Goal: Use online tool/utility: Utilize a website feature to perform a specific function

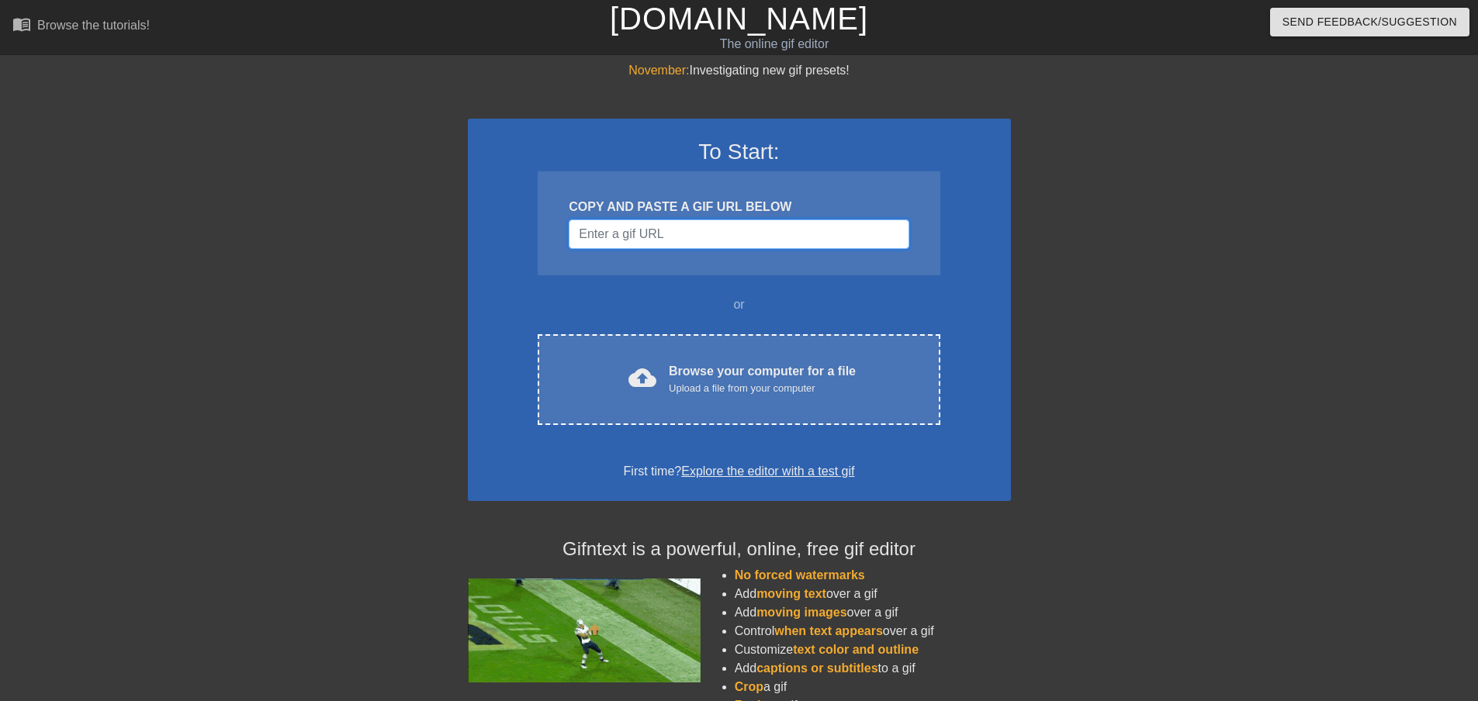
click at [759, 236] on input "Username" at bounding box center [739, 234] width 340 height 29
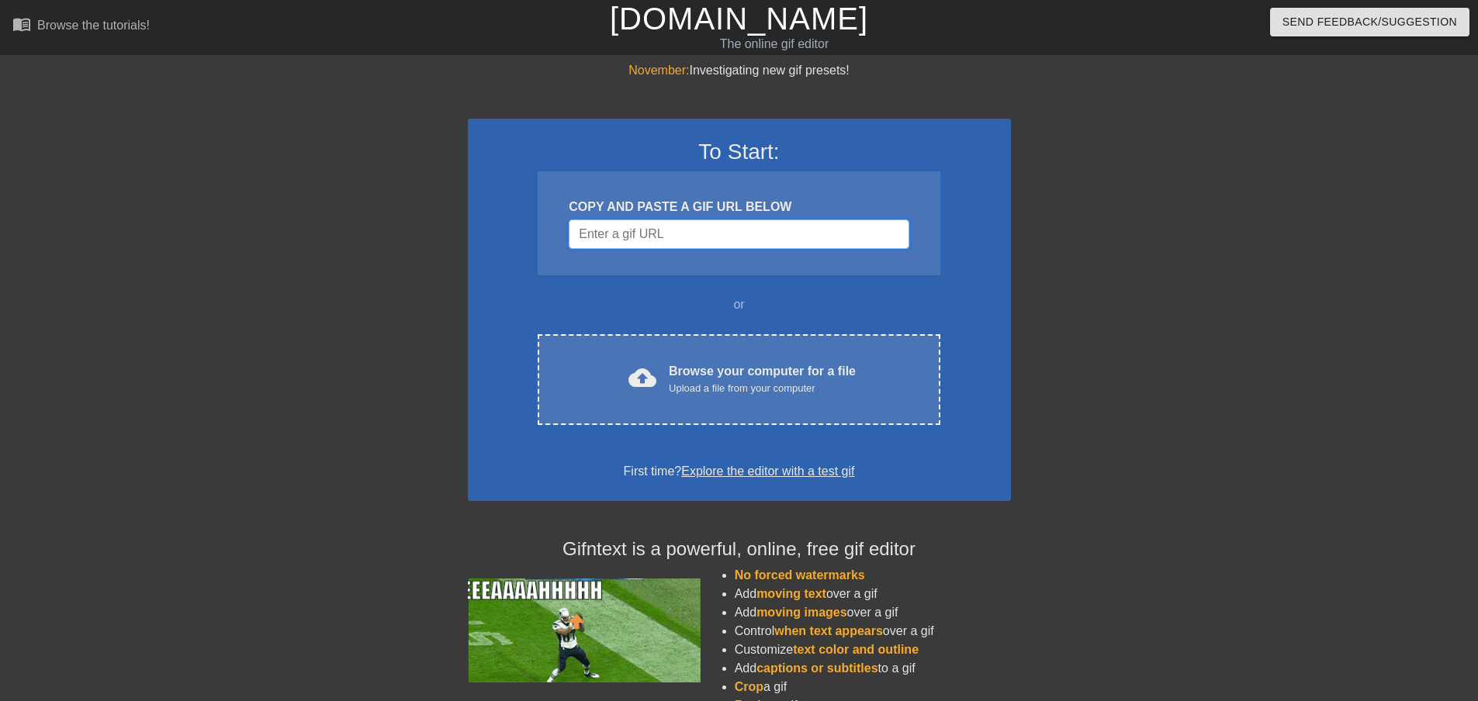
click at [733, 237] on input "Username" at bounding box center [739, 234] width 340 height 29
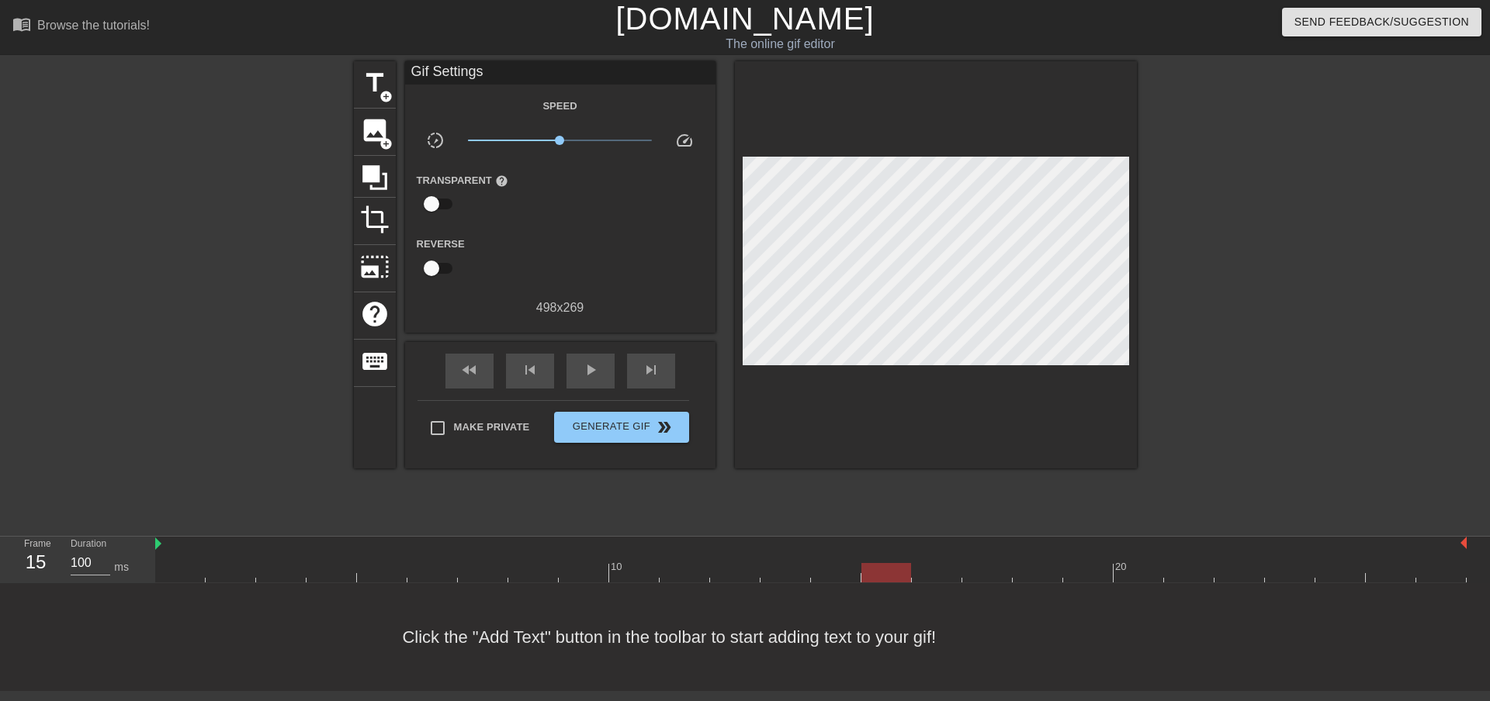
drag, startPoint x: 595, startPoint y: 573, endPoint x: 879, endPoint y: 578, distance: 284.0
click at [879, 578] on div at bounding box center [810, 572] width 1311 height 19
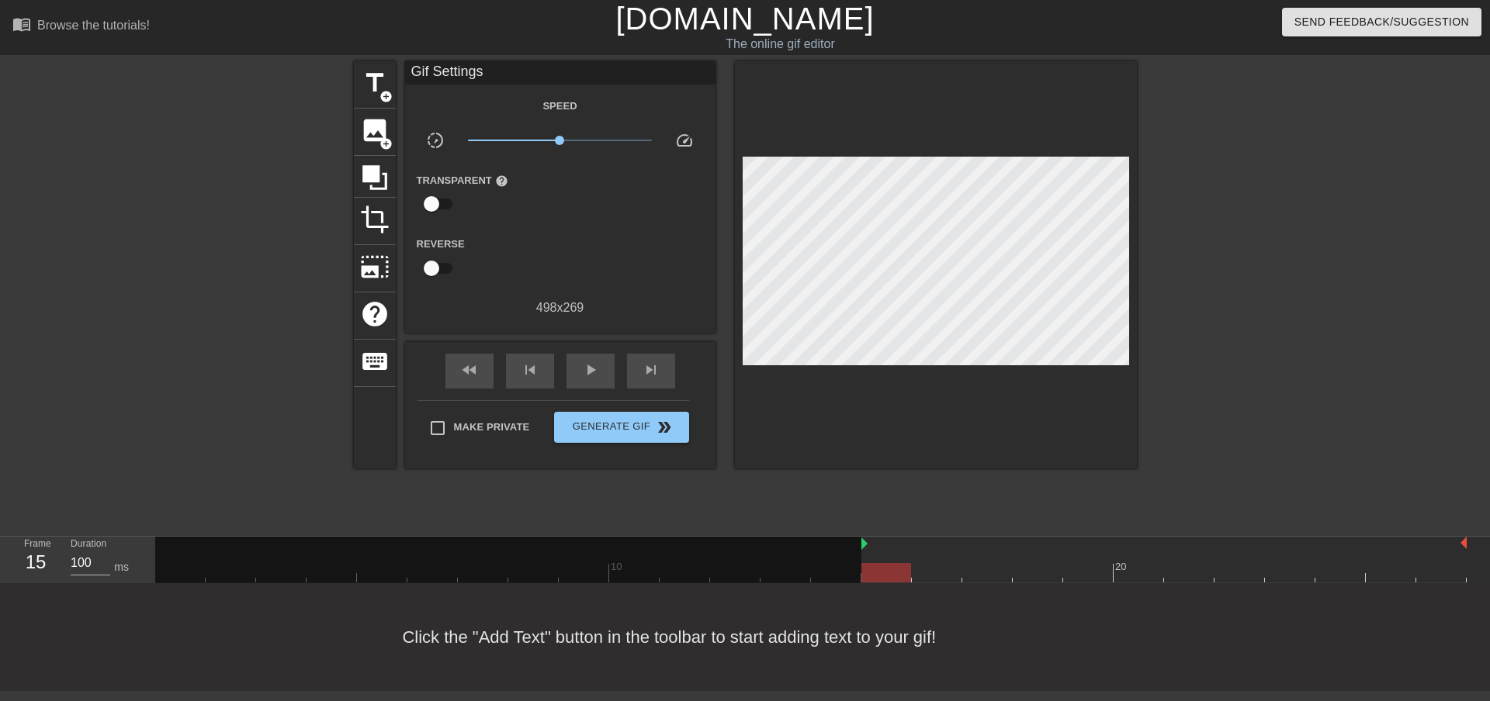
drag, startPoint x: 155, startPoint y: 548, endPoint x: 851, endPoint y: 547, distance: 695.9
click at [851, 547] on div "10 20" at bounding box center [810, 560] width 1311 height 46
drag, startPoint x: 863, startPoint y: 544, endPoint x: 860, endPoint y: 551, distance: 8.0
click at [860, 547] on div "10 20" at bounding box center [810, 560] width 1311 height 46
click at [864, 545] on div at bounding box center [1163, 545] width 605 height 16
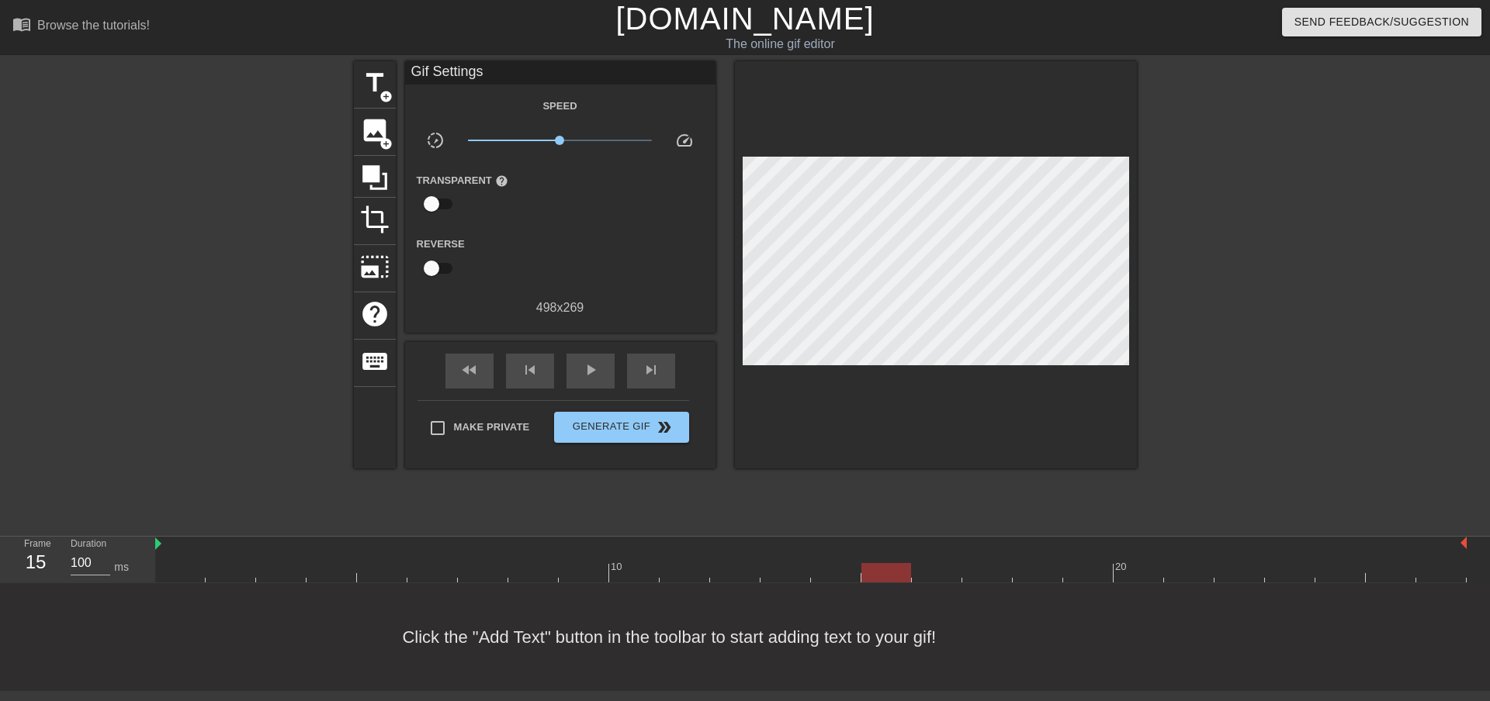
drag, startPoint x: 862, startPoint y: 547, endPoint x: 6, endPoint y: 532, distance: 855.8
click at [0, 529] on div "menu_book Browse the tutorials! [DOMAIN_NAME] The online gif editor Send Feedba…" at bounding box center [745, 345] width 1490 height 691
drag, startPoint x: 495, startPoint y: 576, endPoint x: 39, endPoint y: 580, distance: 456.2
click at [39, 580] on div "Frame 7 Duration 100 ms 10 20" at bounding box center [745, 560] width 1490 height 47
click at [382, 84] on span "title" at bounding box center [374, 82] width 29 height 29
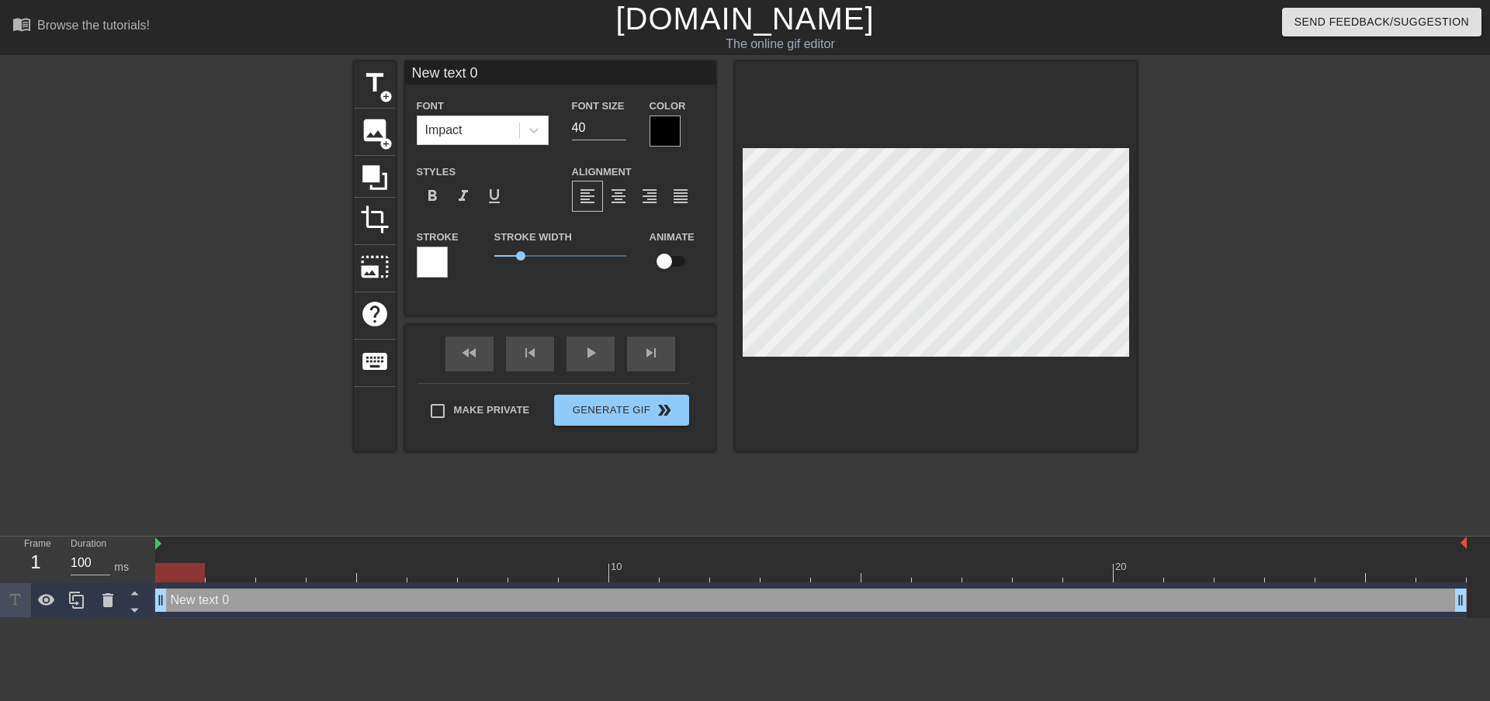
scroll to position [2, 4]
type input "A"
type textarea "A"
type input "An"
type textarea "An"
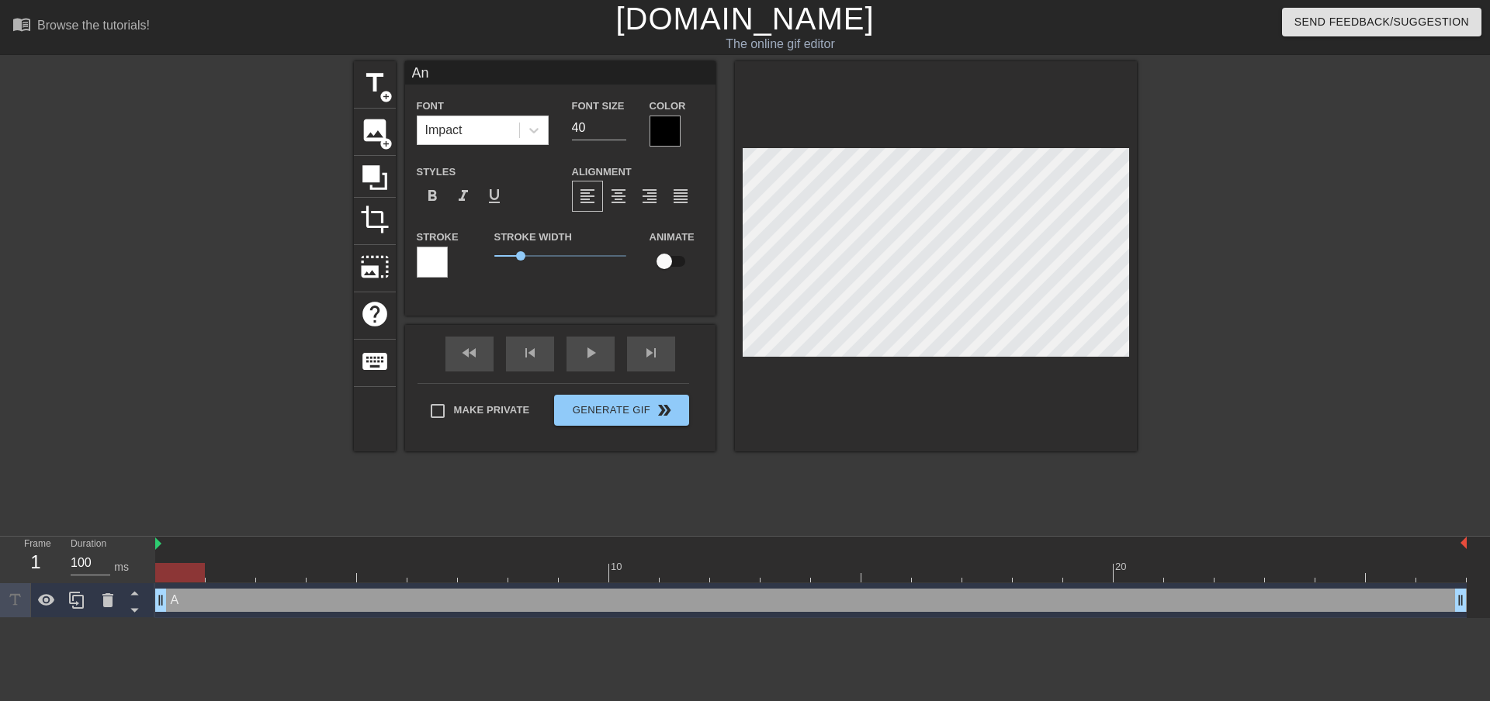
type input "[PERSON_NAME]"
type textarea "[PERSON_NAME]"
type input "Anim"
type textarea "Anim"
type input "Anima"
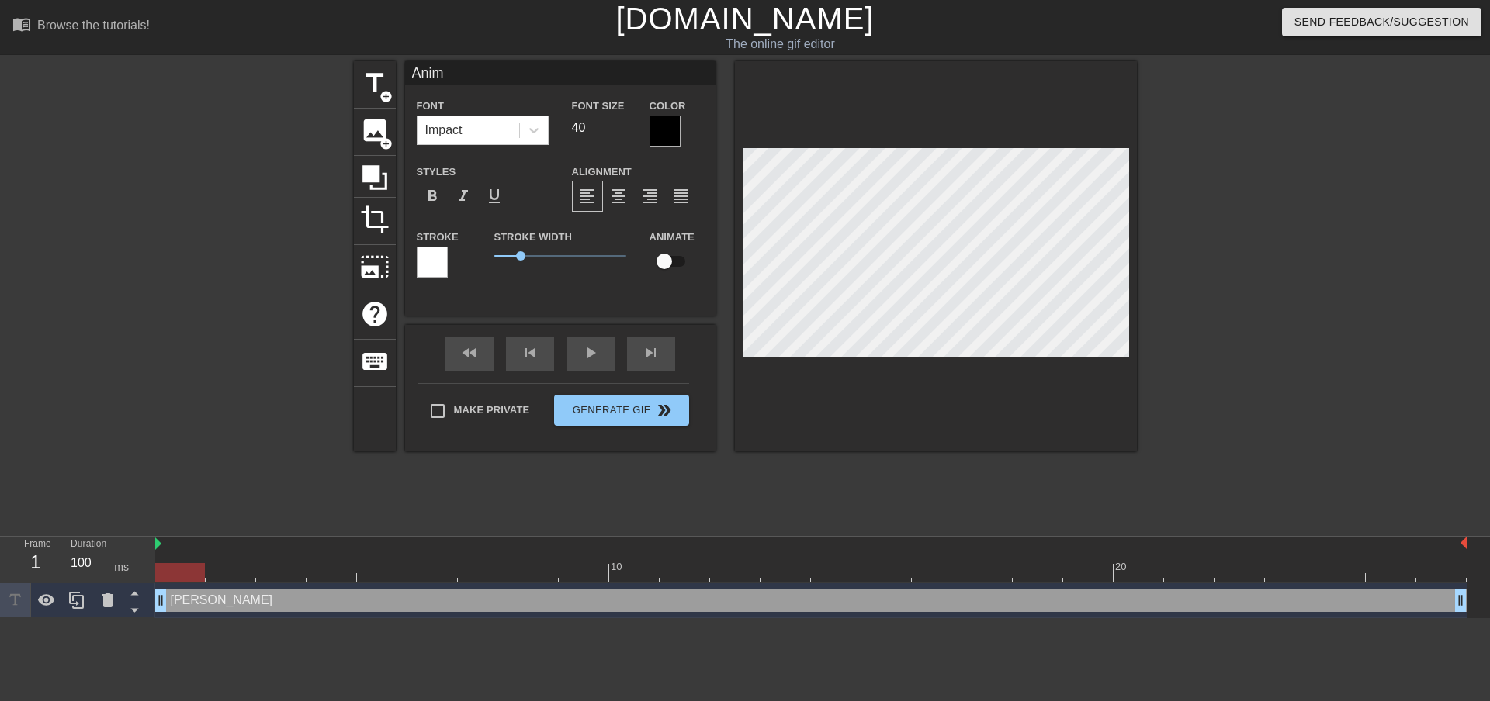
type textarea "Anima"
type input "Animat"
type textarea "Animat"
type input "Anima"
type textarea "Anima"
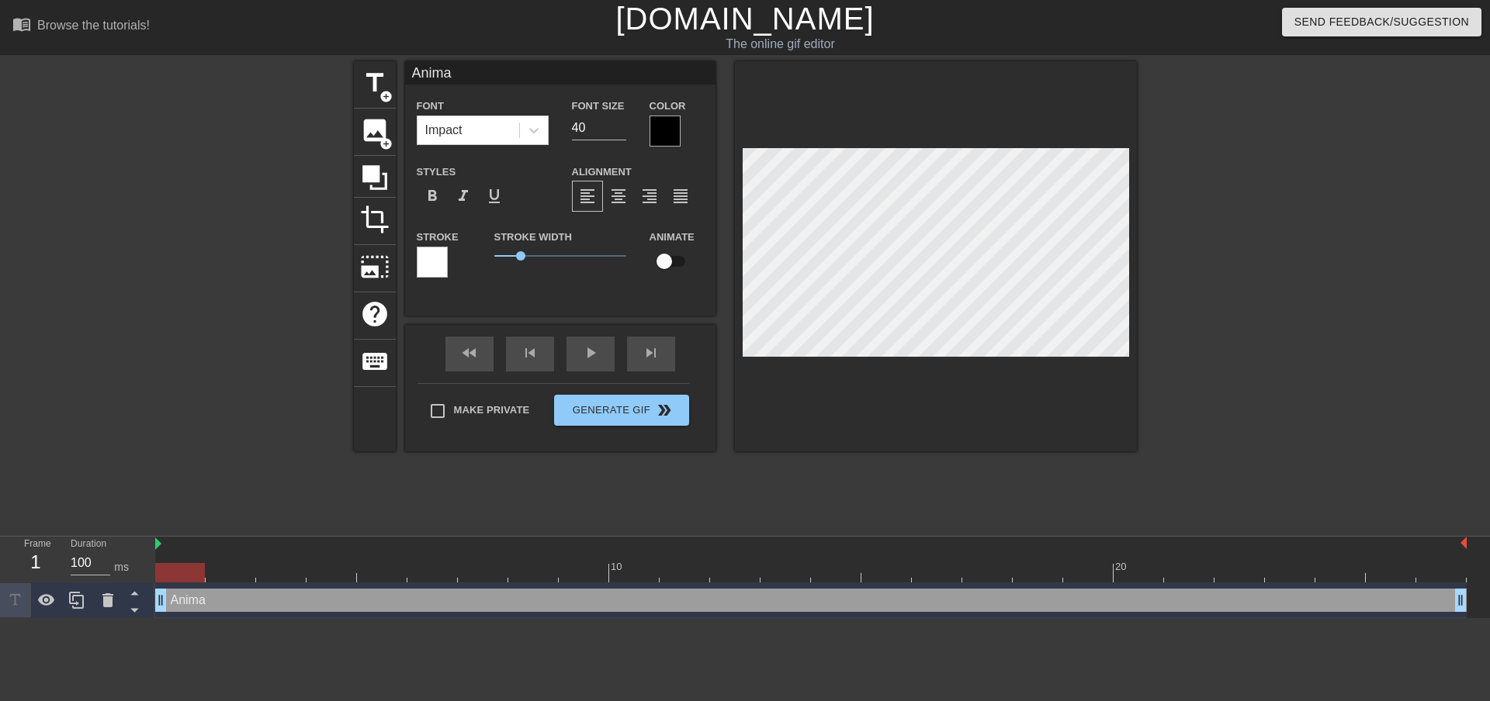
type input "Anim"
type textarea "Anim"
type input "[PERSON_NAME]"
type textarea "[PERSON_NAME]"
type input "An"
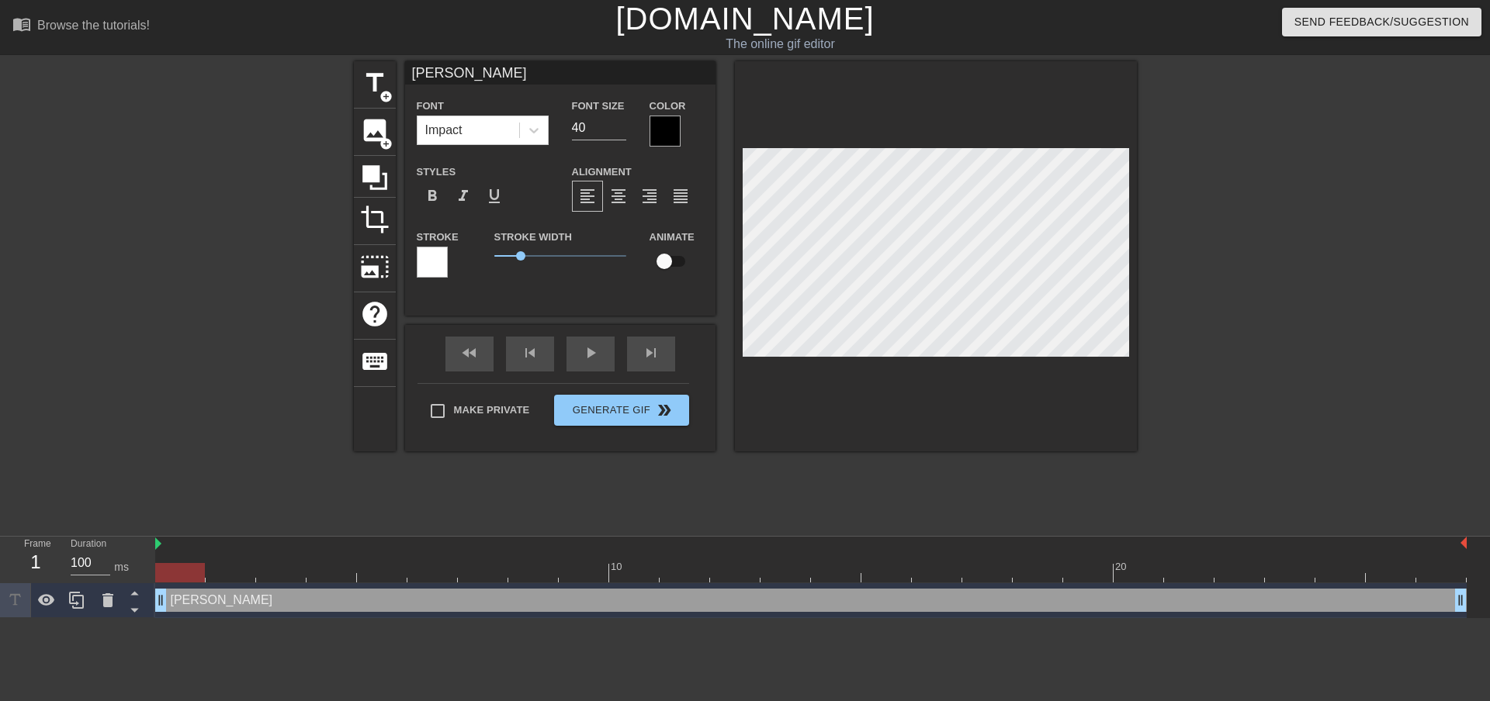
type textarea "An"
type input "A"
type textarea "A"
type input "AN"
type textarea "AN"
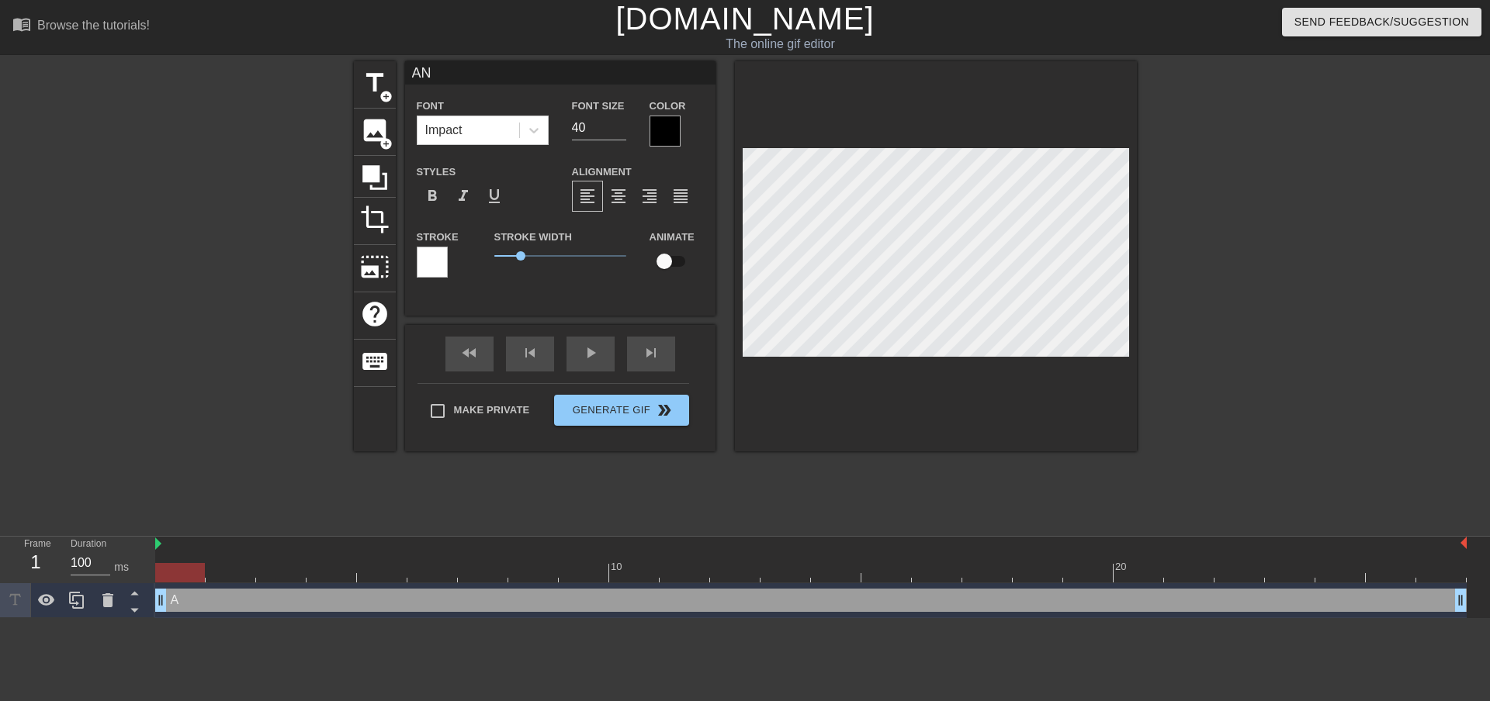
type input "ANI"
type textarea "ANI"
type input "ANIM"
type textarea "ANIM"
type input "ANIMA"
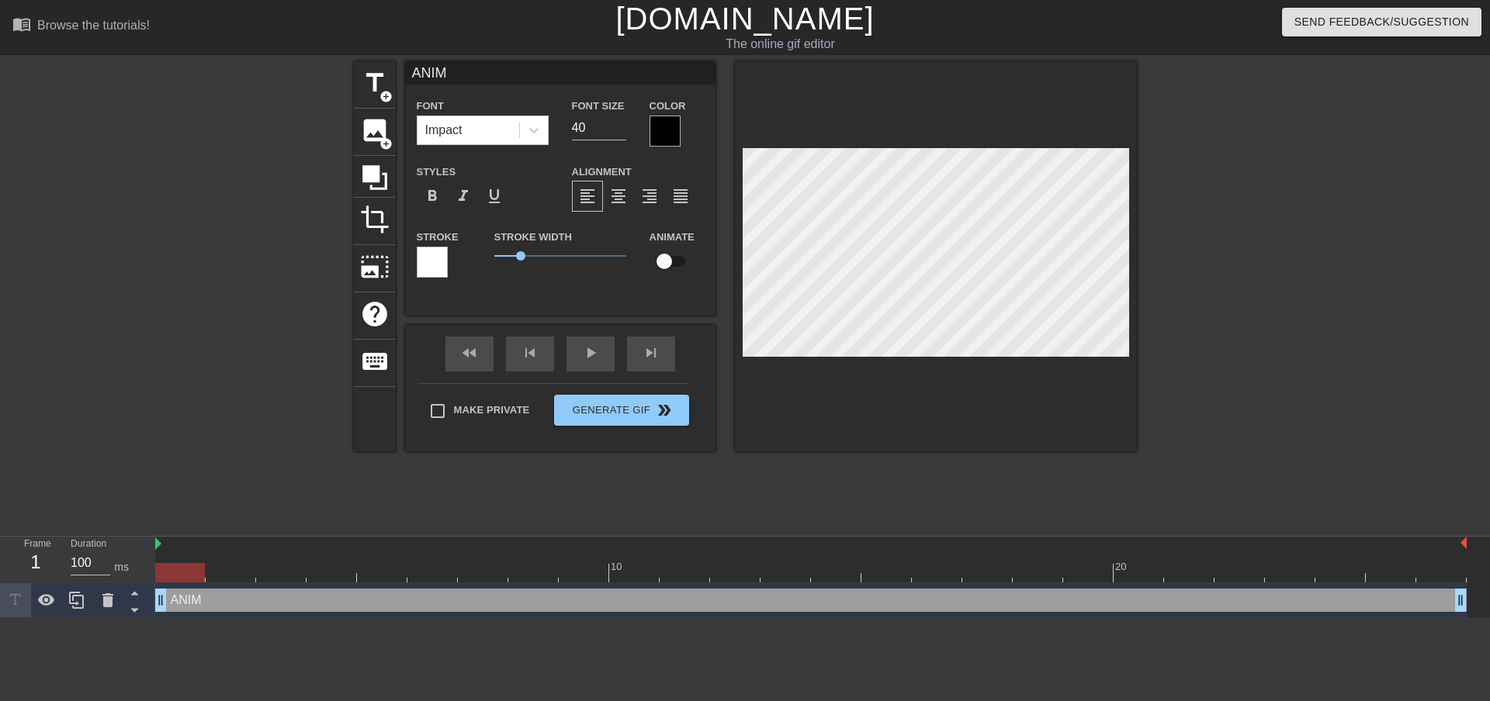
type textarea "ANIMA"
type input "ANIMAT"
type textarea "ANIMAT"
type input "ANIMATI"
type textarea "ANIMATI"
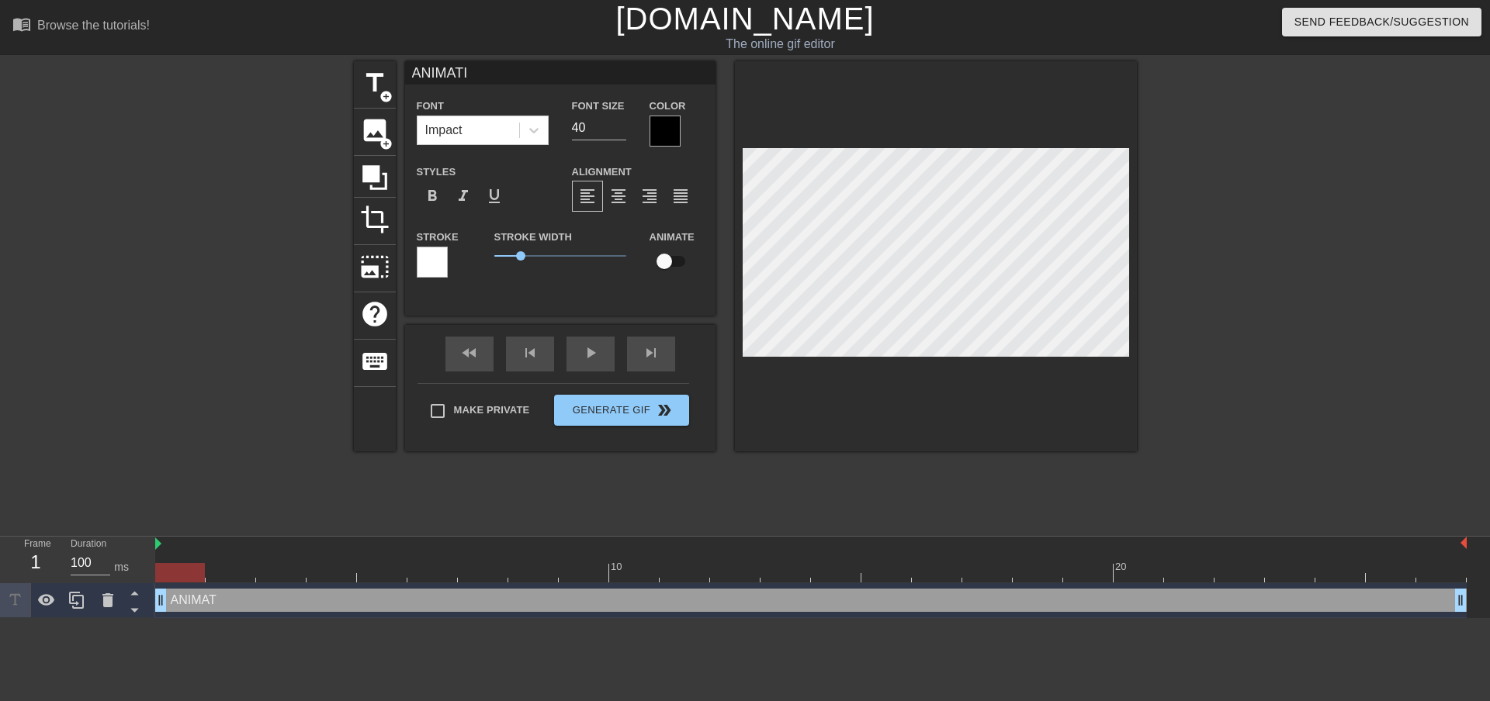
type input "ANIMATIO"
type textarea "ANIMATIO"
type input "ANIMATION"
type textarea "ANIMATION"
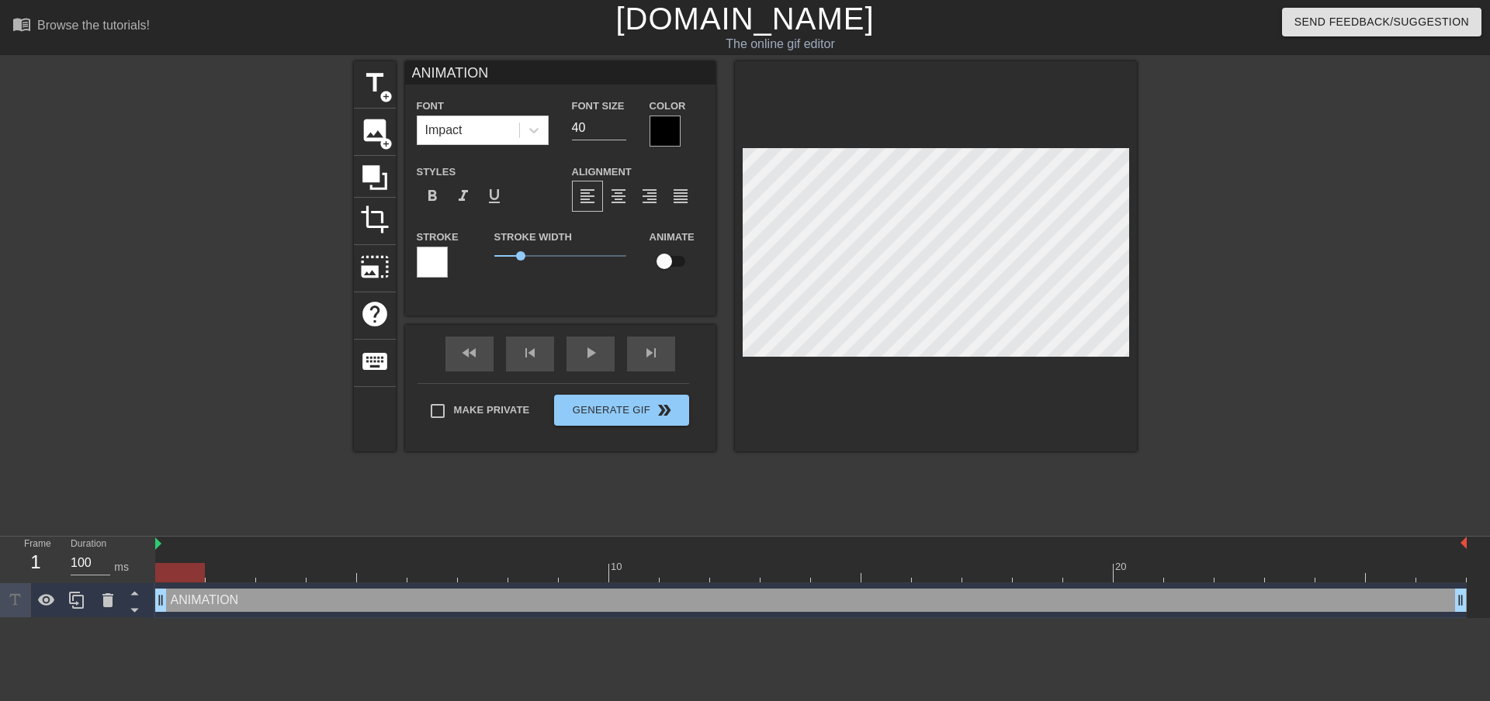
click at [656, 121] on div at bounding box center [664, 131] width 31 height 31
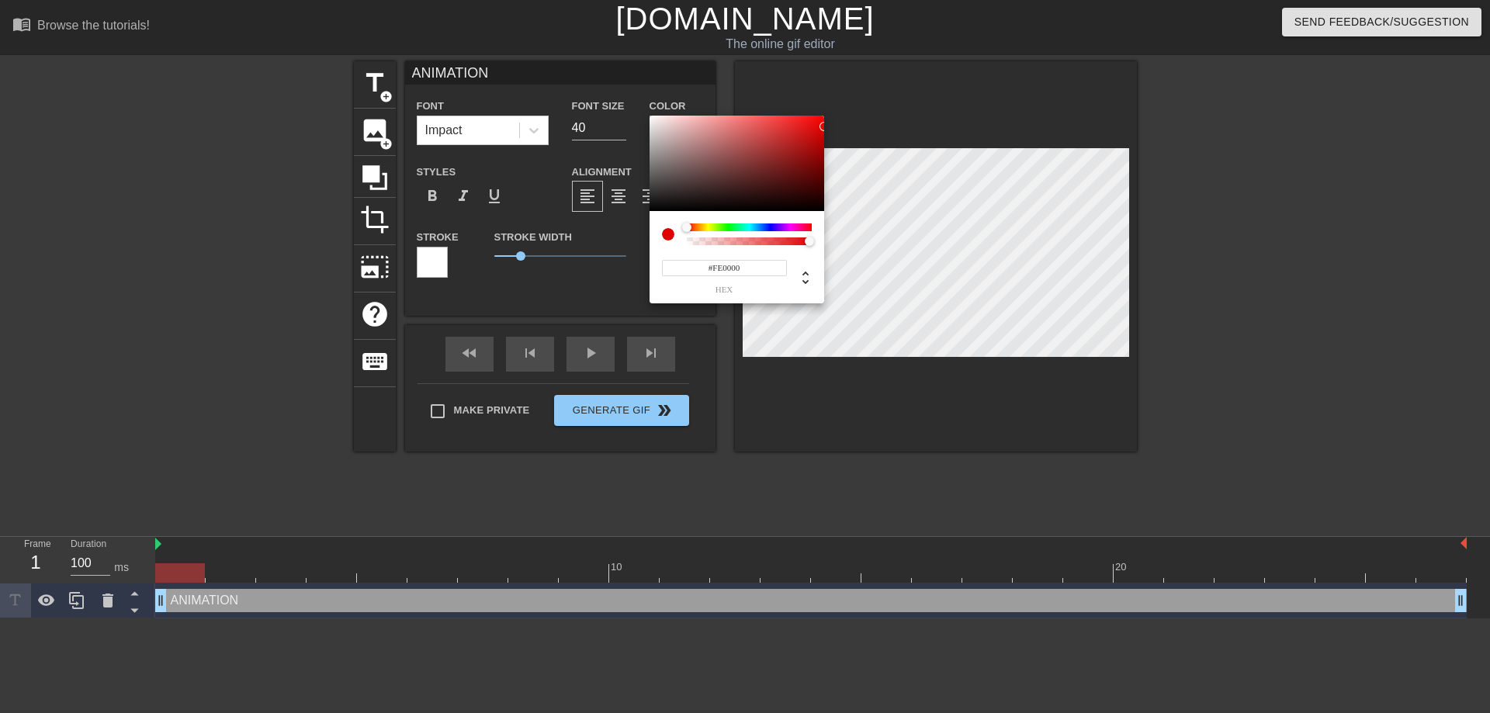
type input "#FF0000"
drag, startPoint x: 794, startPoint y: 137, endPoint x: 878, endPoint y: 112, distance: 87.4
click at [868, 102] on div "#FF0000 hex" at bounding box center [745, 356] width 1490 height 713
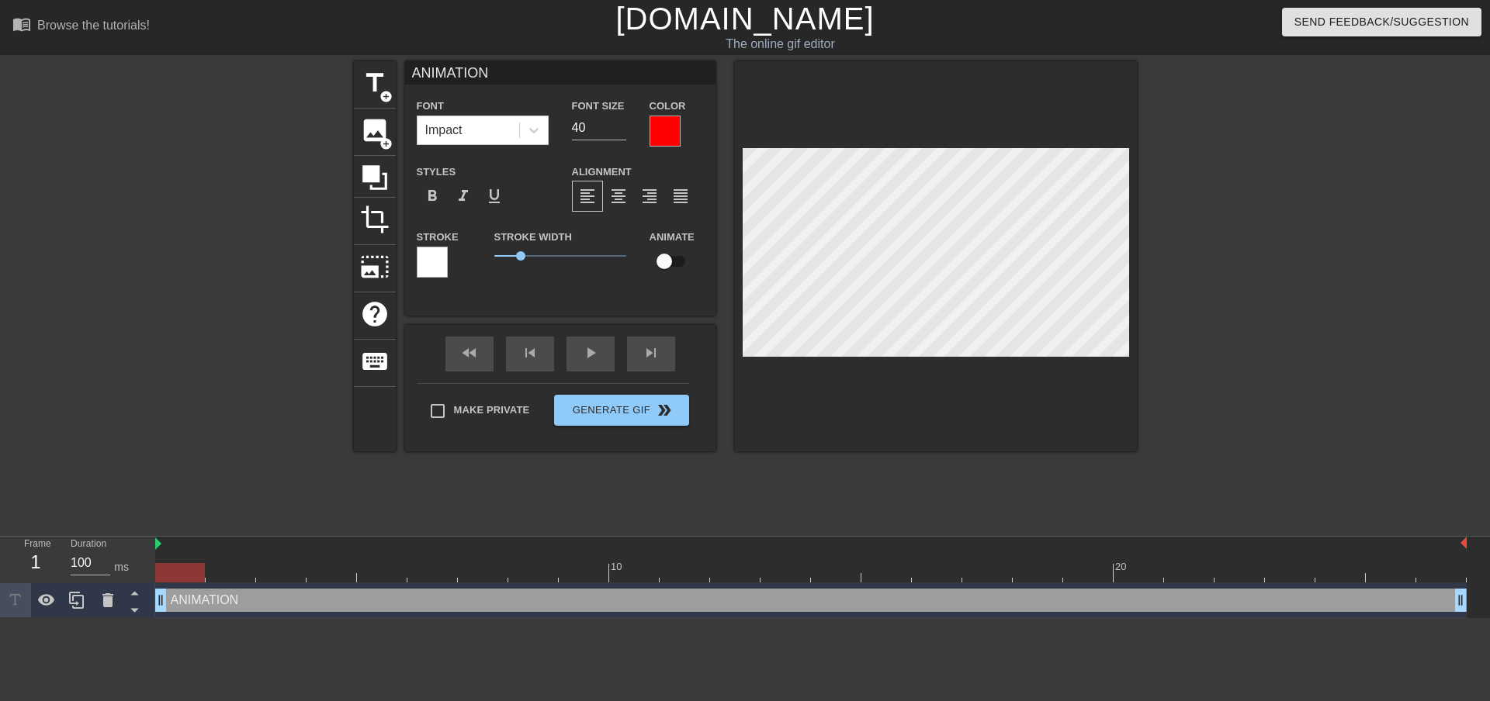
click at [431, 262] on div at bounding box center [432, 262] width 31 height 31
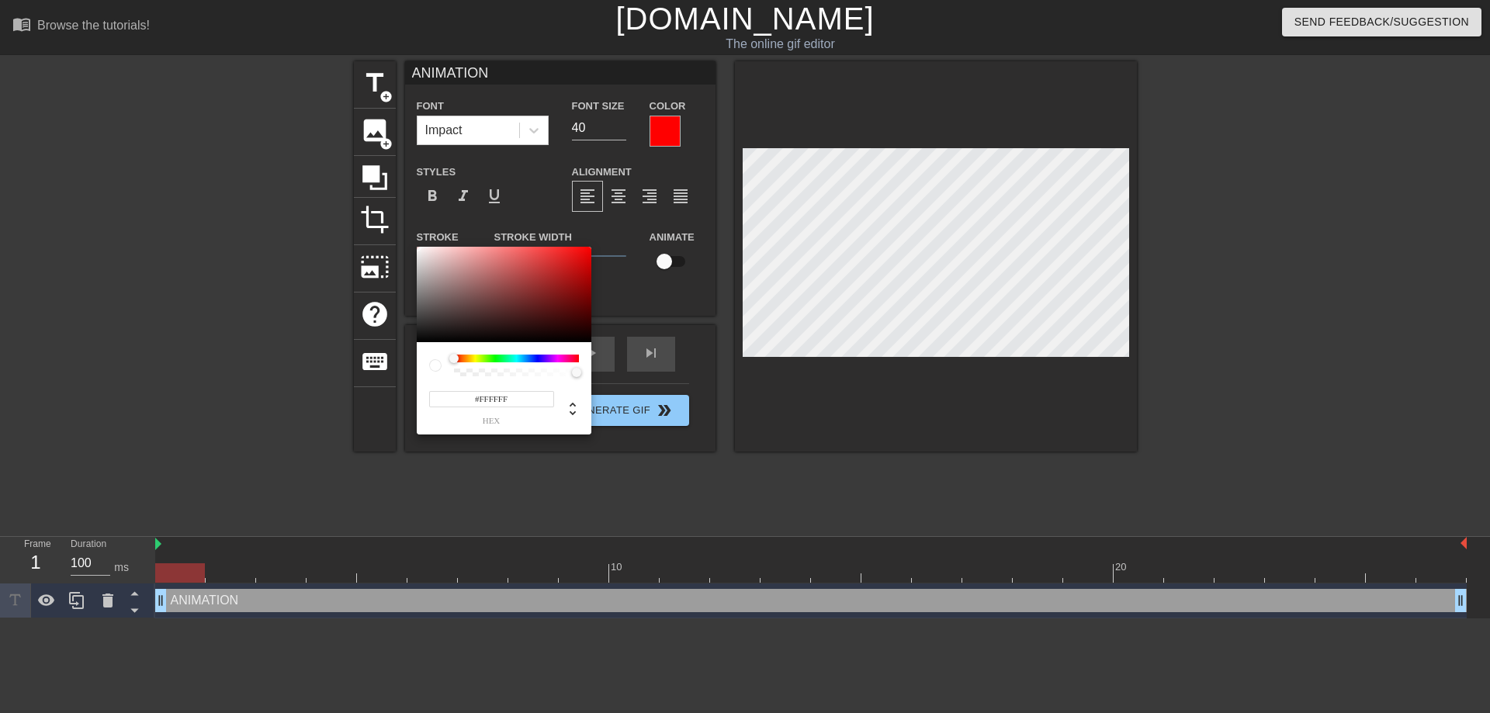
drag, startPoint x: 455, startPoint y: 281, endPoint x: 383, endPoint y: 232, distance: 87.1
click at [382, 232] on div "#FFFFFF hex" at bounding box center [745, 356] width 1490 height 713
type input "255"
type input "0"
drag, startPoint x: 477, startPoint y: 376, endPoint x: 389, endPoint y: 389, distance: 89.4
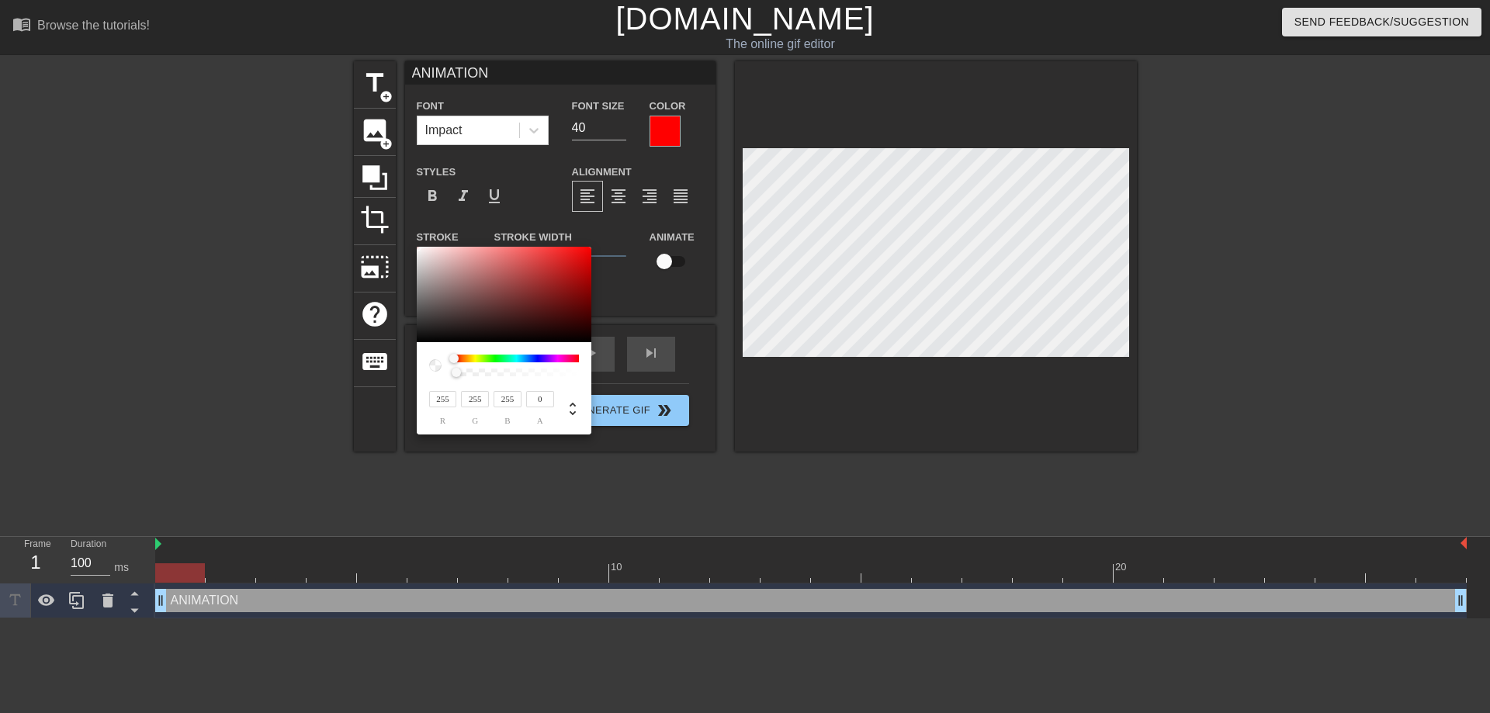
click at [382, 387] on div "255 r 255 g 255 b 0 a" at bounding box center [745, 356] width 1490 height 713
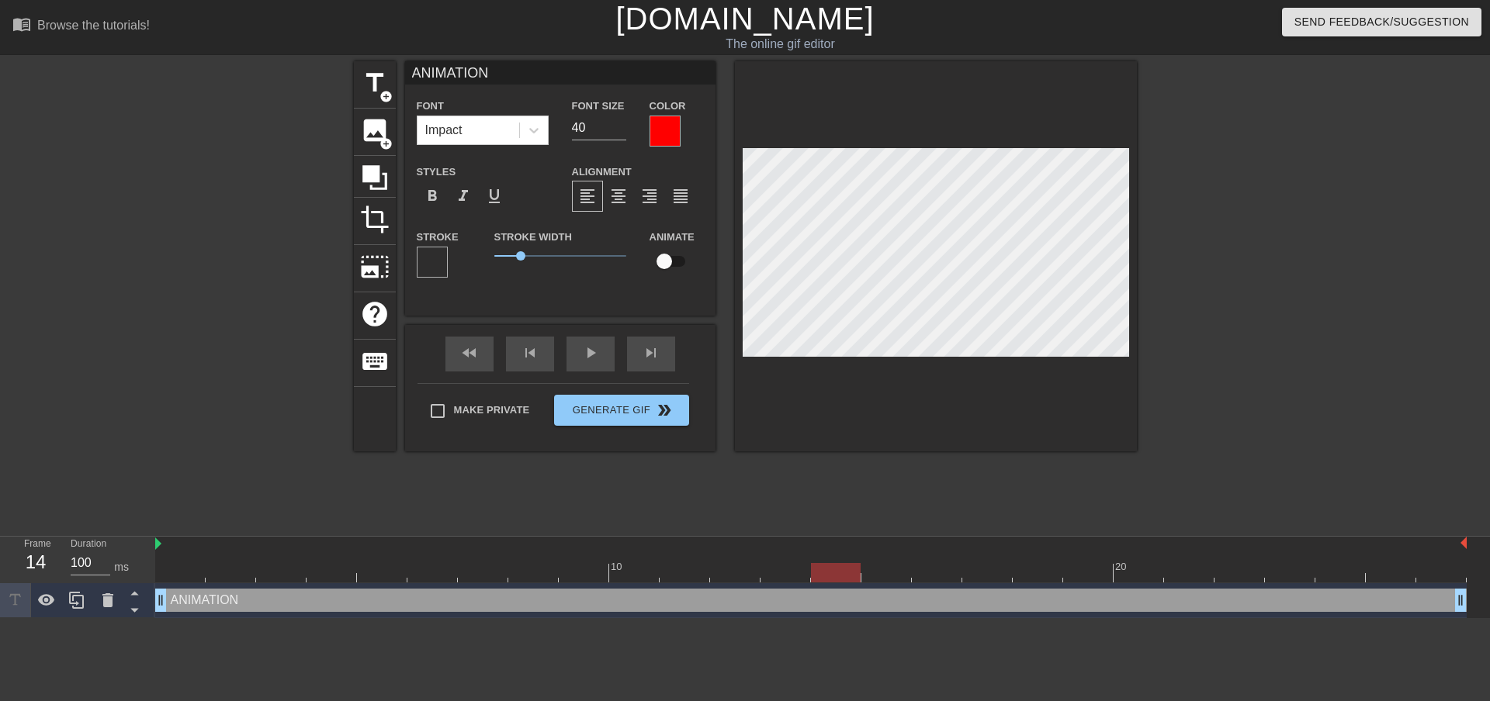
drag, startPoint x: 926, startPoint y: 574, endPoint x: 906, endPoint y: 581, distance: 20.6
click at [860, 577] on div at bounding box center [836, 572] width 50 height 19
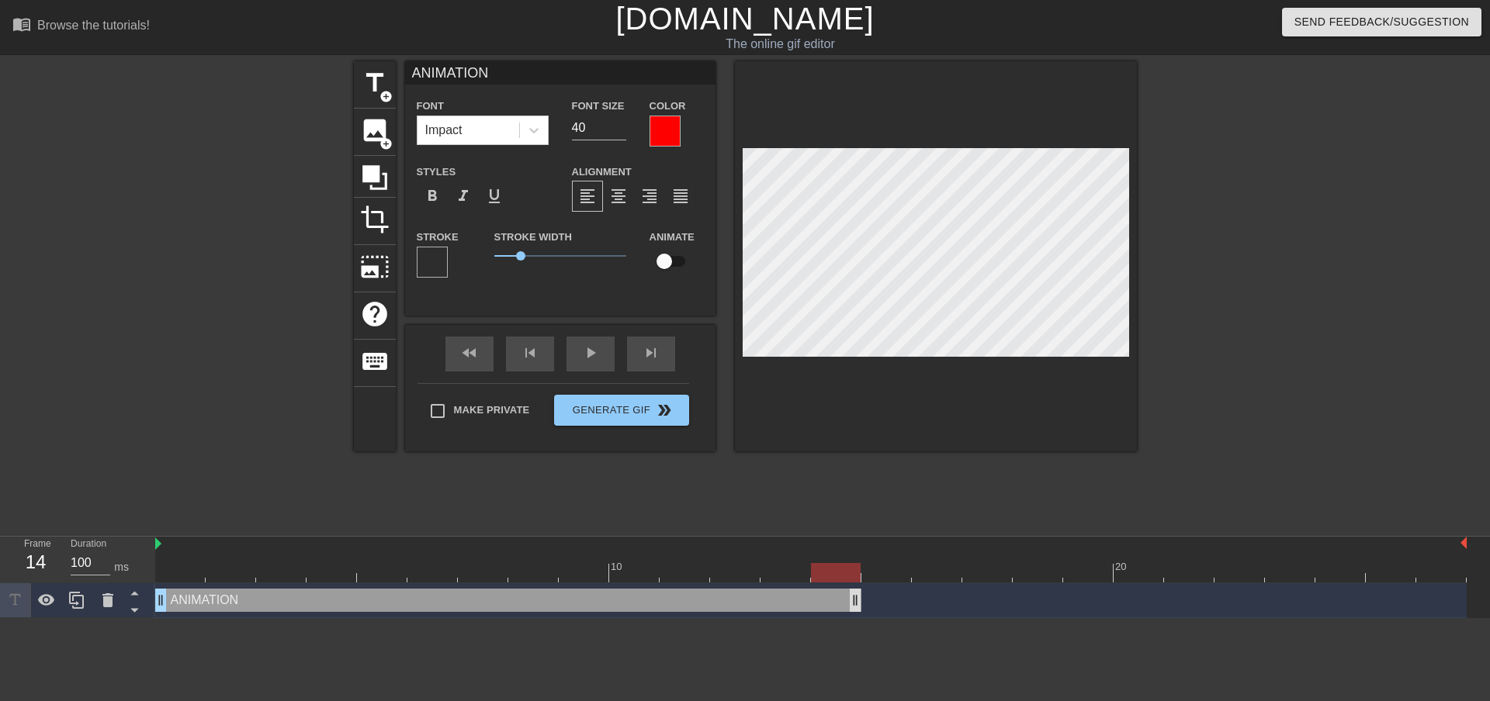
drag, startPoint x: 1459, startPoint y: 600, endPoint x: 860, endPoint y: 605, distance: 598.9
click at [863, 615] on div "ANIMATION drag_handle drag_handle" at bounding box center [810, 600] width 1311 height 35
drag, startPoint x: 784, startPoint y: 571, endPoint x: 1130, endPoint y: 567, distance: 346.8
click at [1123, 564] on div at bounding box center [810, 572] width 1311 height 19
click at [376, 88] on span "title" at bounding box center [374, 82] width 29 height 29
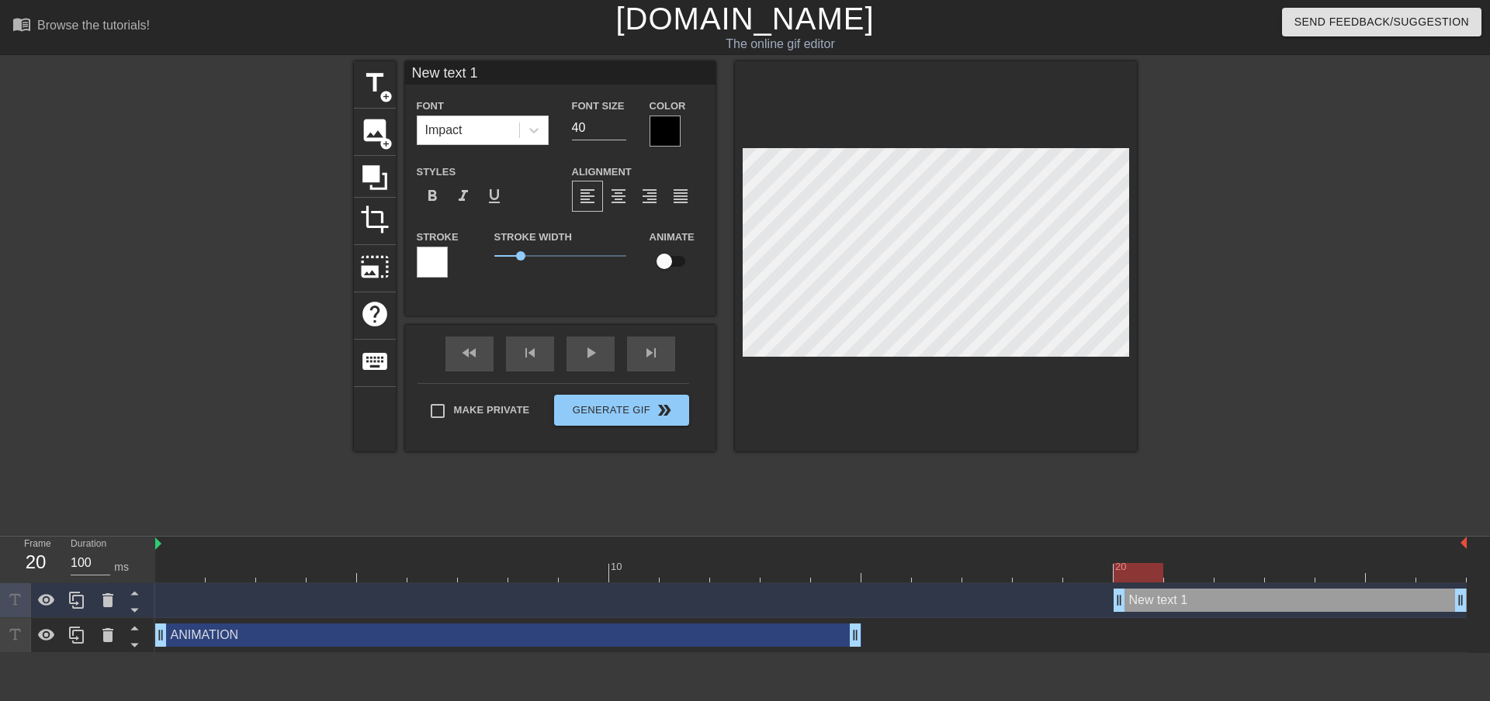
scroll to position [2, 4]
type input "R"
type textarea "R"
type input "RE"
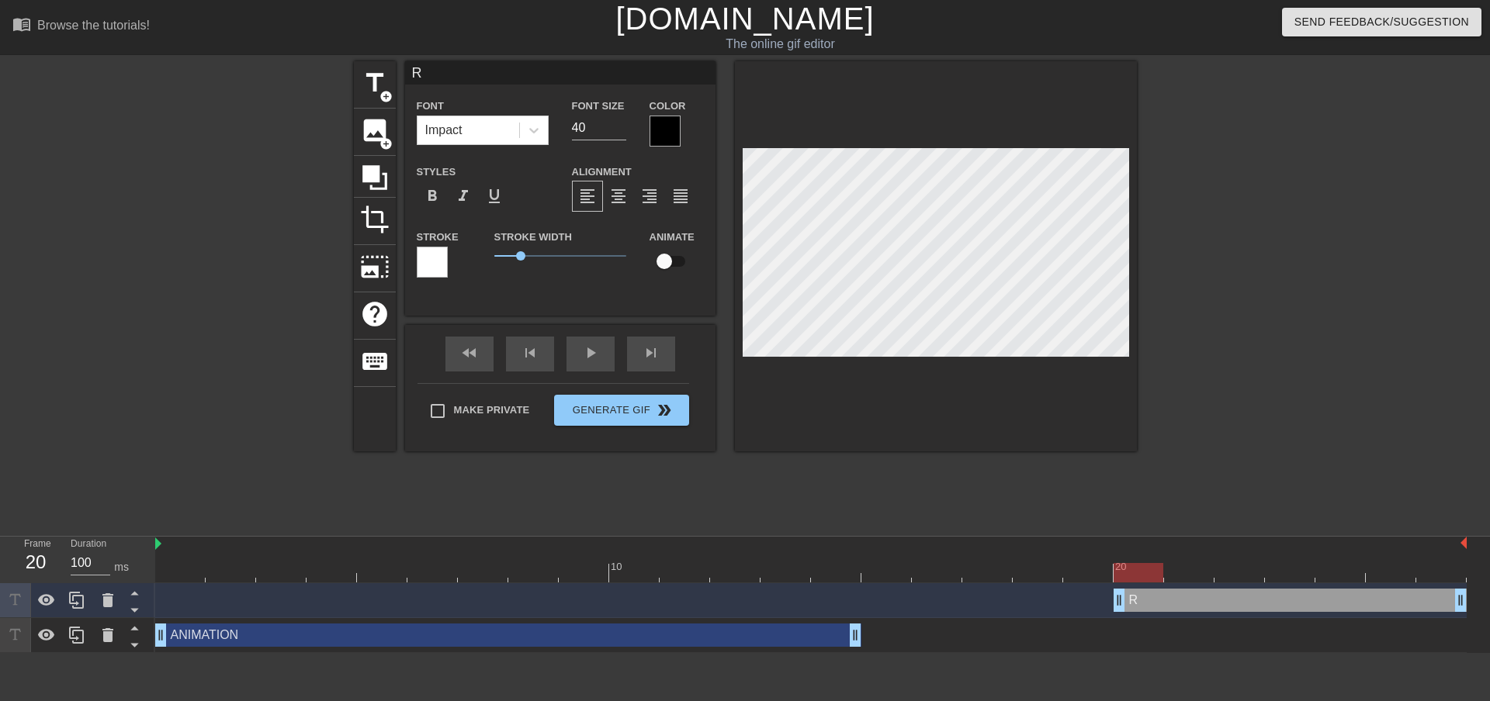
type textarea "RE"
type input "REM"
type textarea "REM"
type input "REMY"
type textarea "REMY"
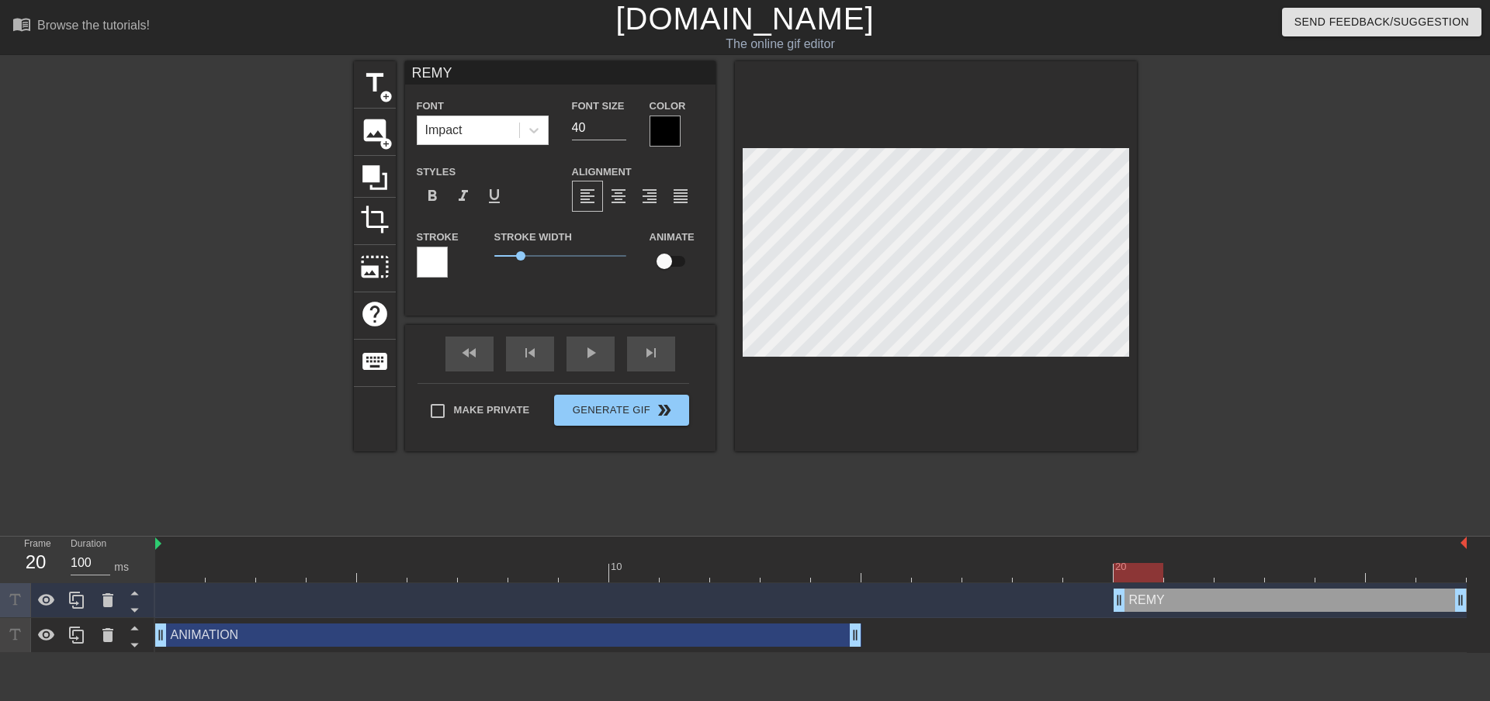
click at [657, 135] on div at bounding box center [664, 131] width 31 height 31
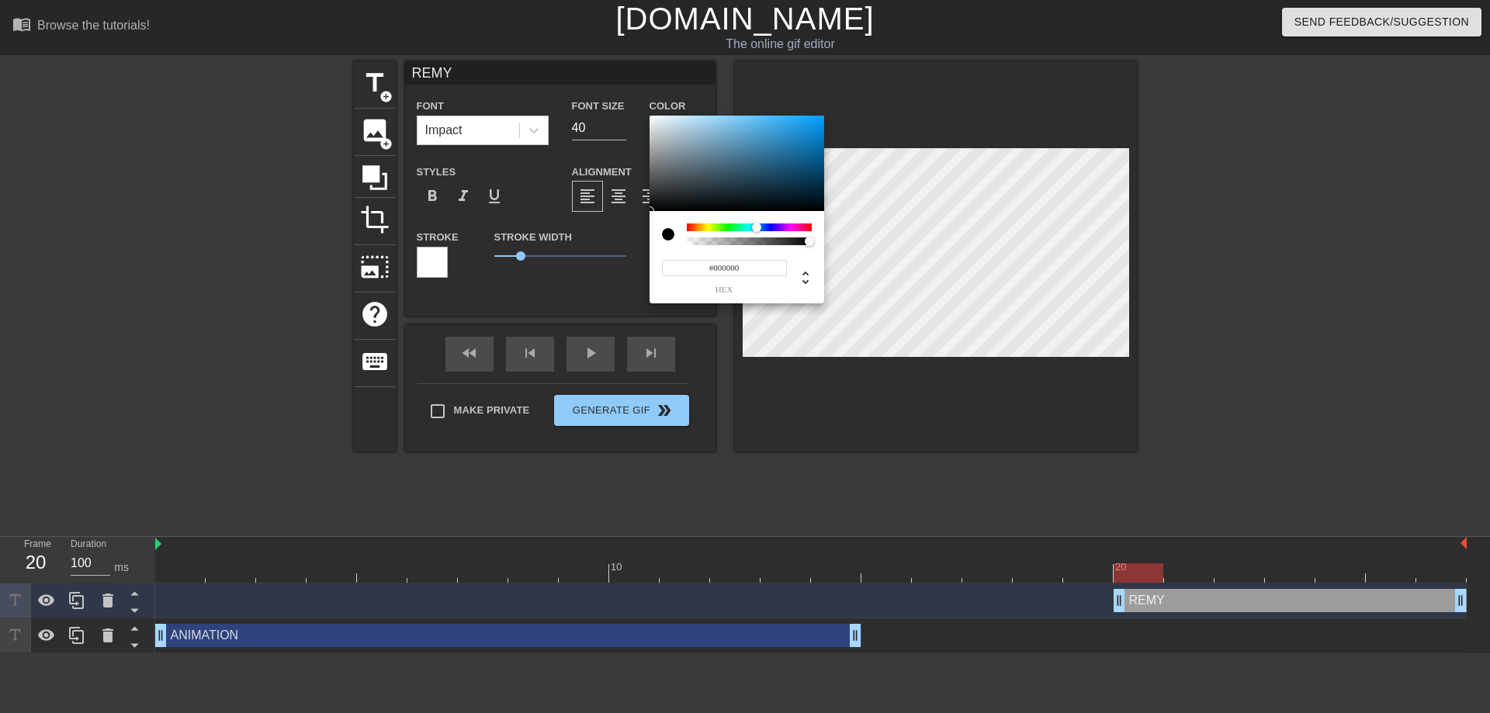
drag, startPoint x: 735, startPoint y: 227, endPoint x: 735, endPoint y: 182, distance: 45.8
click at [756, 228] on div at bounding box center [749, 227] width 125 height 8
drag, startPoint x: 778, startPoint y: 144, endPoint x: 871, endPoint y: 104, distance: 101.2
click at [863, 100] on div "#00A0FF hex" at bounding box center [745, 356] width 1490 height 713
click at [760, 228] on div at bounding box center [760, 227] width 9 height 9
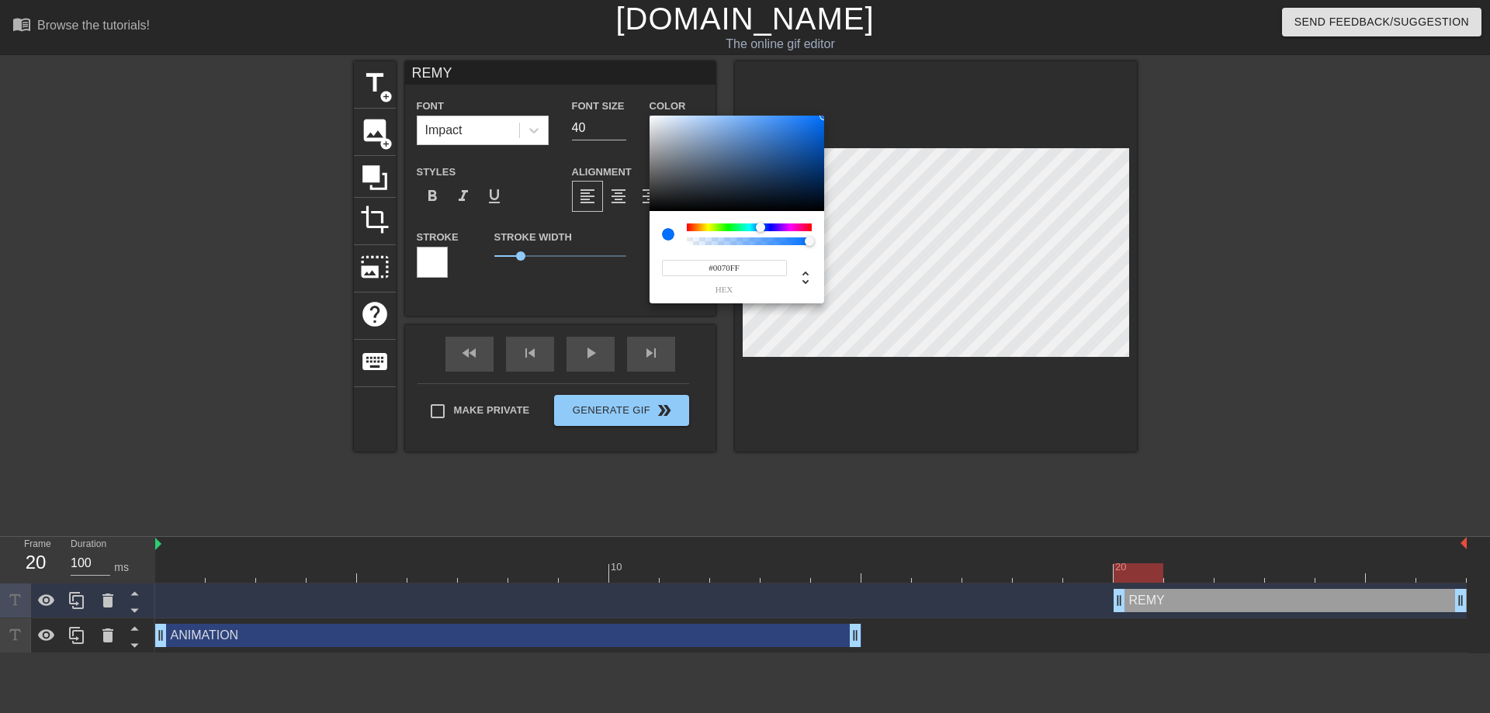
type input "#0070FF"
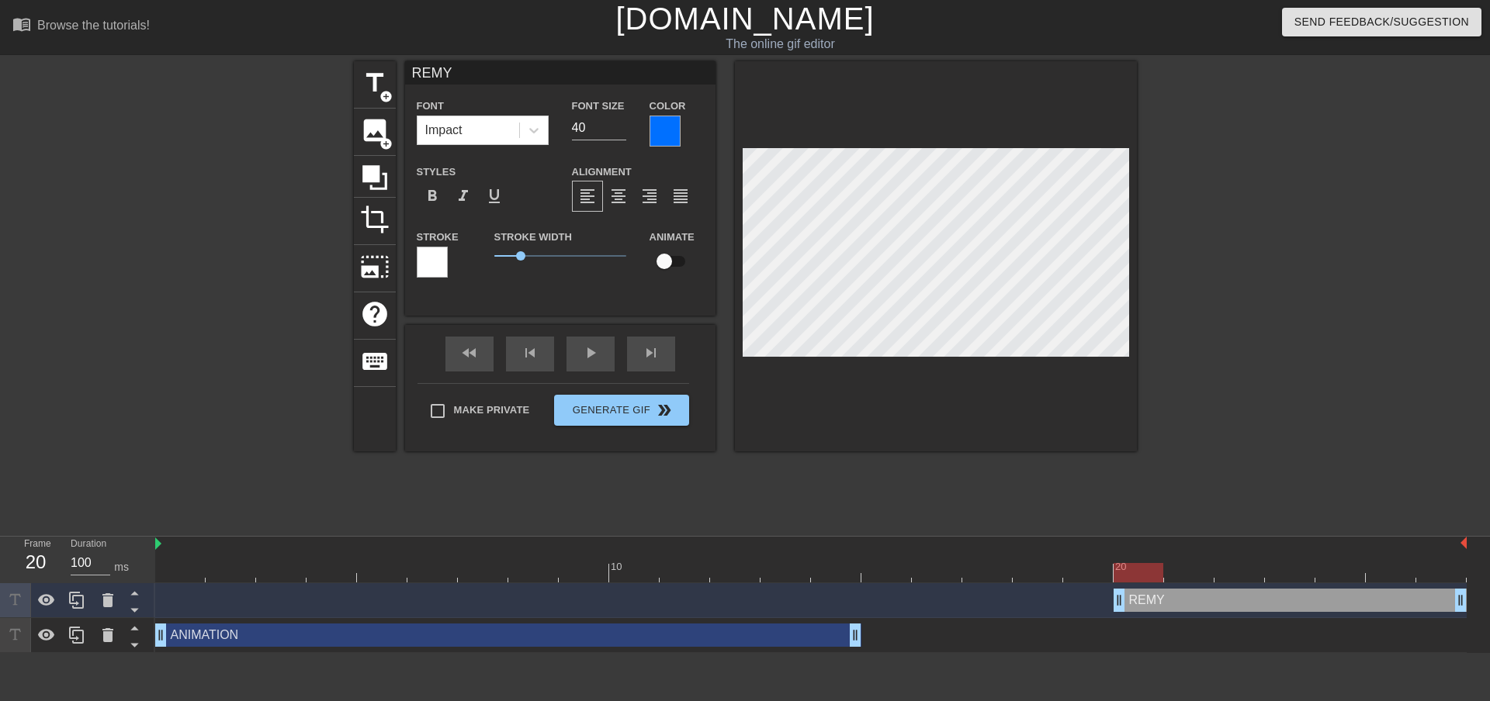
click at [434, 263] on div at bounding box center [432, 262] width 31 height 31
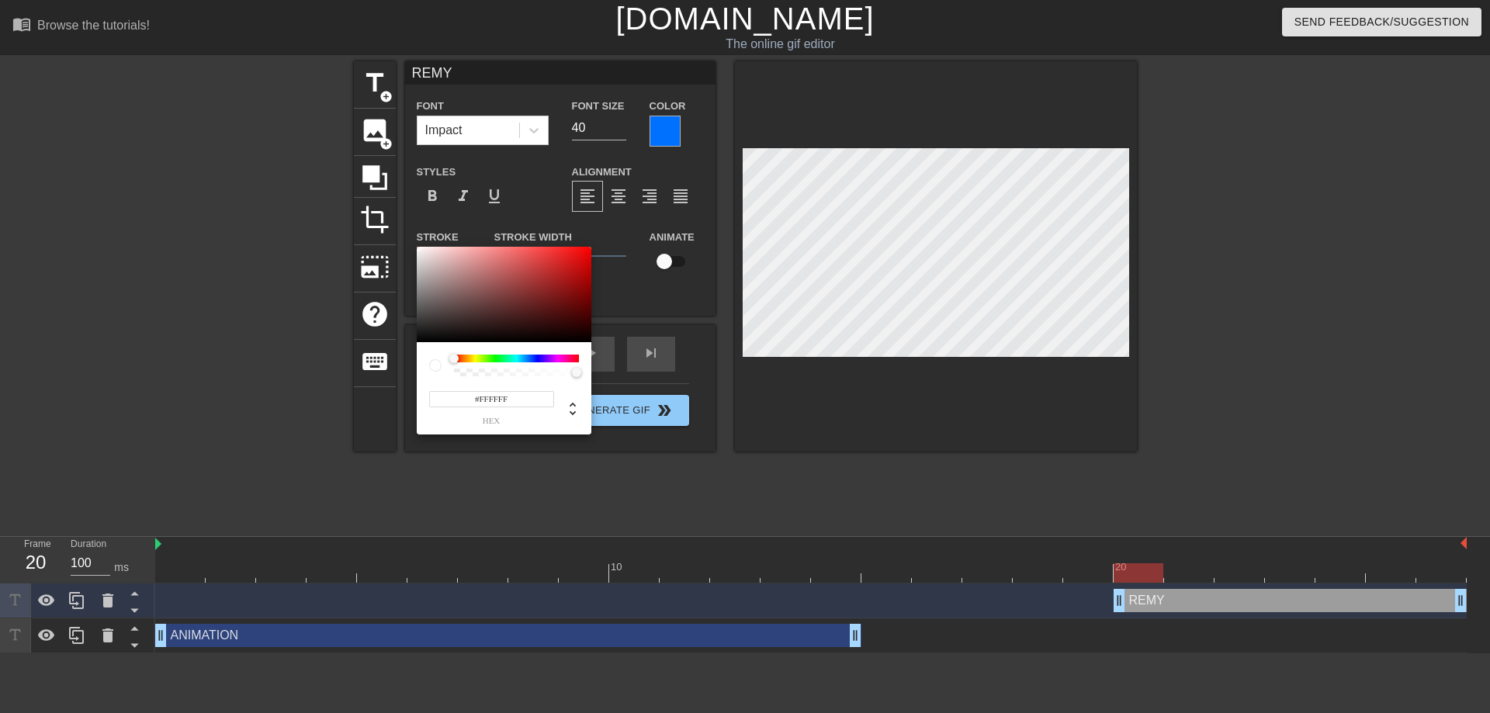
type input "255"
type input "0"
drag, startPoint x: 521, startPoint y: 373, endPoint x: 415, endPoint y: 377, distance: 106.4
click at [407, 375] on div "255 r 255 g 255 b 0 a" at bounding box center [745, 356] width 1490 height 713
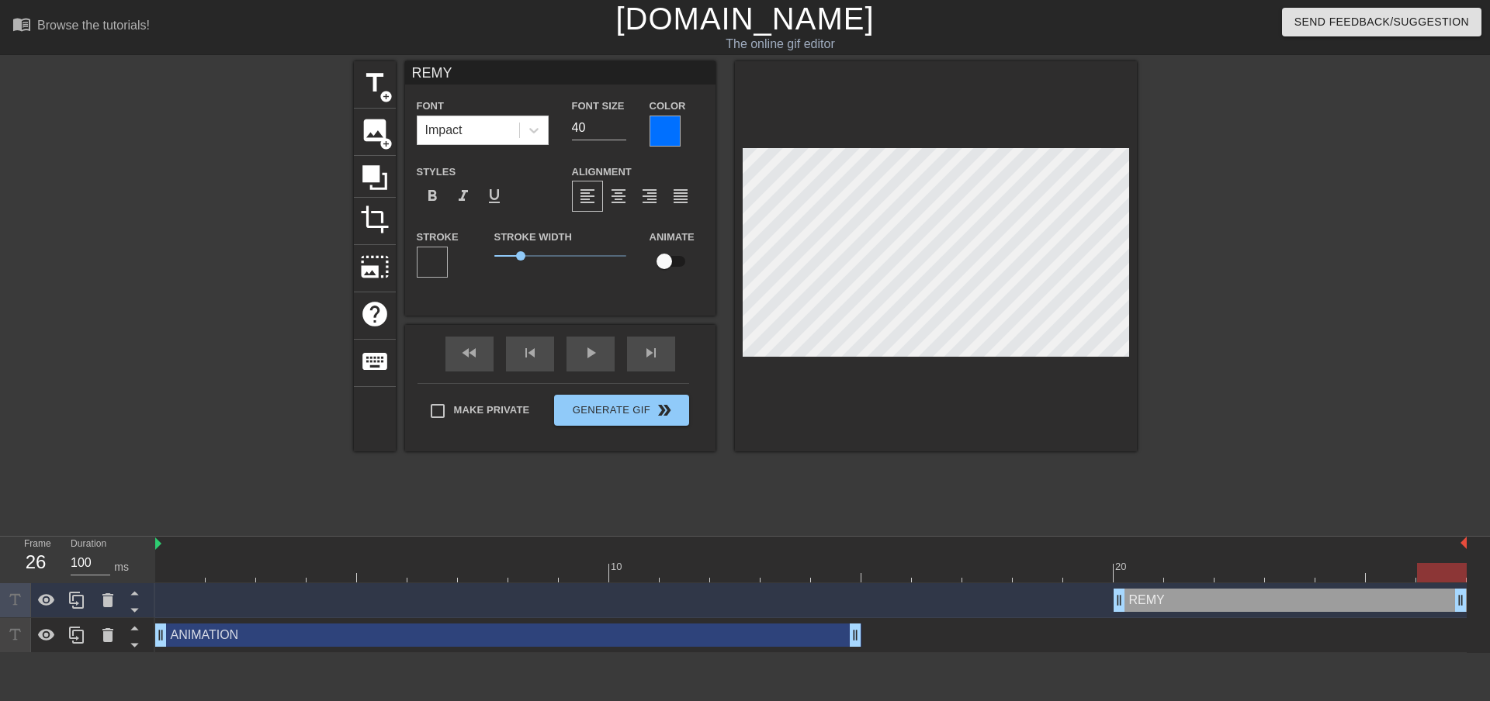
drag, startPoint x: 1132, startPoint y: 572, endPoint x: 1465, endPoint y: 579, distance: 332.9
click at [1490, 573] on html "menu_book Browse the tutorials! [DOMAIN_NAME] The online gif editor Send Feedba…" at bounding box center [745, 326] width 1490 height 653
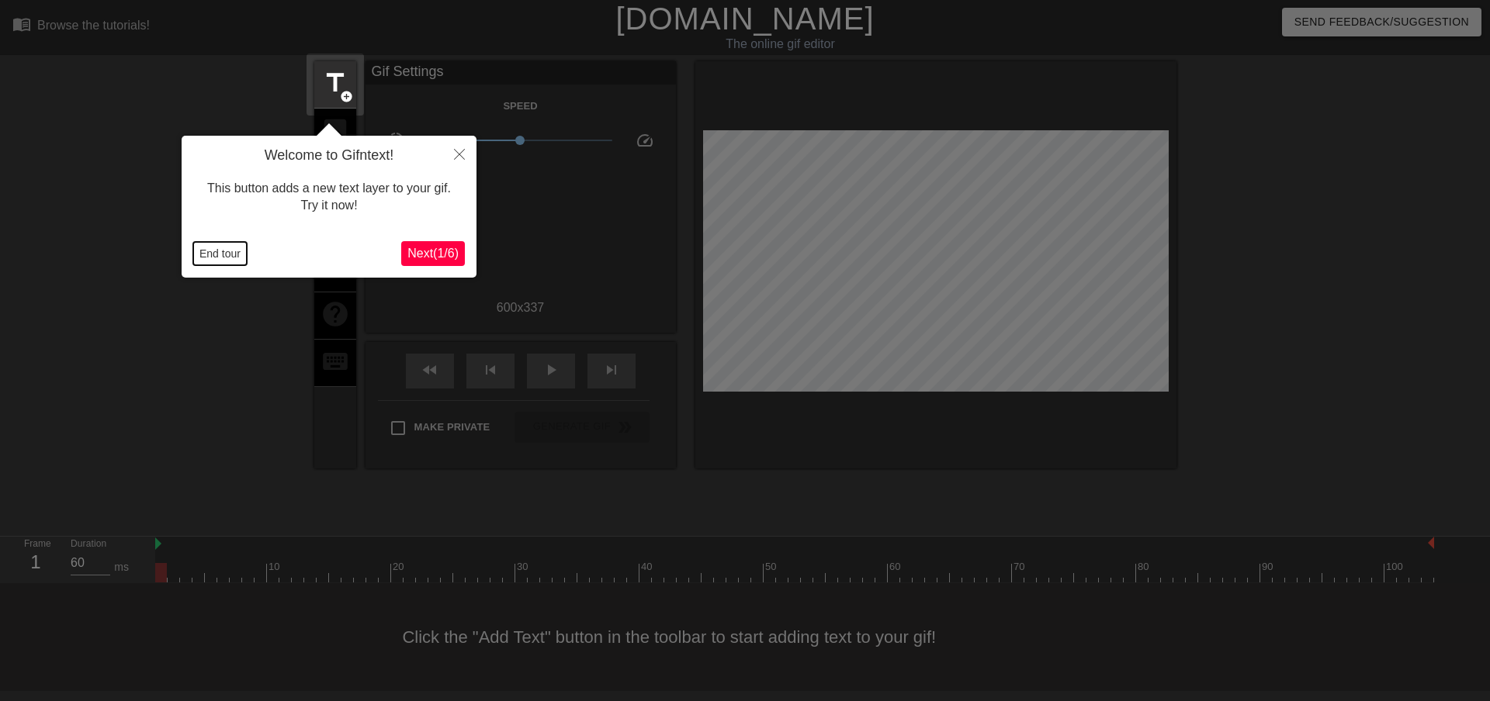
click at [206, 261] on button "End tour" at bounding box center [220, 253] width 54 height 23
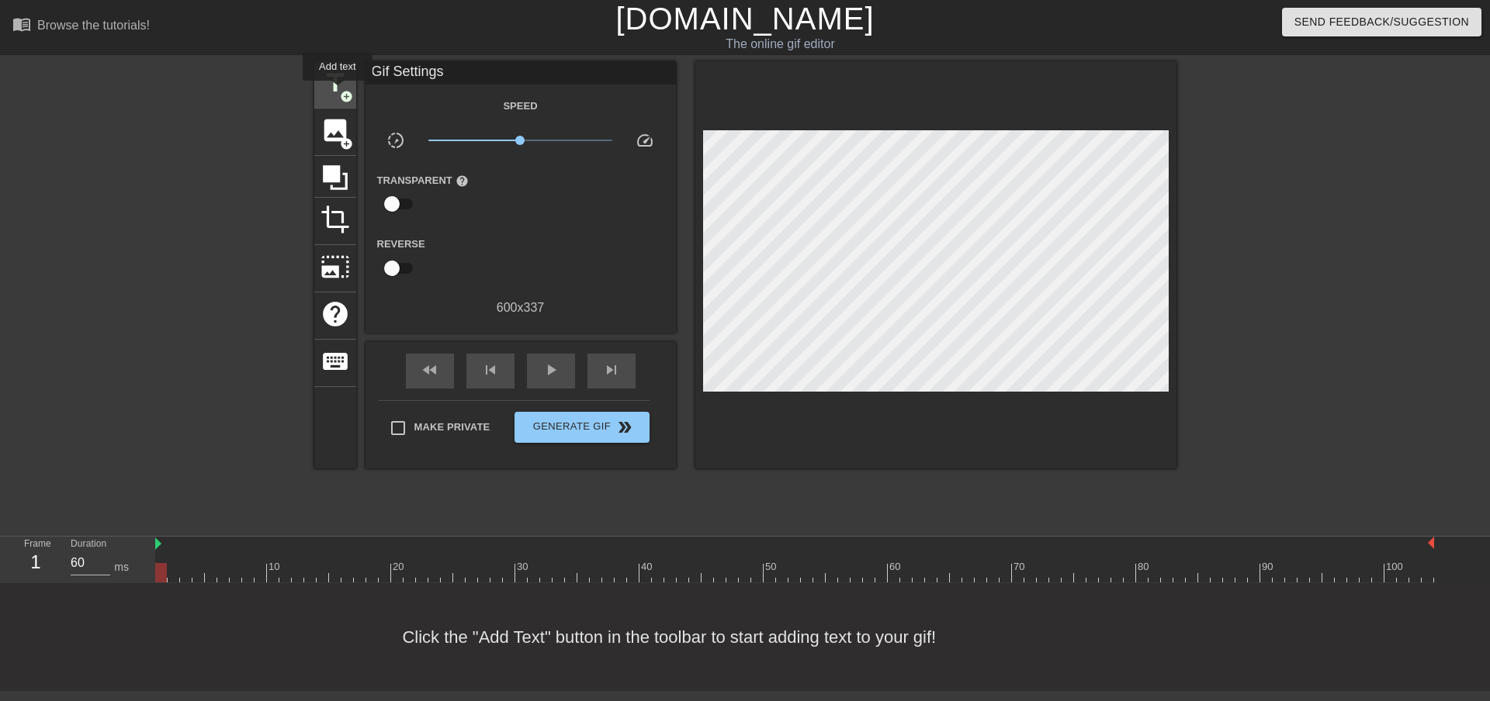
click at [337, 92] on span "title" at bounding box center [334, 82] width 29 height 29
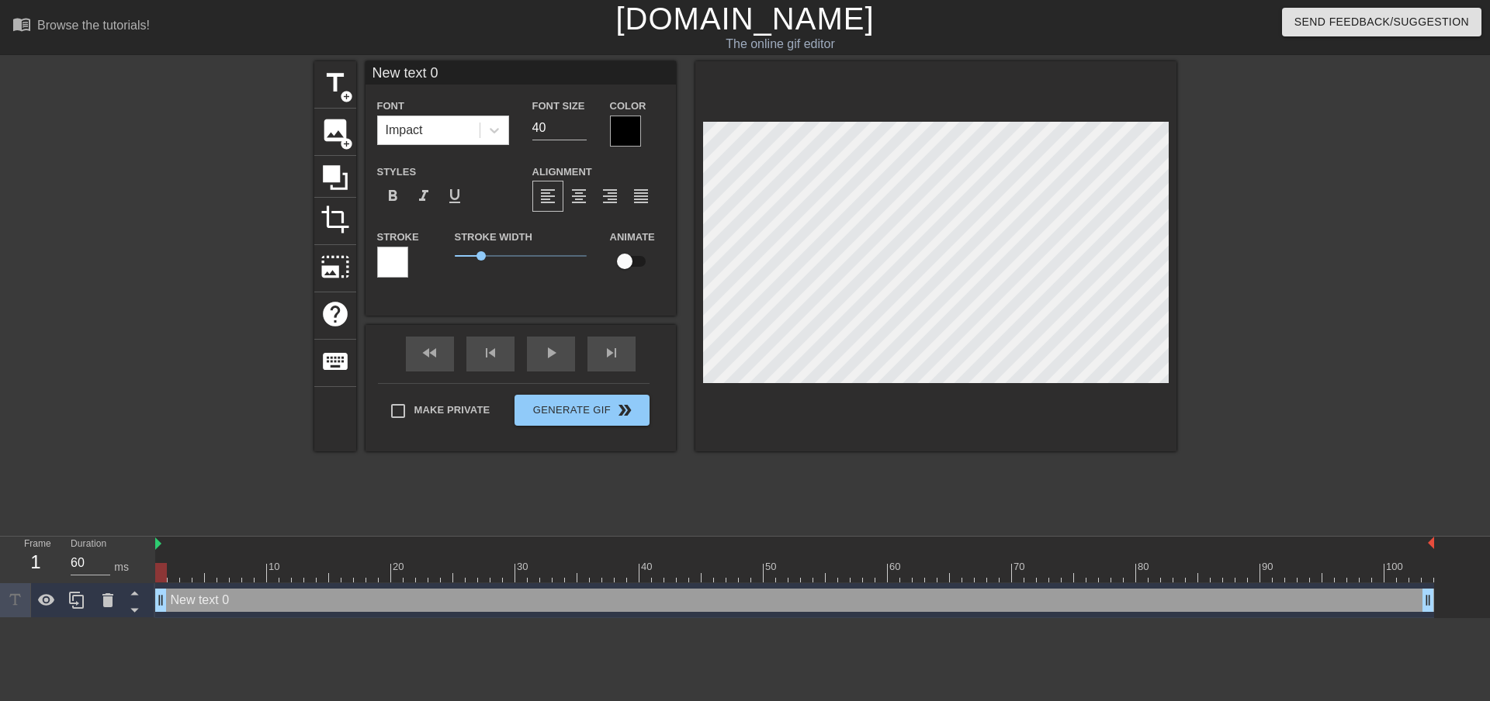
scroll to position [2, 2]
type input "A"
type textarea "A"
type input "AN"
type textarea "AN"
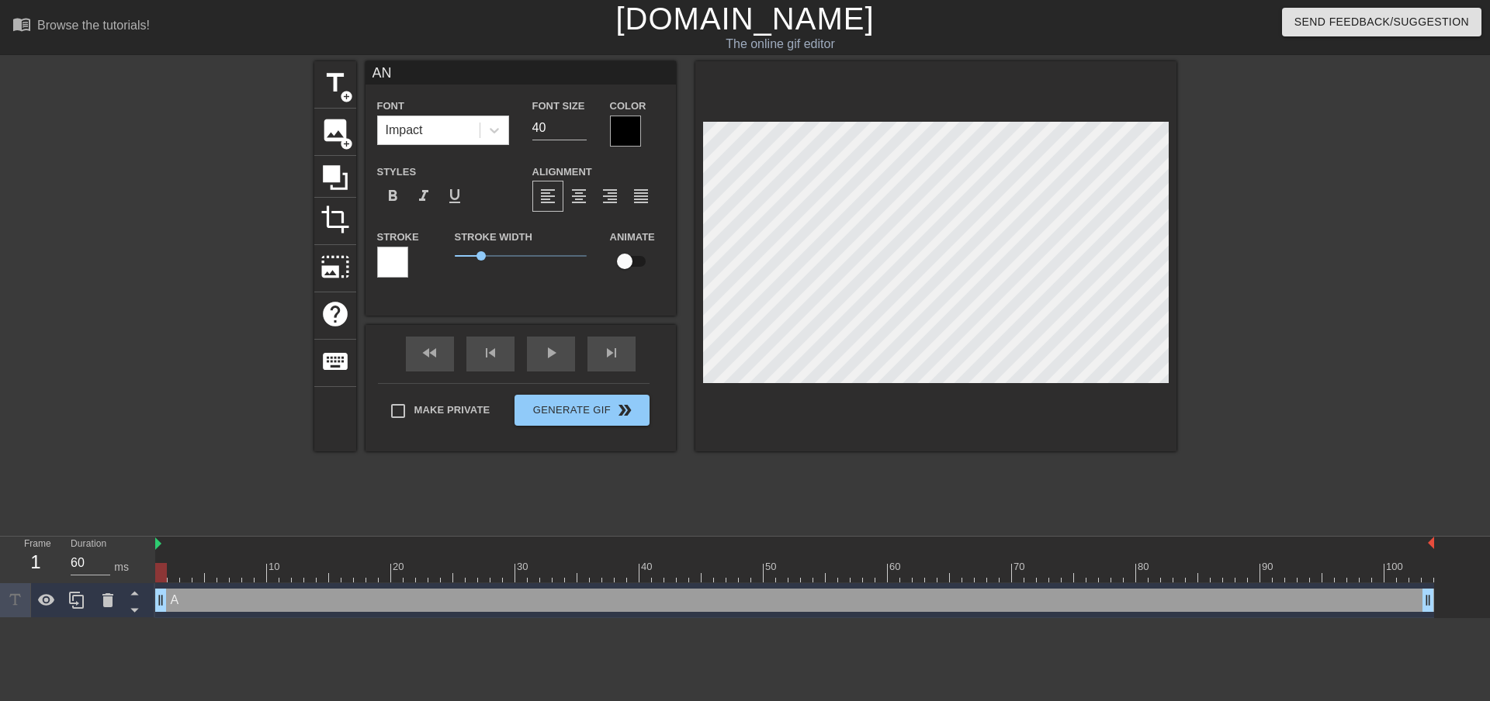
type input "ANI"
type textarea "ANI"
type input "ANIM"
type textarea "ANIM"
type input "ANIMA"
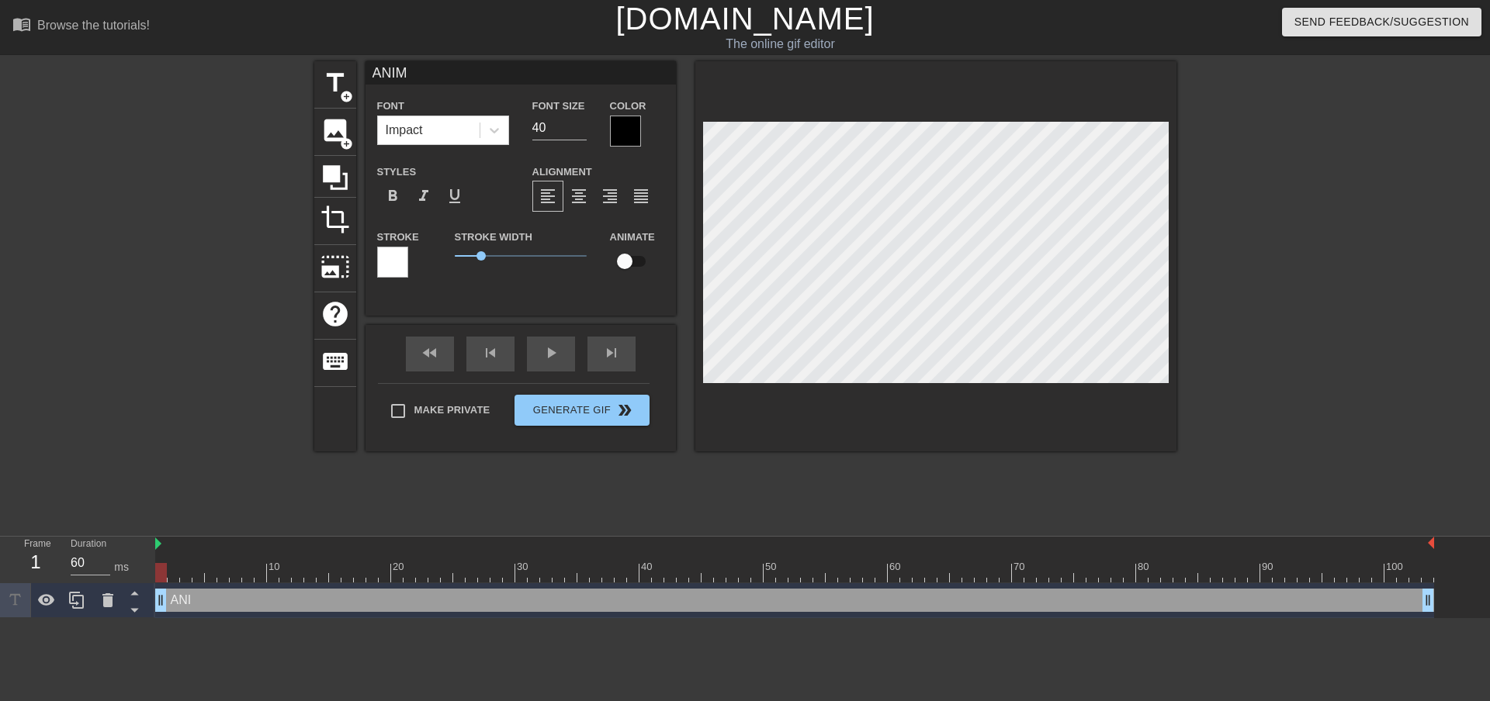
type textarea "ANIMA"
type input "ANIMAT"
type textarea "ANIMAT"
type input "ANIMATI"
type textarea "ANIMATI"
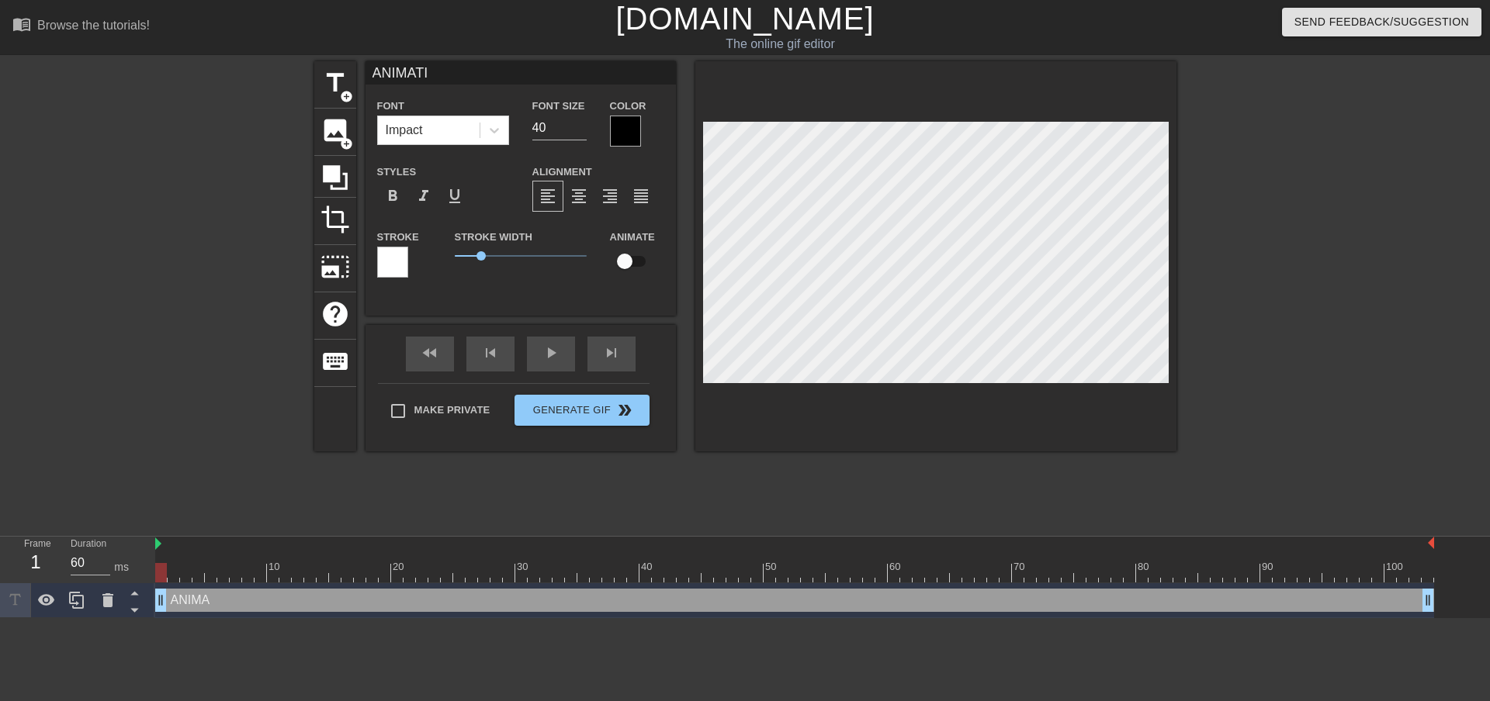
type input "ANIMATIO"
type textarea "ANIMATIO"
type input "ANIMATION"
type textarea "ANIMATION"
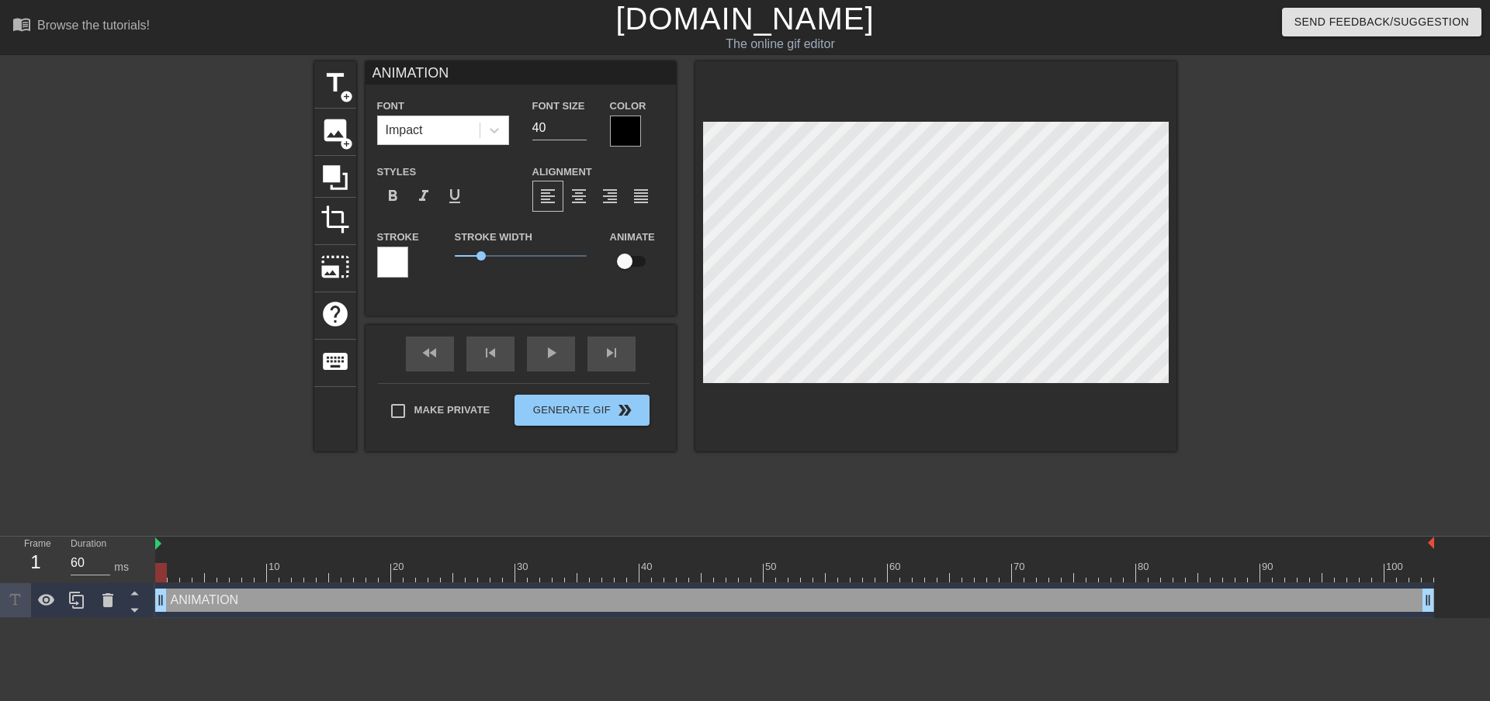
click at [629, 135] on div at bounding box center [625, 131] width 31 height 31
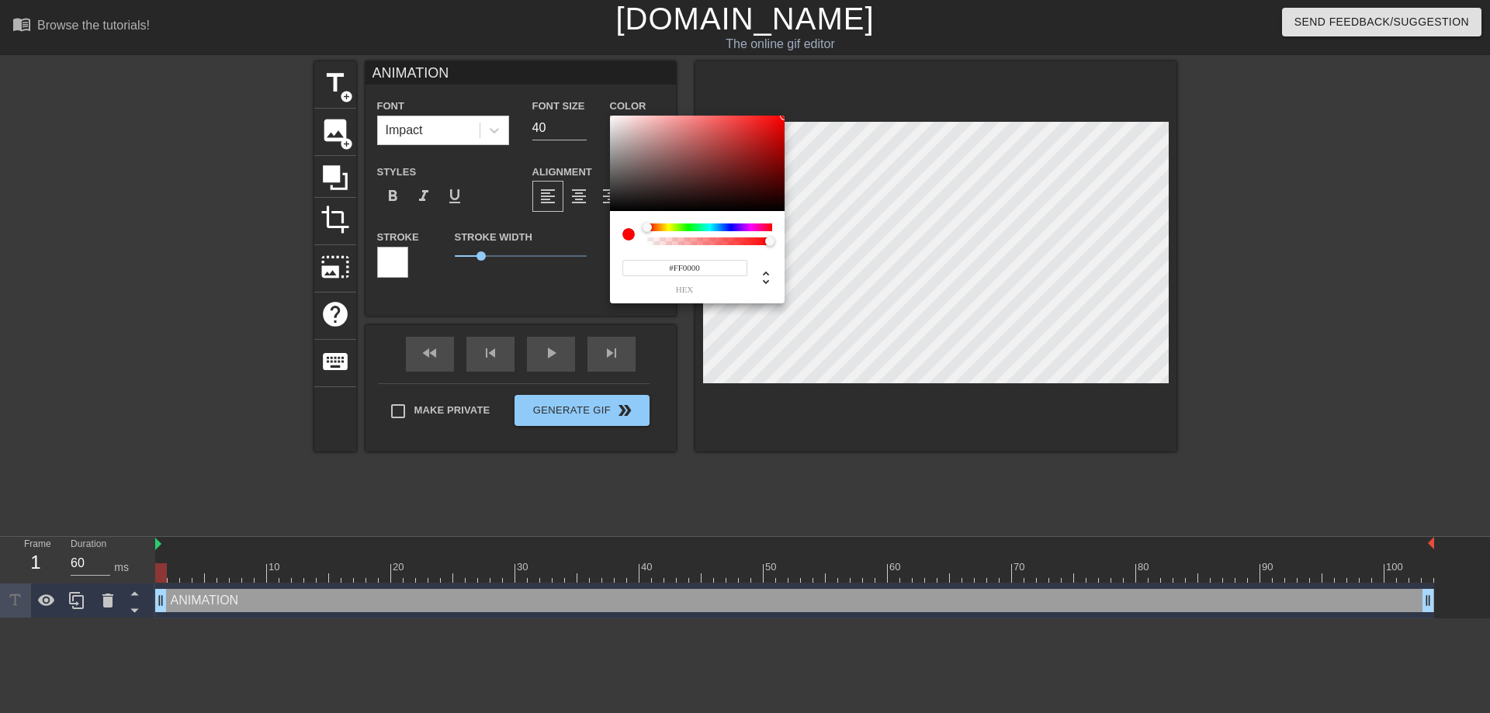
drag, startPoint x: 749, startPoint y: 175, endPoint x: 846, endPoint y: 88, distance: 129.6
click at [846, 90] on div "#FF0000 hex" at bounding box center [745, 356] width 1490 height 713
type input "255"
type input "1"
drag, startPoint x: 684, startPoint y: 243, endPoint x: 978, endPoint y: 252, distance: 293.4
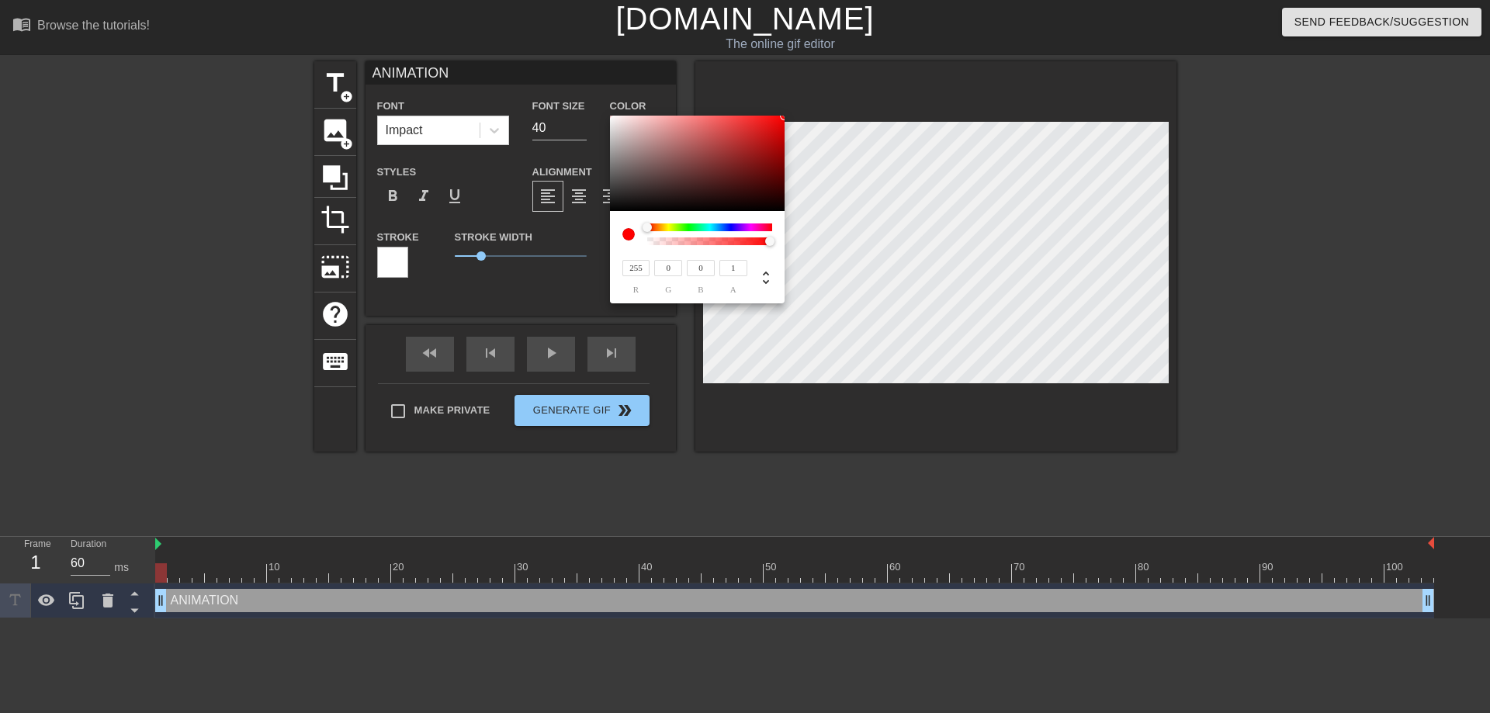
click at [981, 250] on div "255 r 0 g 0 b 1 a" at bounding box center [745, 356] width 1490 height 713
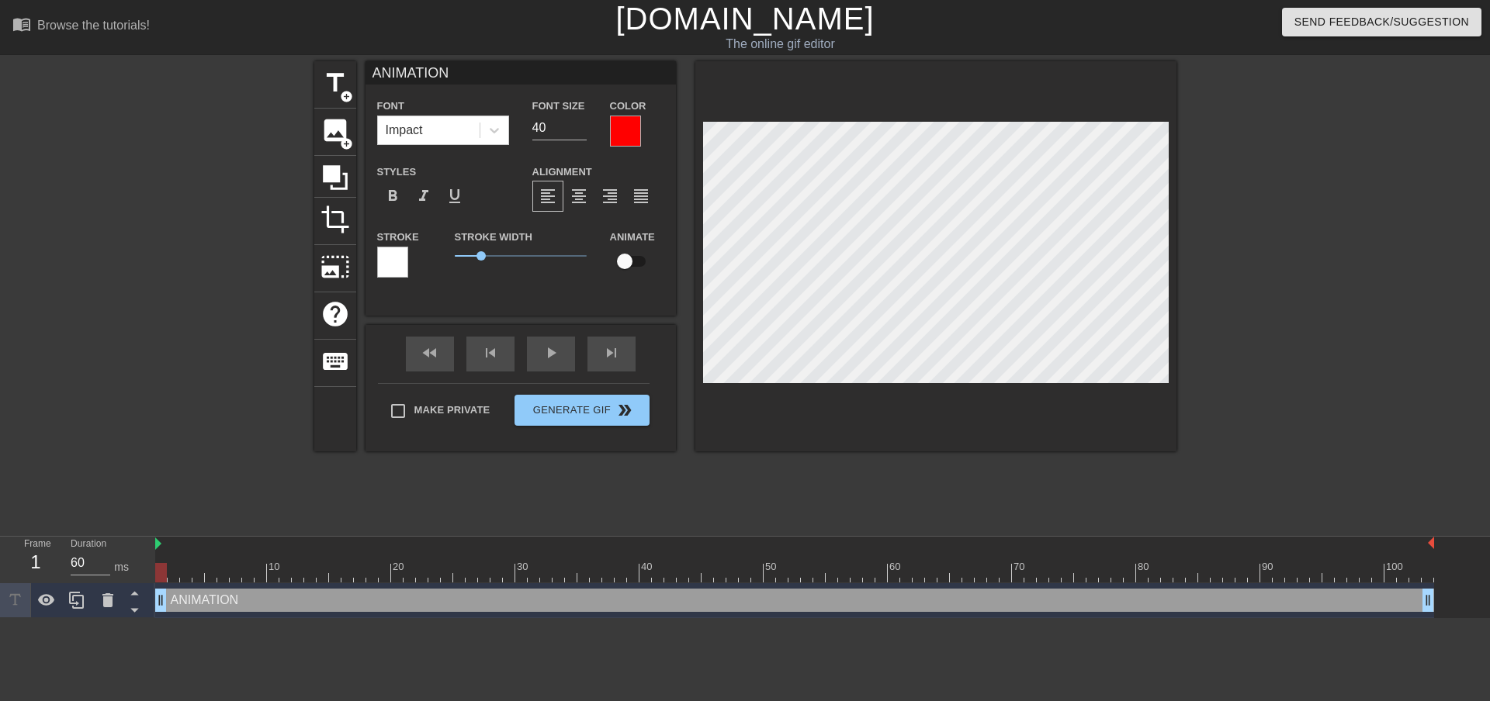
drag, startPoint x: 411, startPoint y: 261, endPoint x: 452, endPoint y: 268, distance: 41.1
click at [411, 261] on div "Stroke" at bounding box center [404, 252] width 54 height 50
click at [401, 261] on div at bounding box center [392, 262] width 31 height 31
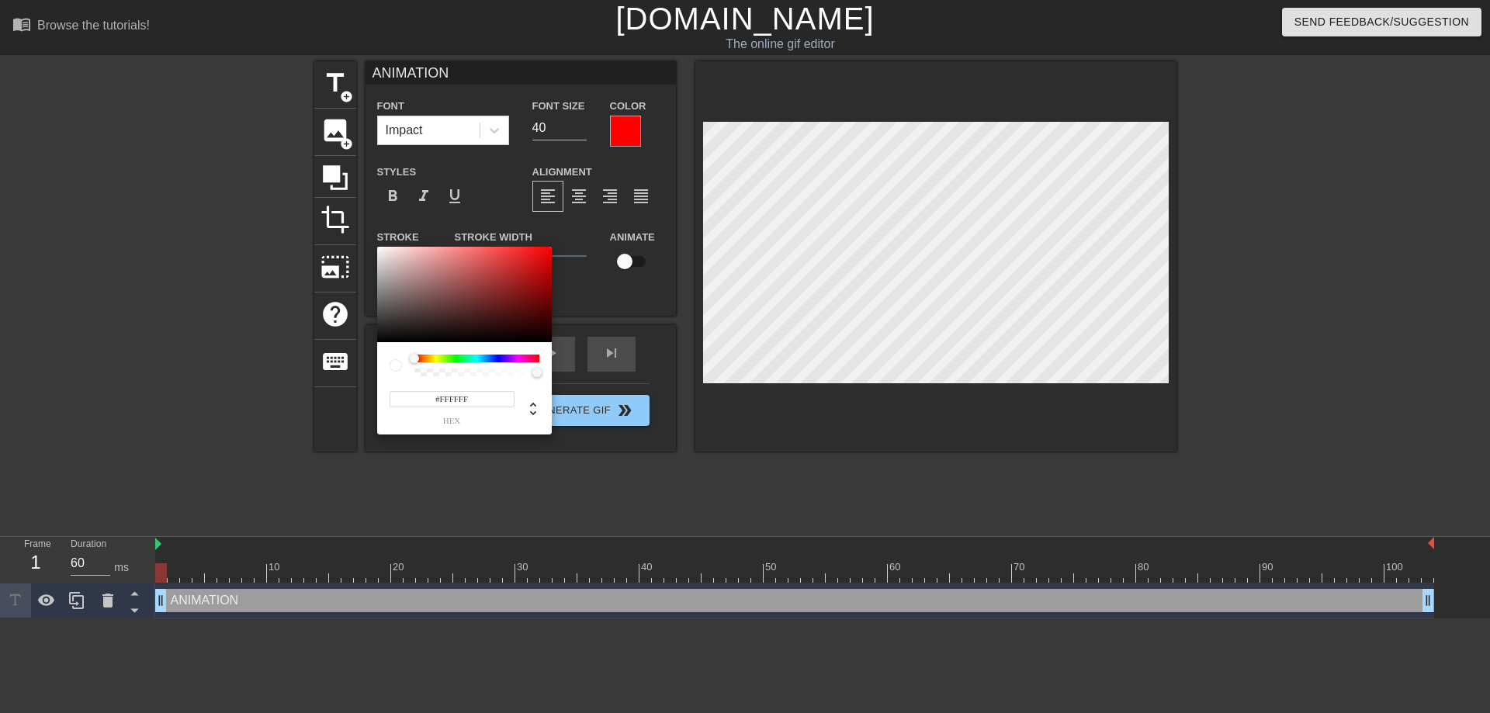
type input "255"
drag, startPoint x: 472, startPoint y: 375, endPoint x: 375, endPoint y: 369, distance: 96.4
click at [294, 370] on div "255 r 255 g 255 b 0 a" at bounding box center [745, 356] width 1490 height 713
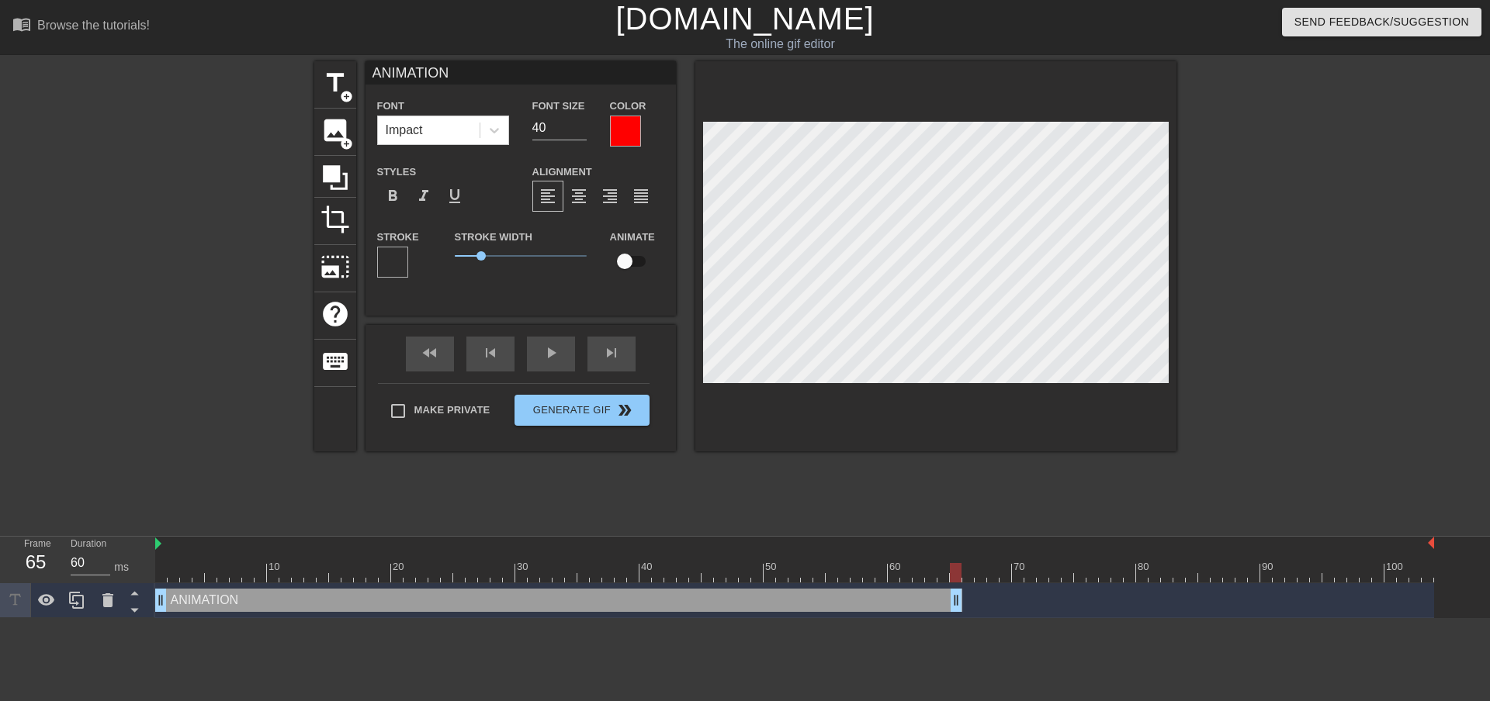
drag, startPoint x: 1431, startPoint y: 597, endPoint x: 961, endPoint y: 605, distance: 469.4
click at [977, 575] on div at bounding box center [794, 572] width 1279 height 19
click at [974, 573] on div at bounding box center [980, 572] width 12 height 19
click at [324, 85] on span "title" at bounding box center [334, 82] width 29 height 29
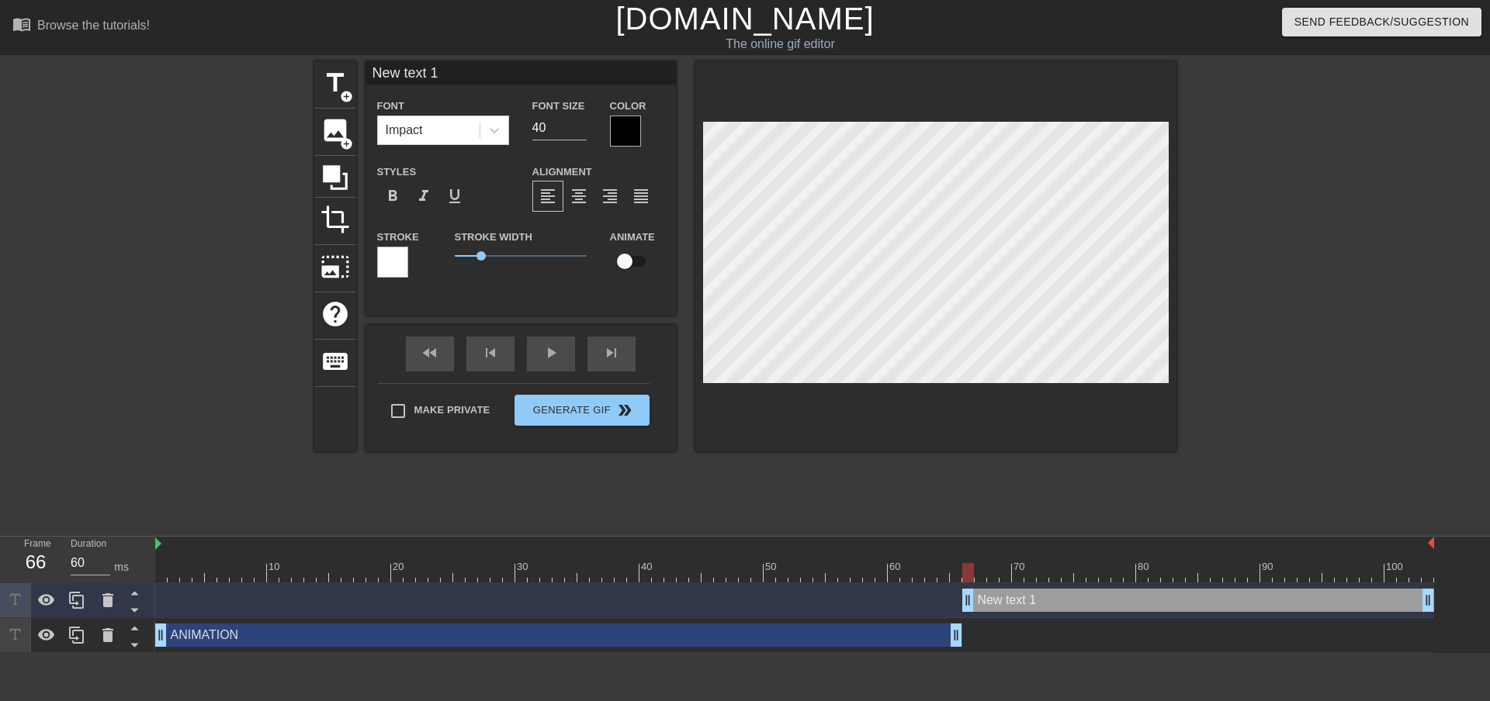
type input "R"
type textarea "R"
type input "RE"
type textarea "RE"
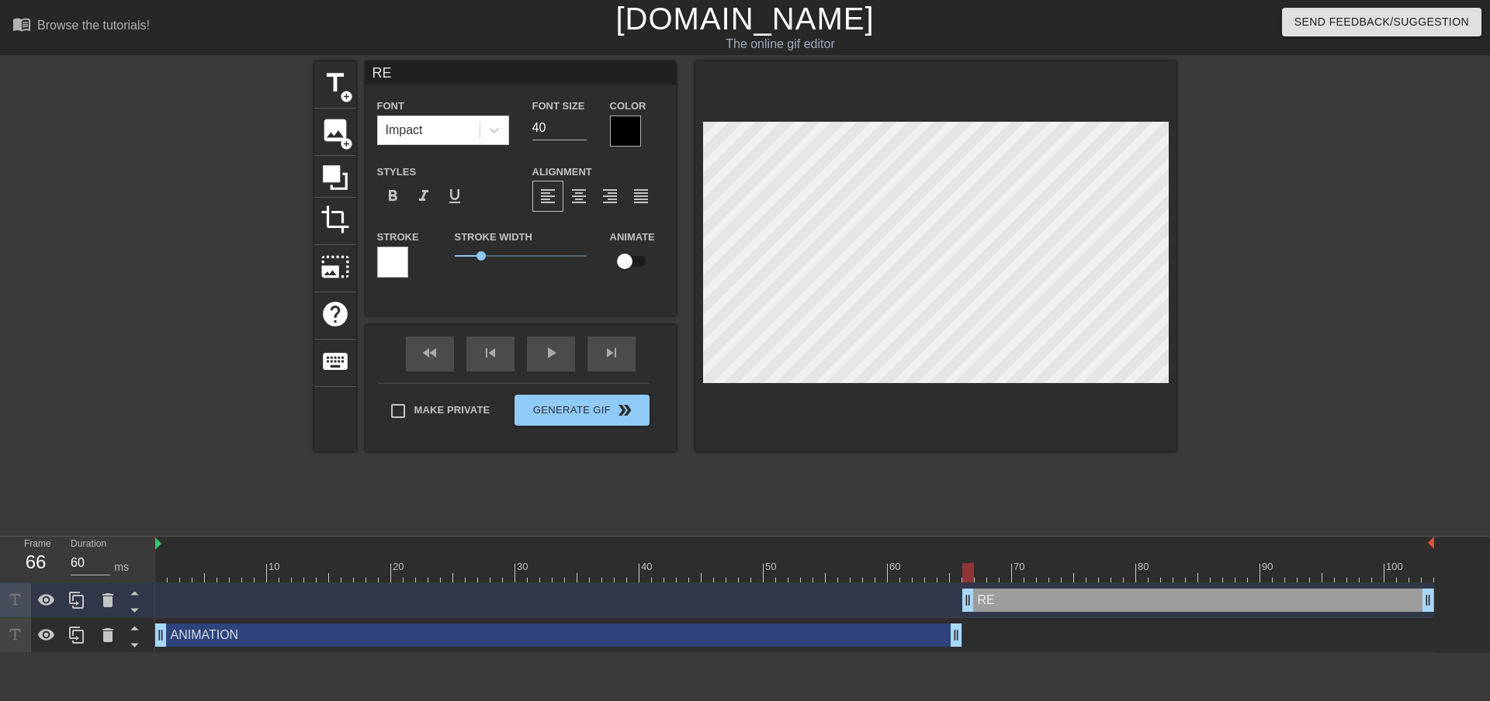
type input "REM"
type textarea "REM"
type input "REMY"
type textarea "REMY"
click at [626, 130] on div at bounding box center [625, 131] width 31 height 31
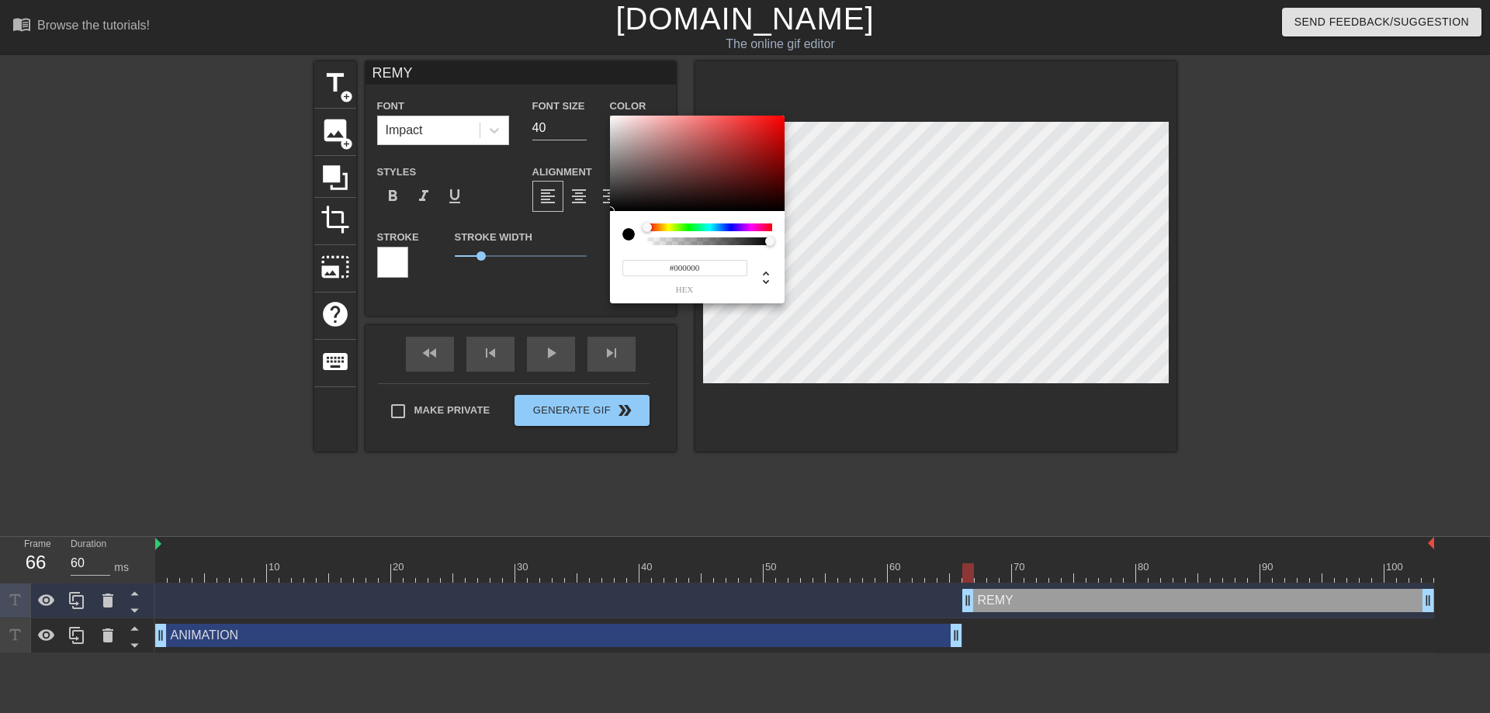
click at [713, 234] on div at bounding box center [709, 234] width 125 height 22
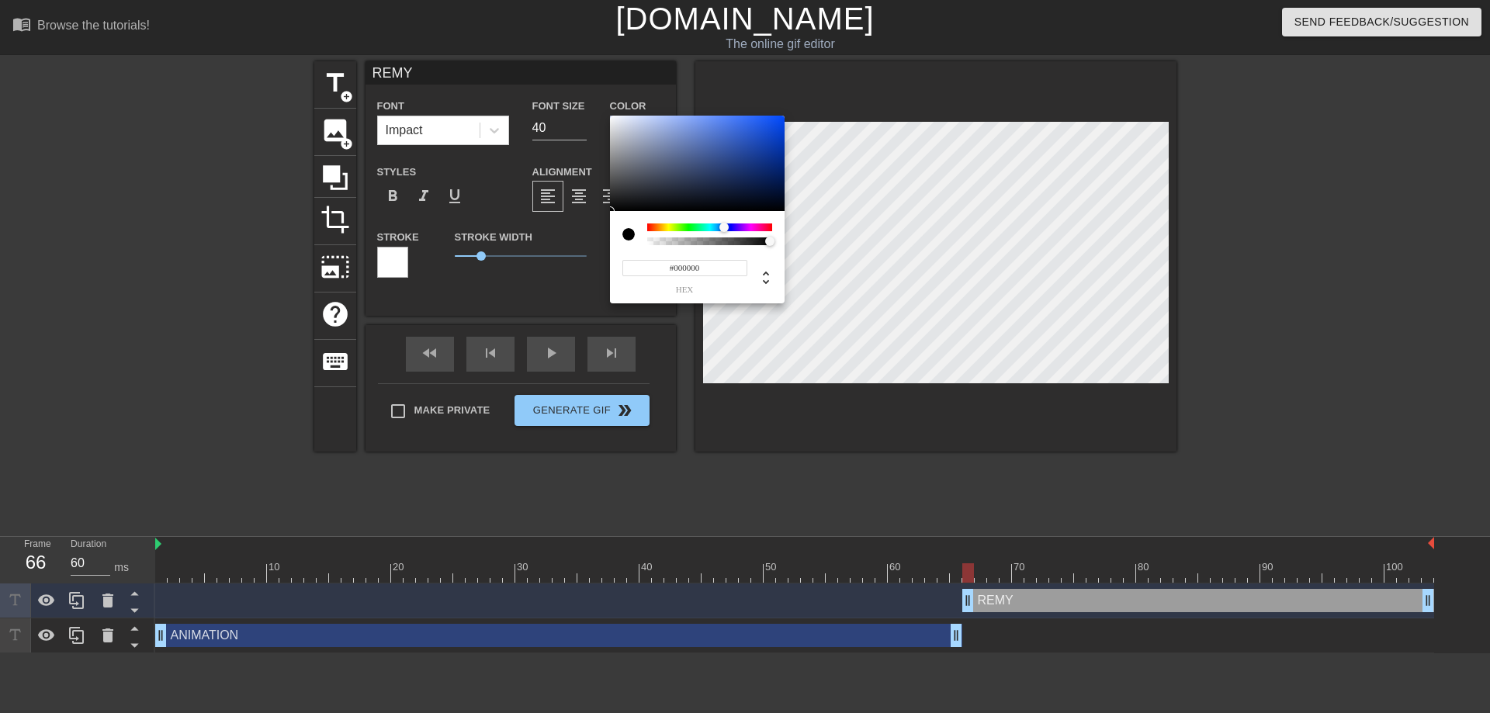
drag, startPoint x: 713, startPoint y: 230, endPoint x: 724, endPoint y: 227, distance: 11.3
click at [724, 227] on div at bounding box center [709, 227] width 125 height 8
drag, startPoint x: 732, startPoint y: 152, endPoint x: 809, endPoint y: 106, distance: 90.5
click at [809, 106] on div "#004AFF hex" at bounding box center [745, 356] width 1490 height 713
click at [753, 122] on div at bounding box center [697, 164] width 175 height 96
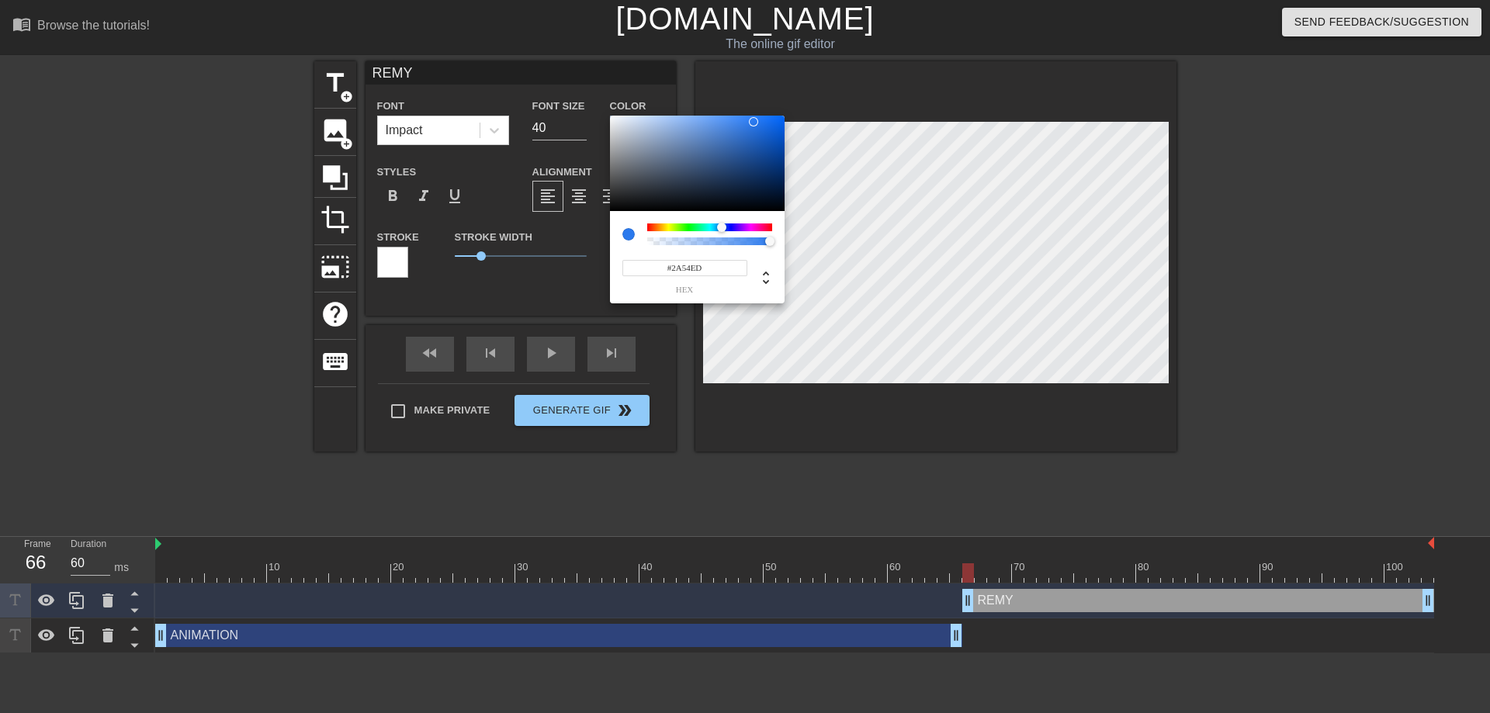
type input "#2A46ED"
click at [727, 230] on div at bounding box center [726, 227] width 9 height 9
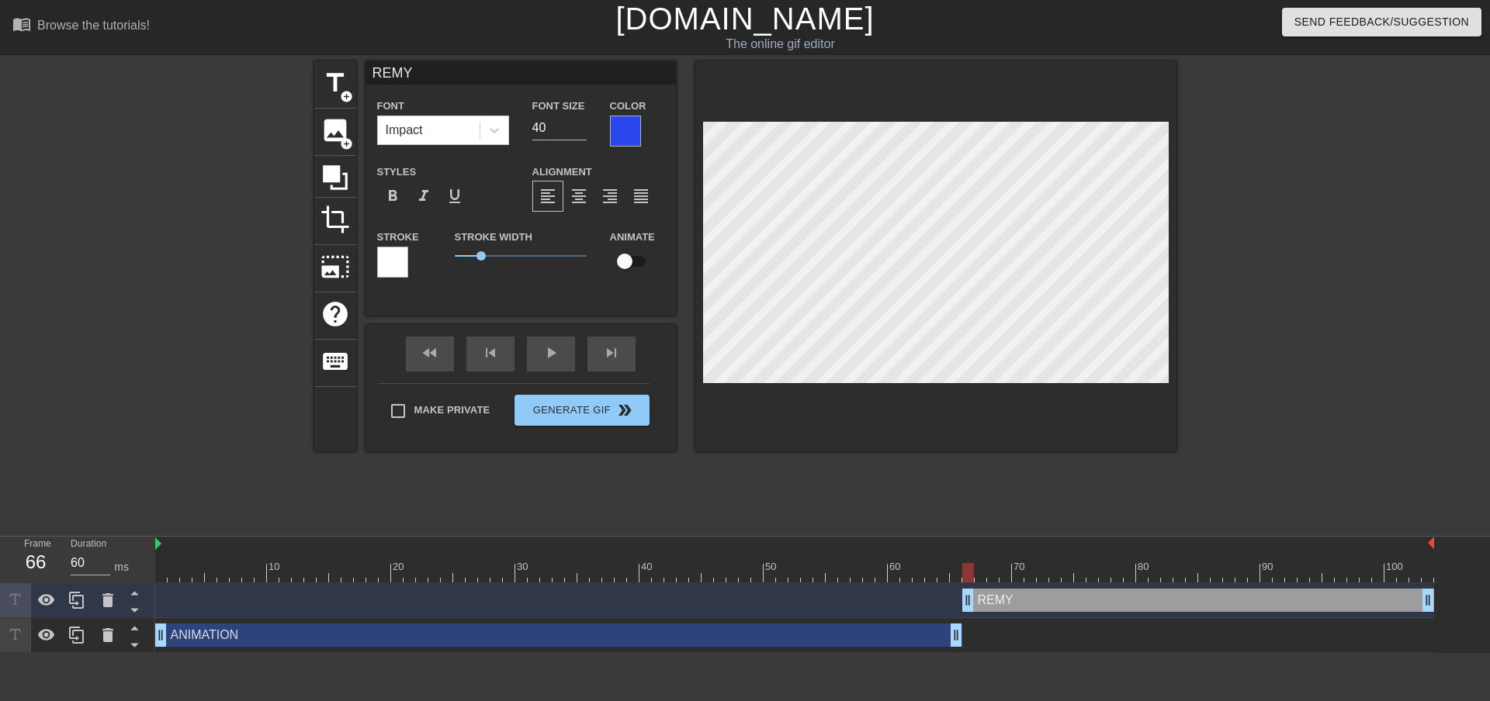
click at [395, 257] on div at bounding box center [392, 262] width 31 height 31
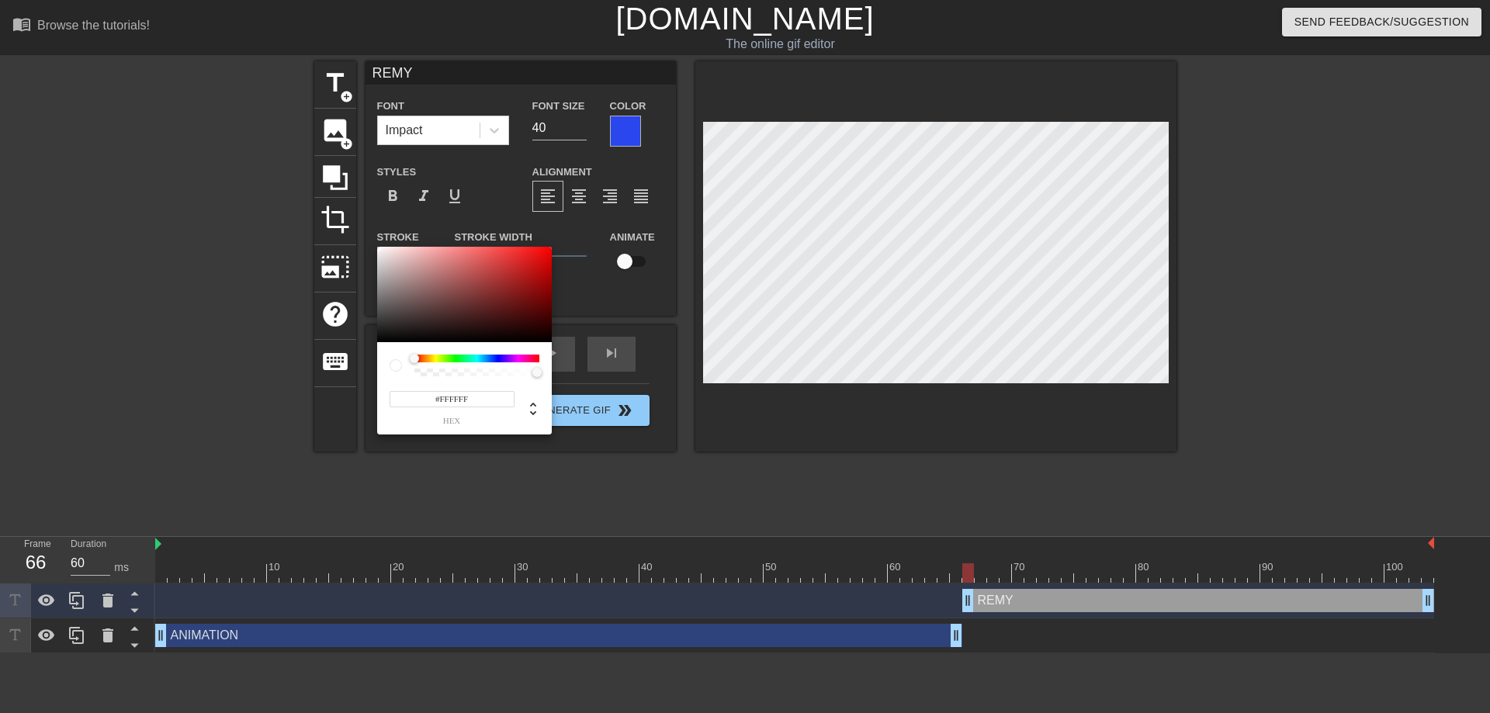
type input "255"
type input "0"
drag, startPoint x: 508, startPoint y: 376, endPoint x: 469, endPoint y: 365, distance: 41.2
click at [355, 362] on div "255 r 255 g 255 b 0 a" at bounding box center [745, 356] width 1490 height 713
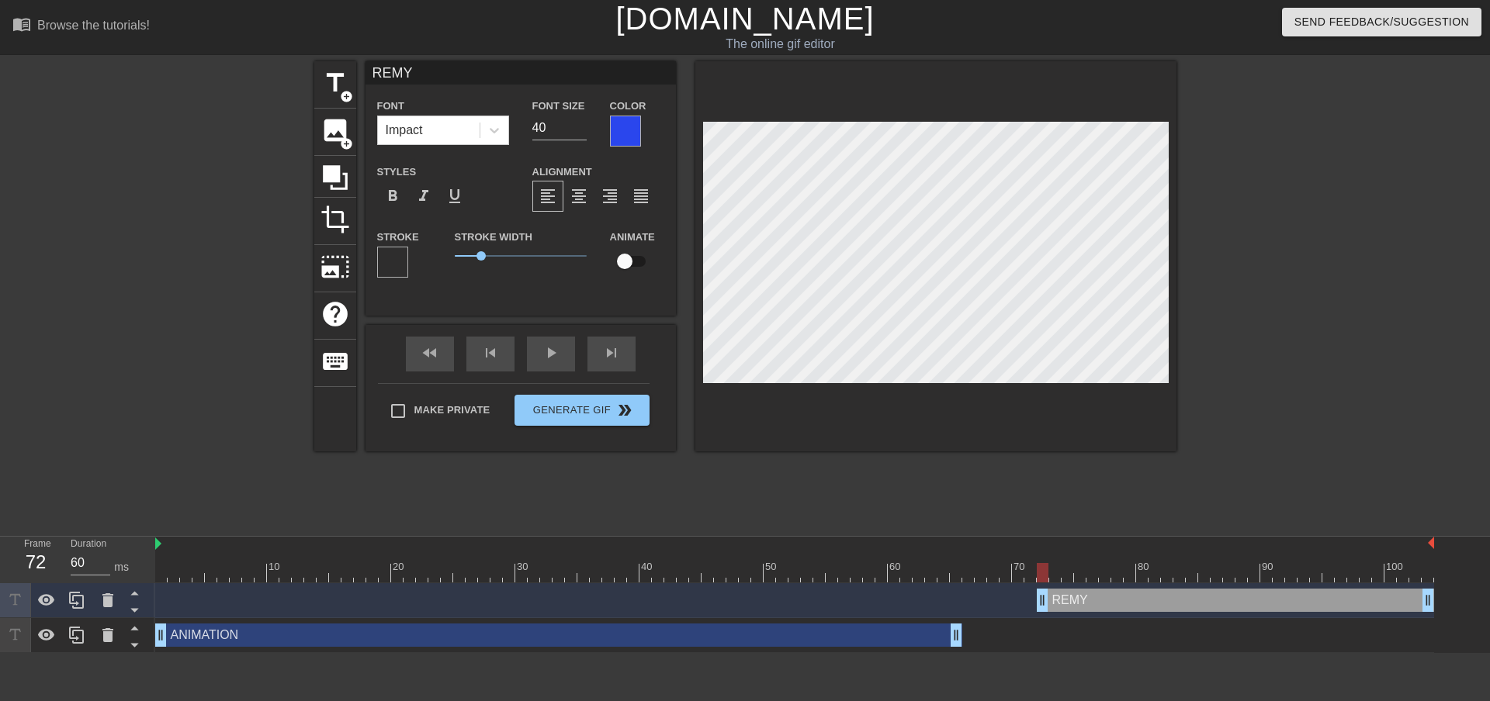
drag, startPoint x: 966, startPoint y: 595, endPoint x: 1004, endPoint y: 522, distance: 82.2
drag, startPoint x: 1036, startPoint y: 571, endPoint x: 923, endPoint y: 572, distance: 112.5
click at [923, 572] on div at bounding box center [794, 572] width 1279 height 19
drag, startPoint x: 1237, startPoint y: 572, endPoint x: 1223, endPoint y: 574, distance: 13.4
click at [1223, 574] on div at bounding box center [1229, 572] width 12 height 19
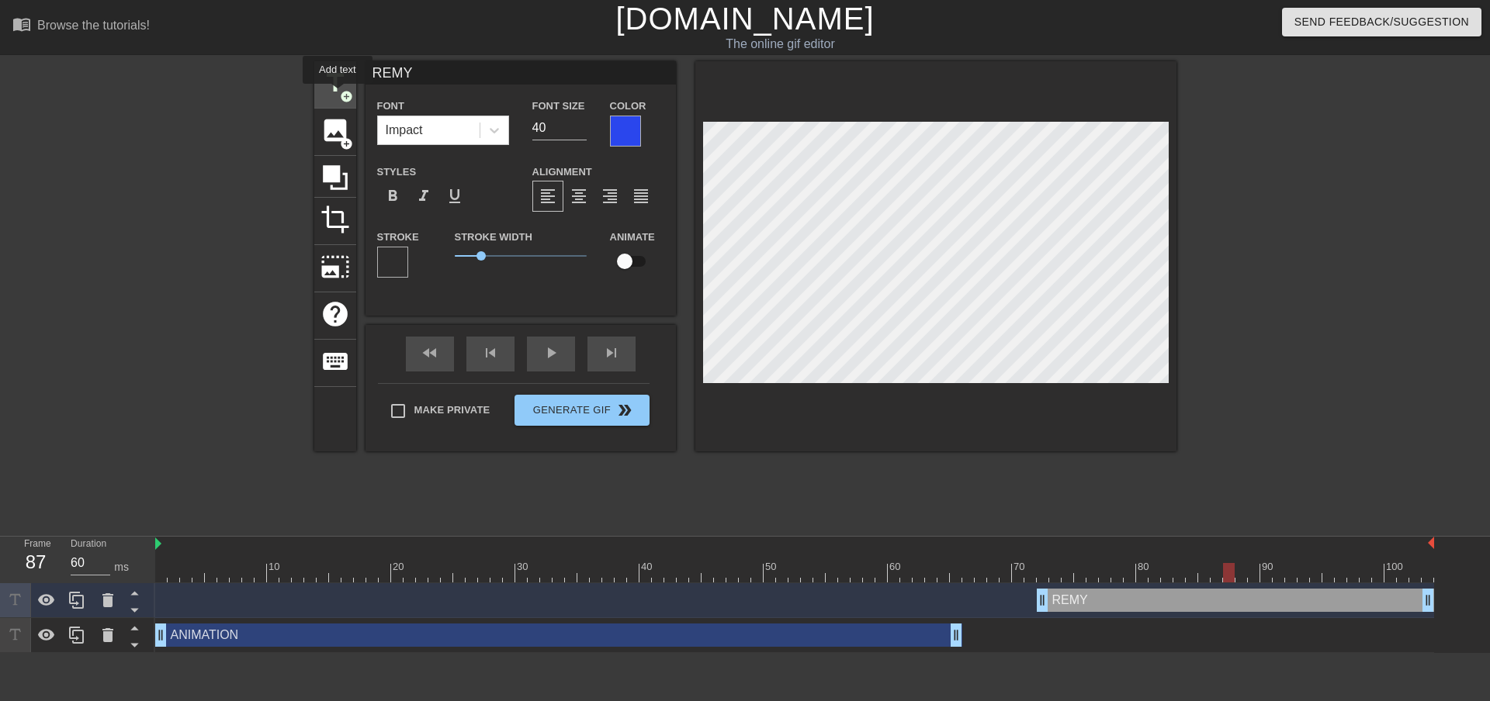
click at [341, 91] on span "add_circle" at bounding box center [346, 96] width 13 height 13
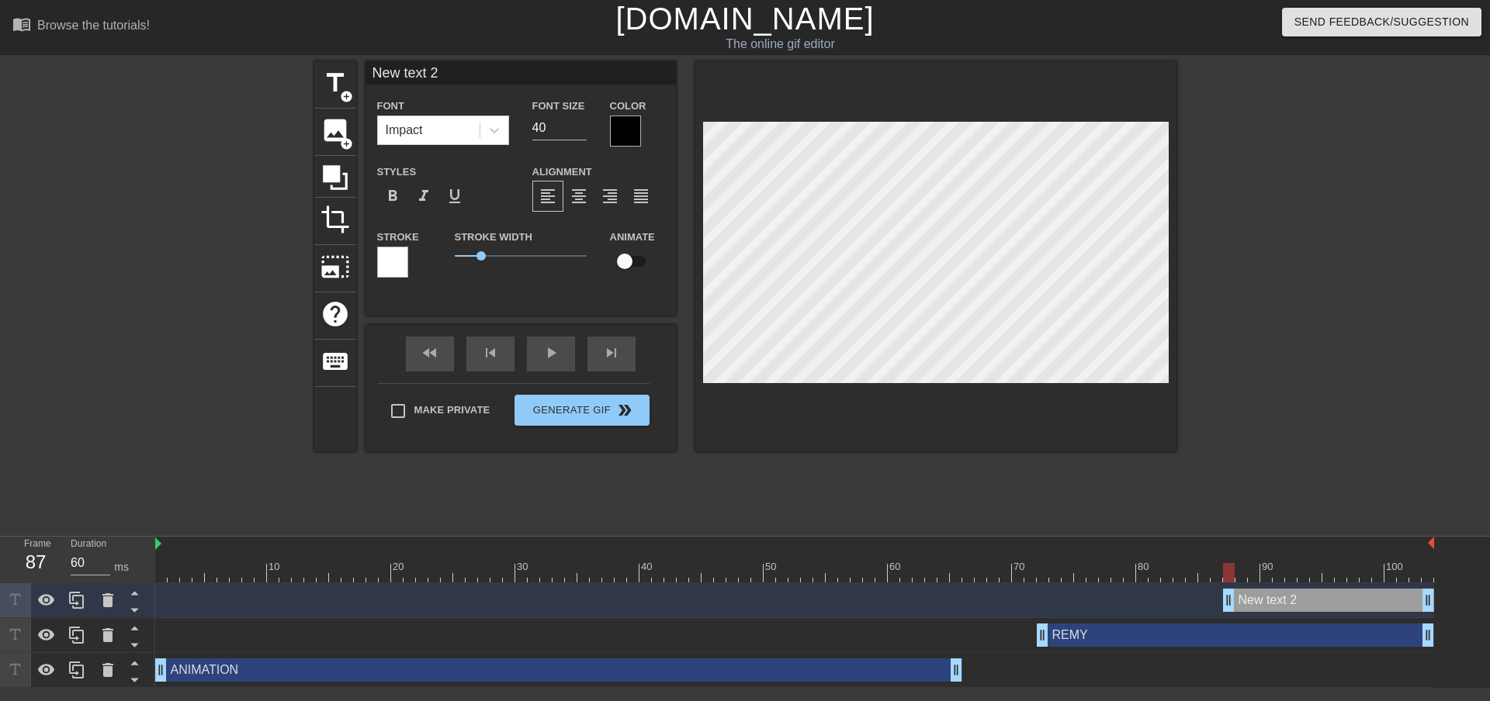
type input "H"
type textarea "H"
type input "HE"
type textarea "HE"
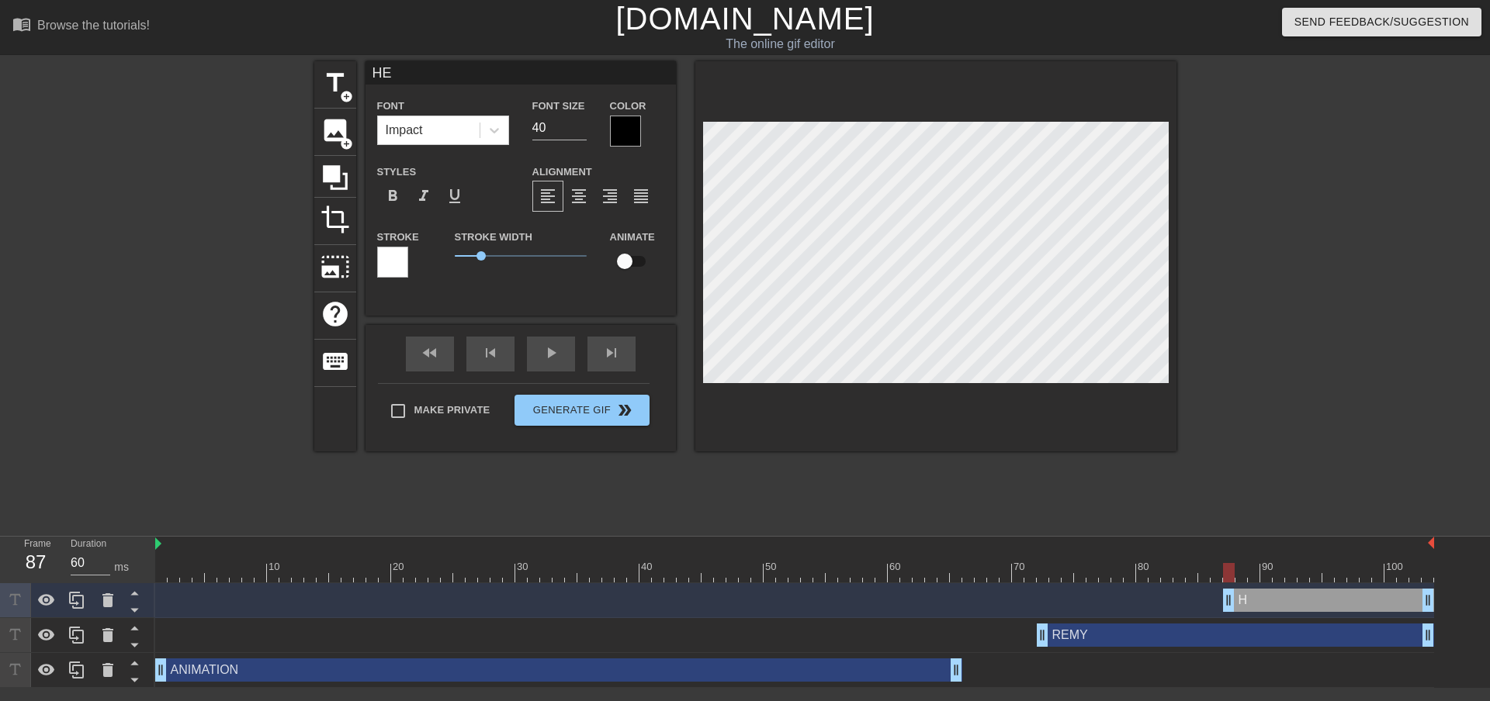
type input "HEL"
type textarea "HEL"
type input "HELP"
type textarea "HELP"
type input "HEL"
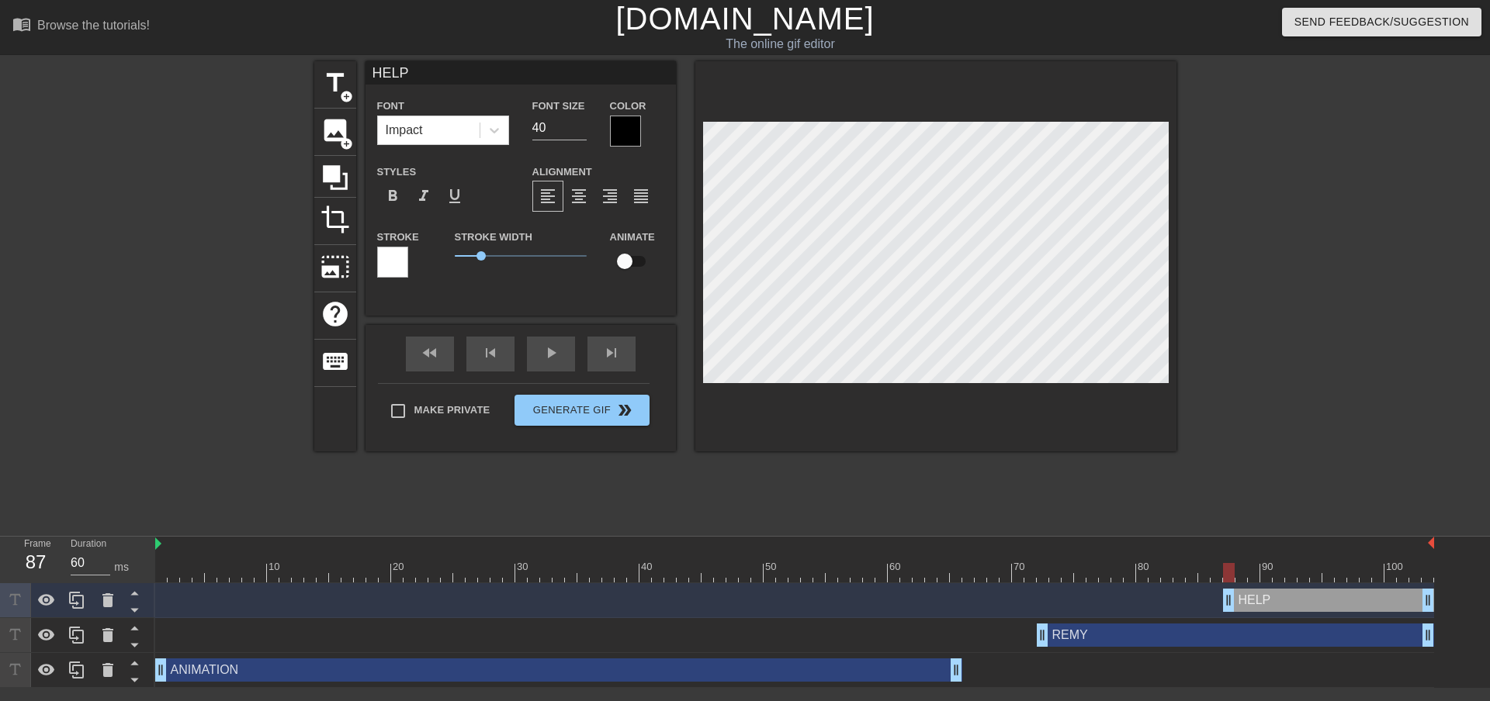
type textarea "HEL"
type input "HE"
type textarea "HE"
type input "H"
type textarea "H"
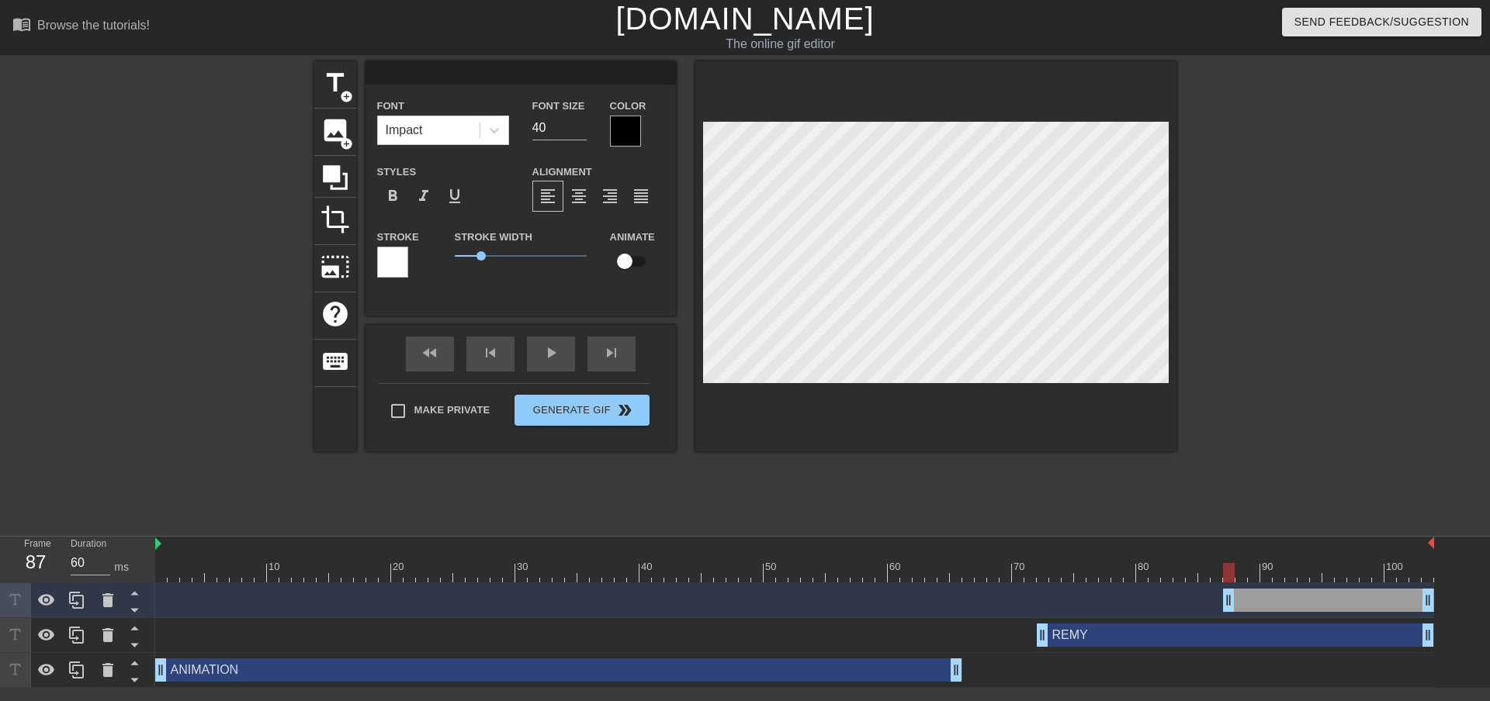
type input "h"
type textarea "h"
type input "he"
type textarea "he"
type input "hel"
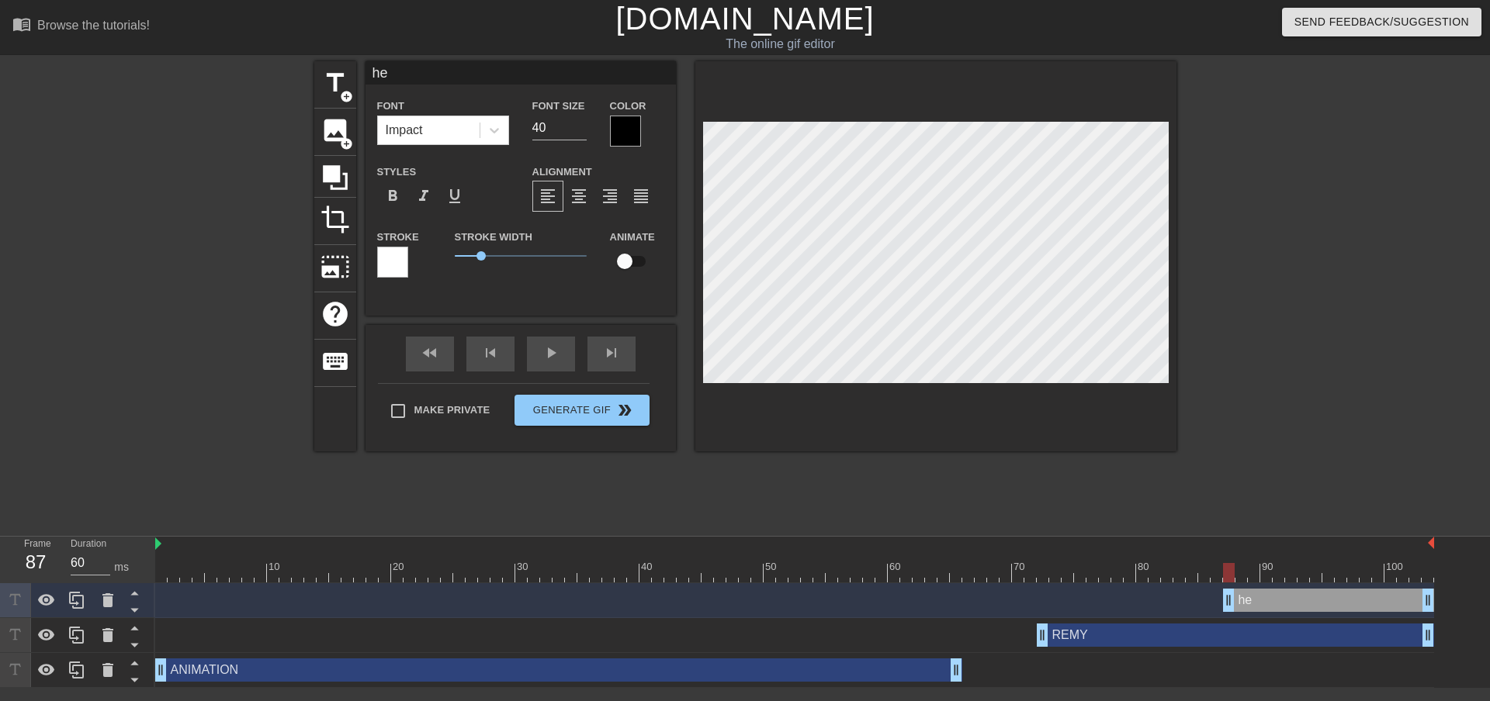
type textarea "hel"
type input "help"
type textarea "help"
click at [385, 267] on div at bounding box center [392, 262] width 31 height 31
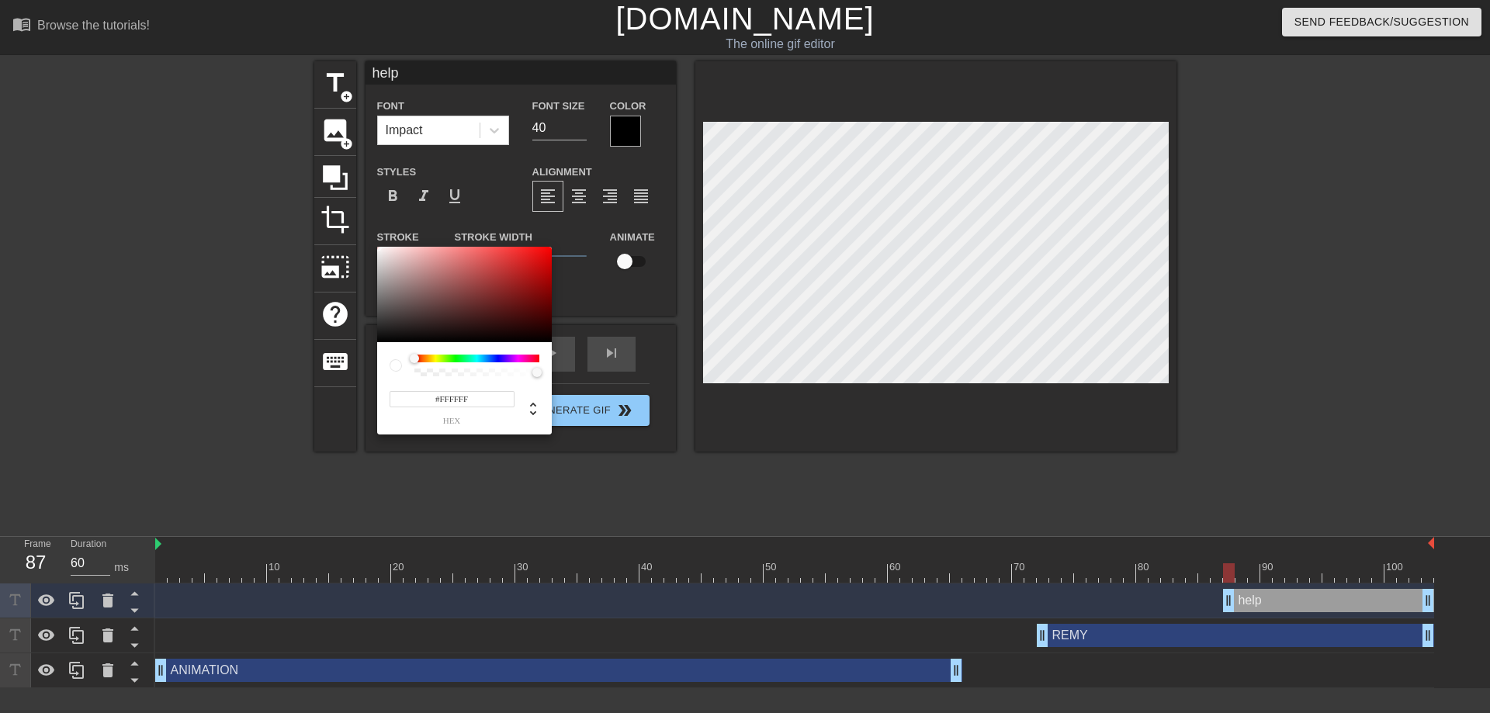
type input "255"
type input "0"
drag, startPoint x: 448, startPoint y: 372, endPoint x: 368, endPoint y: 370, distance: 79.9
click at [365, 371] on div "255 r 255 g 255 b 0 a" at bounding box center [745, 356] width 1490 height 713
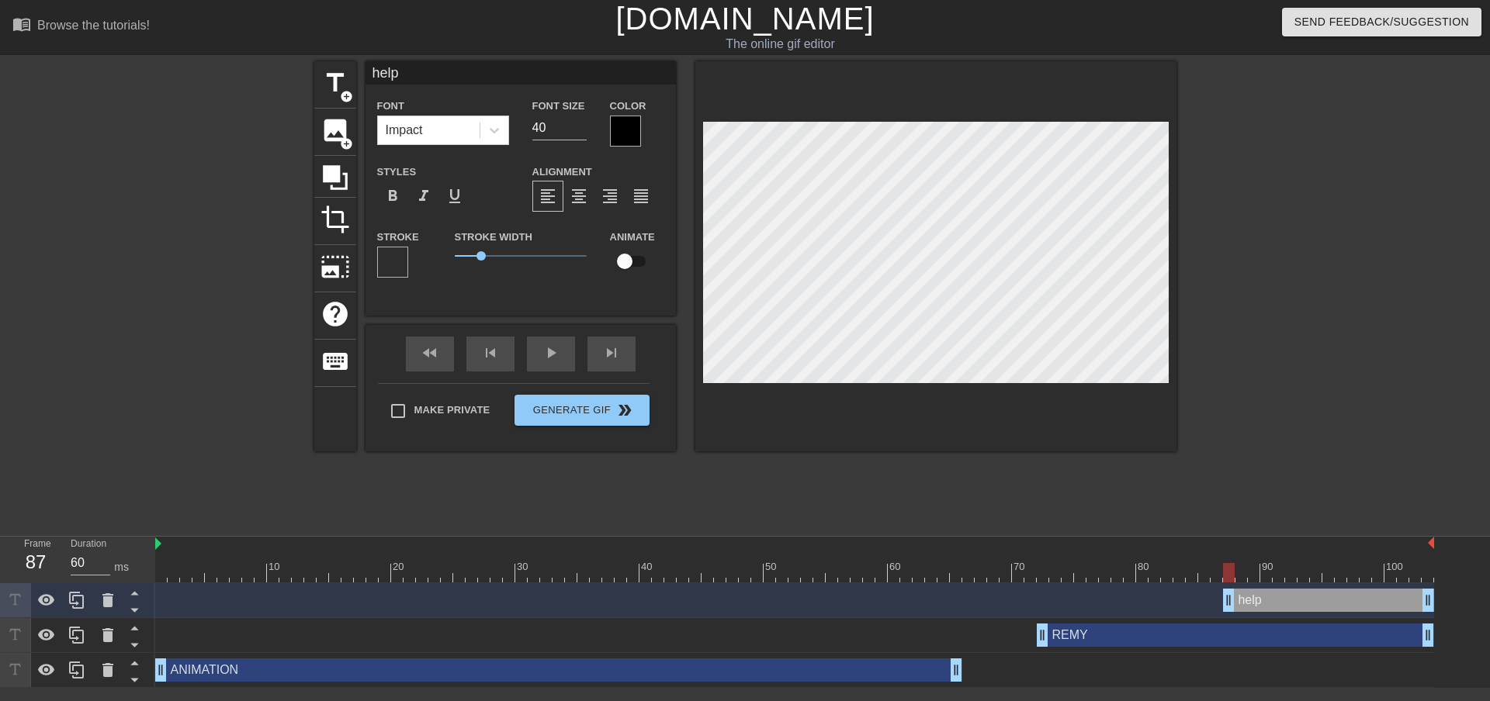
click at [635, 129] on div at bounding box center [625, 131] width 31 height 31
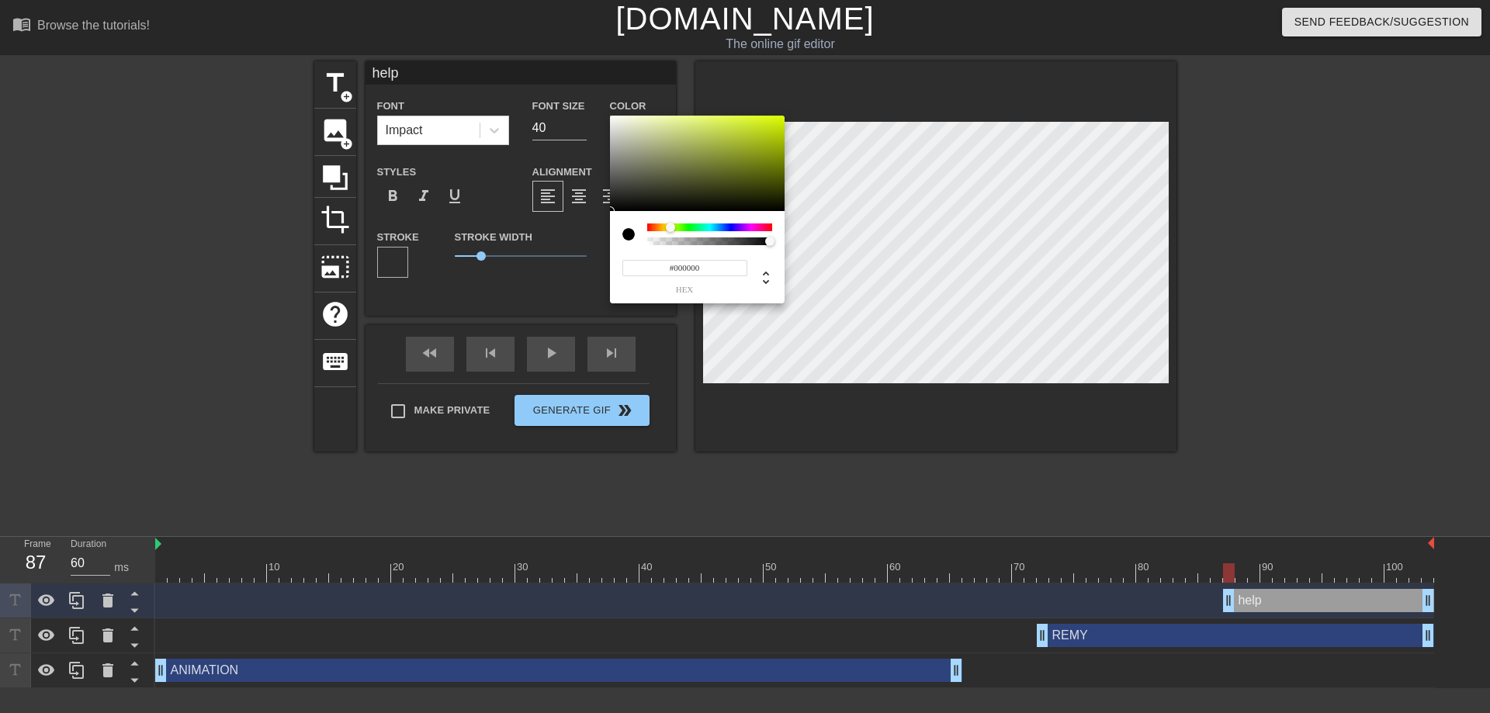
drag, startPoint x: 670, startPoint y: 229, endPoint x: 677, endPoint y: 205, distance: 25.0
click at [670, 229] on div at bounding box center [709, 227] width 125 height 8
drag, startPoint x: 718, startPoint y: 142, endPoint x: 704, endPoint y: 177, distance: 37.6
click at [738, 126] on div at bounding box center [697, 164] width 175 height 96
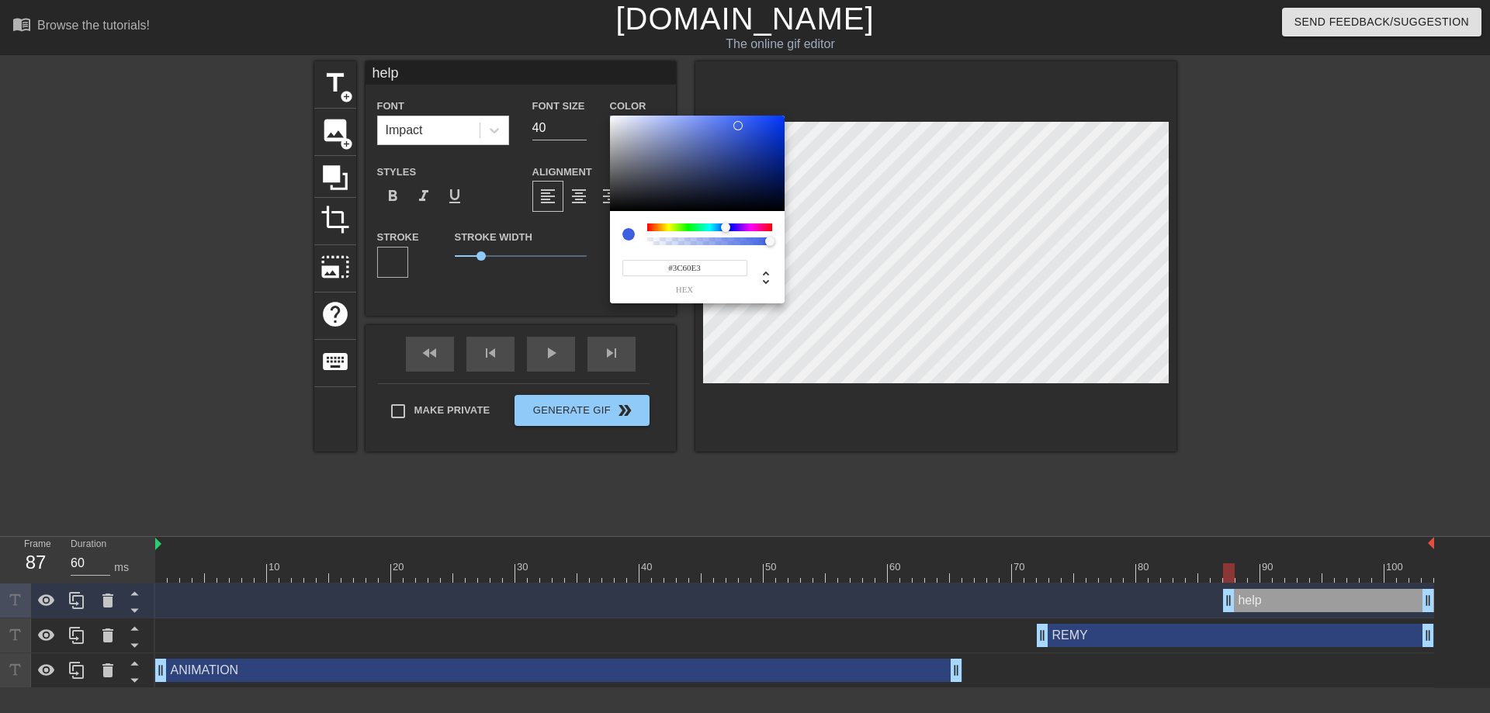
drag, startPoint x: 681, startPoint y: 228, endPoint x: 725, endPoint y: 226, distance: 44.3
click at [725, 226] on div at bounding box center [729, 227] width 9 height 9
click at [728, 228] on div at bounding box center [727, 227] width 9 height 9
type input "#3148FF"
drag, startPoint x: 735, startPoint y: 123, endPoint x: 750, endPoint y: 113, distance: 18.5
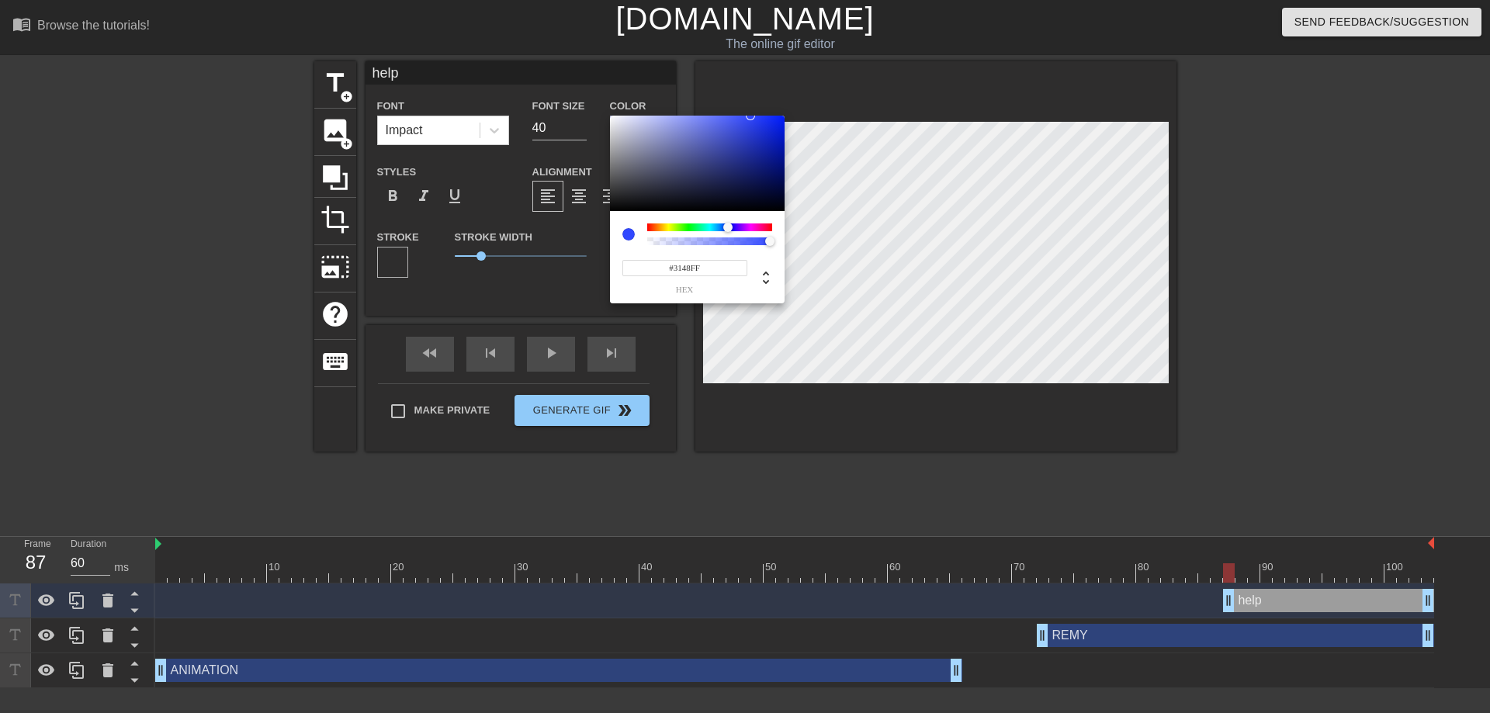
click at [750, 113] on div "#3148FF hex" at bounding box center [745, 356] width 1490 height 713
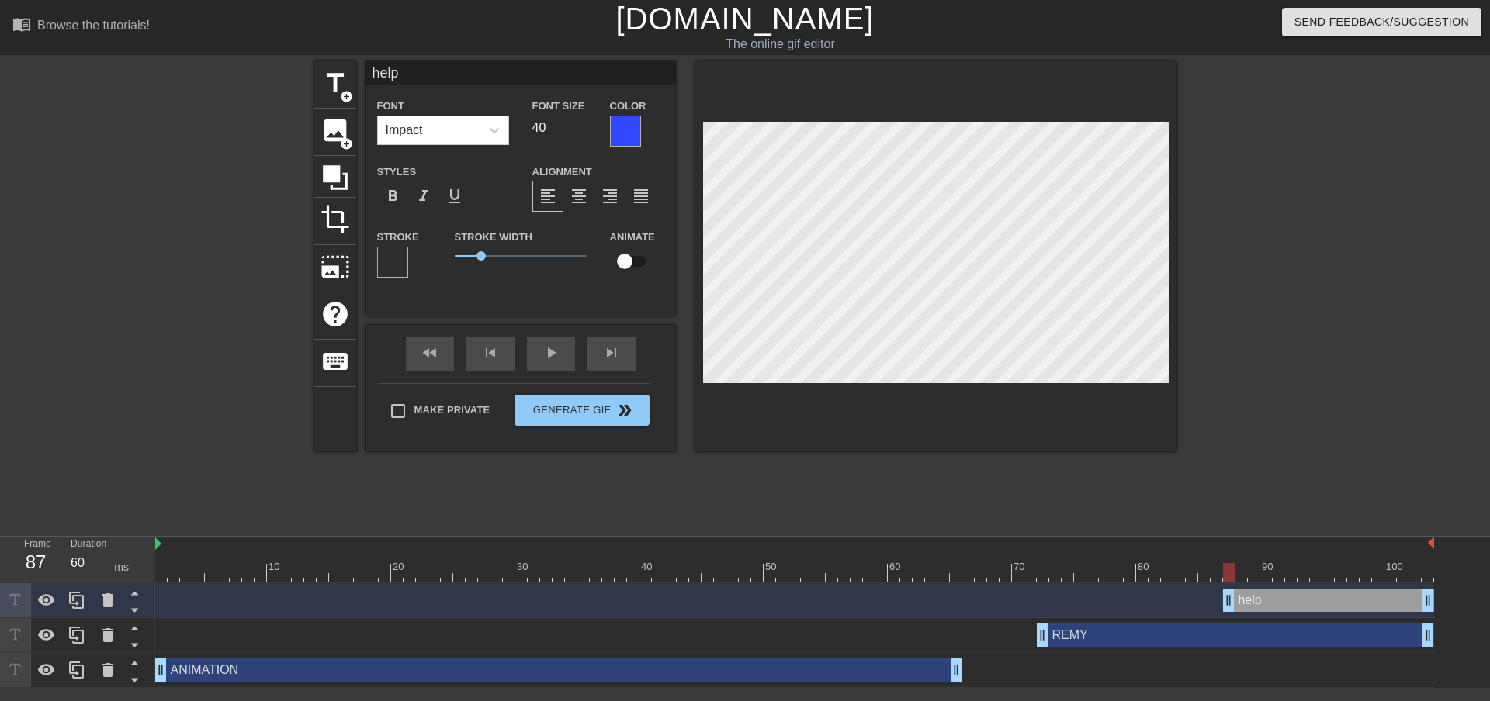
drag, startPoint x: 1036, startPoint y: 569, endPoint x: 979, endPoint y: 575, distance: 56.9
click at [971, 575] on div at bounding box center [794, 572] width 1279 height 19
drag, startPoint x: 1225, startPoint y: 597, endPoint x: 1147, endPoint y: 587, distance: 78.1
drag, startPoint x: 969, startPoint y: 555, endPoint x: 922, endPoint y: 569, distance: 49.3
click at [917, 565] on div "10 20 30 40 50 60 70 80 90 100" at bounding box center [794, 560] width 1279 height 46
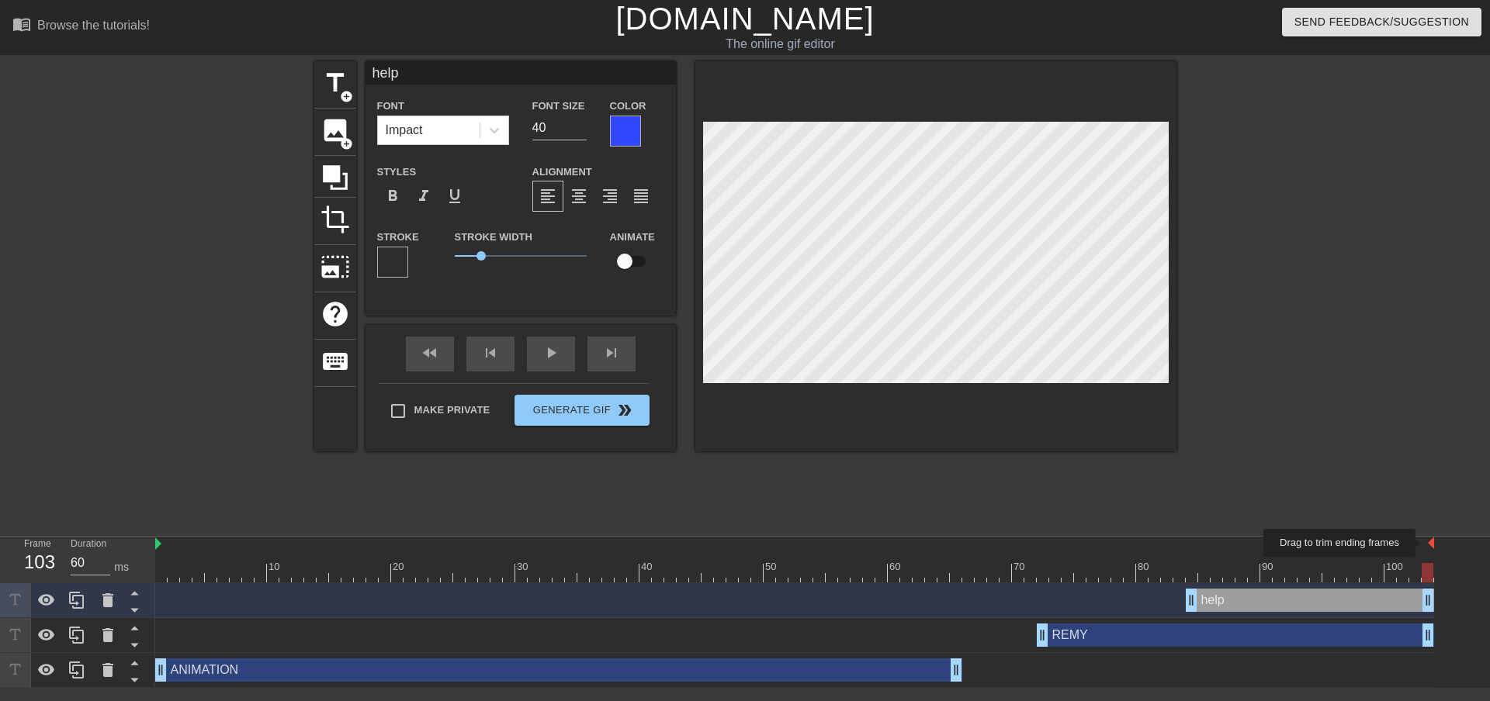
click at [1427, 543] on div at bounding box center [794, 545] width 1279 height 16
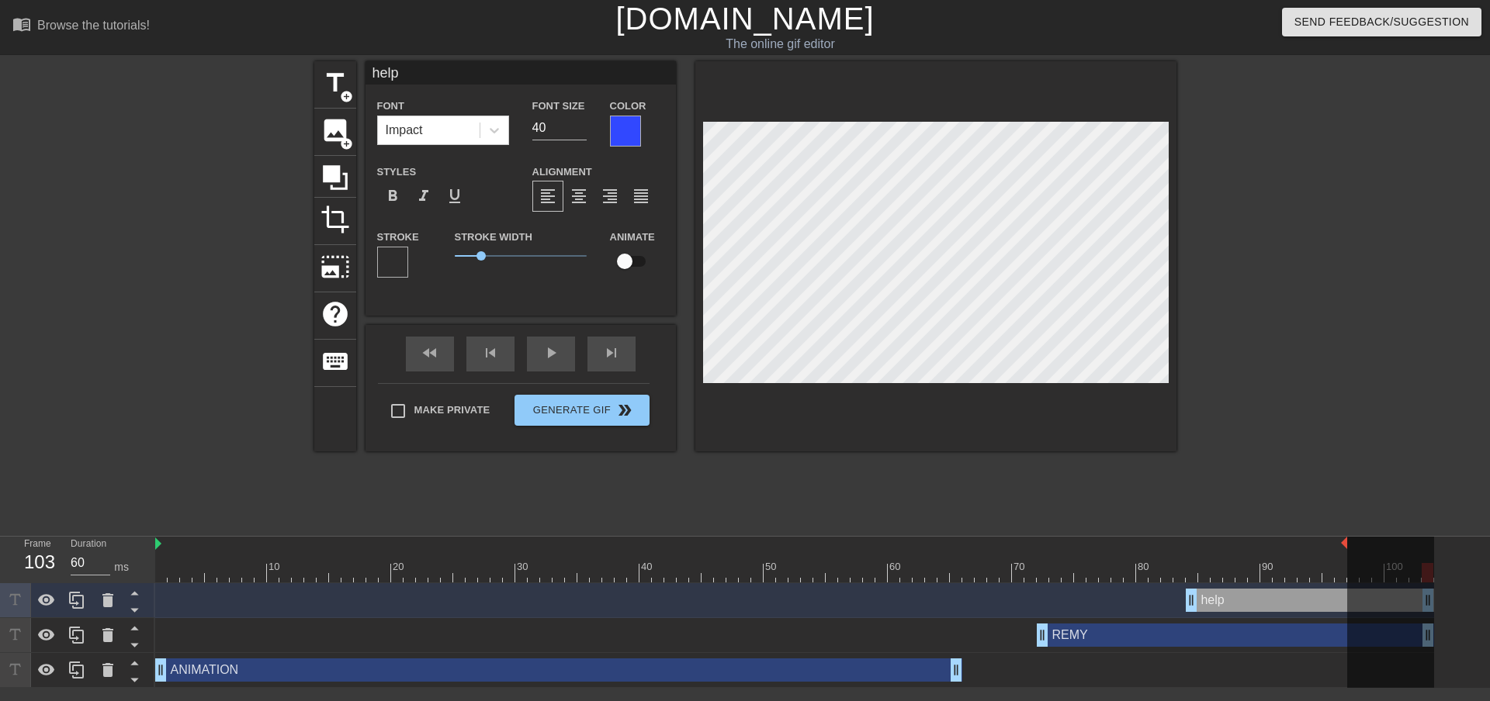
drag, startPoint x: 1431, startPoint y: 545, endPoint x: 1333, endPoint y: 567, distance: 100.9
click at [1348, 555] on div "10 20 30 40 50 60 70 80 90 100" at bounding box center [794, 560] width 1279 height 46
drag, startPoint x: 1344, startPoint y: 545, endPoint x: 1322, endPoint y: 548, distance: 22.7
click at [1322, 548] on div "10 20 30 40 50 60 70 80 90 100" at bounding box center [794, 560] width 1279 height 46
click at [901, 564] on div "10 20 30 40 50 60 70 80 90 100" at bounding box center [794, 560] width 1279 height 46
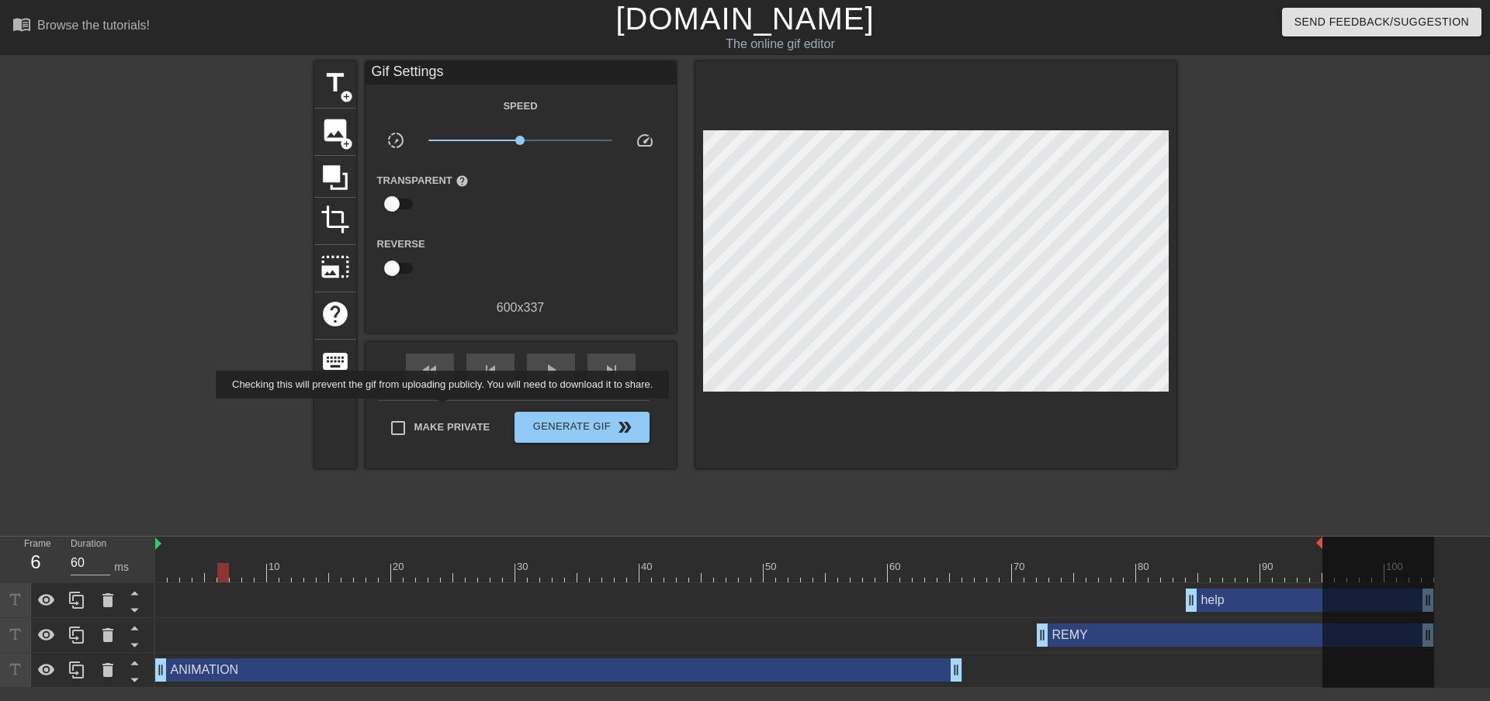
click at [445, 412] on label "Make Private" at bounding box center [436, 428] width 109 height 33
click at [414, 412] on input "Make Private" at bounding box center [398, 428] width 33 height 33
checkbox input "true"
click at [552, 431] on span "Generate Gif double_arrow" at bounding box center [582, 427] width 122 height 19
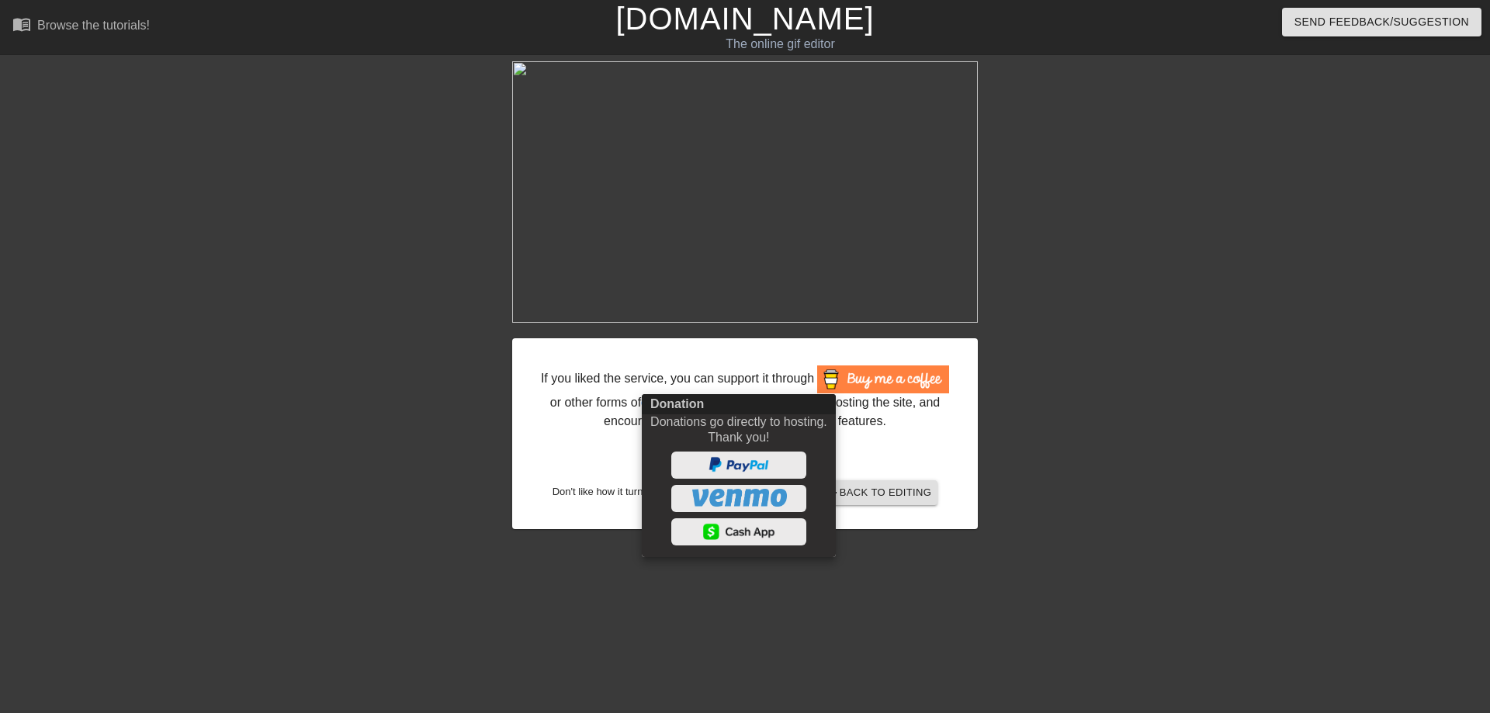
click at [1012, 454] on div at bounding box center [745, 356] width 1490 height 713
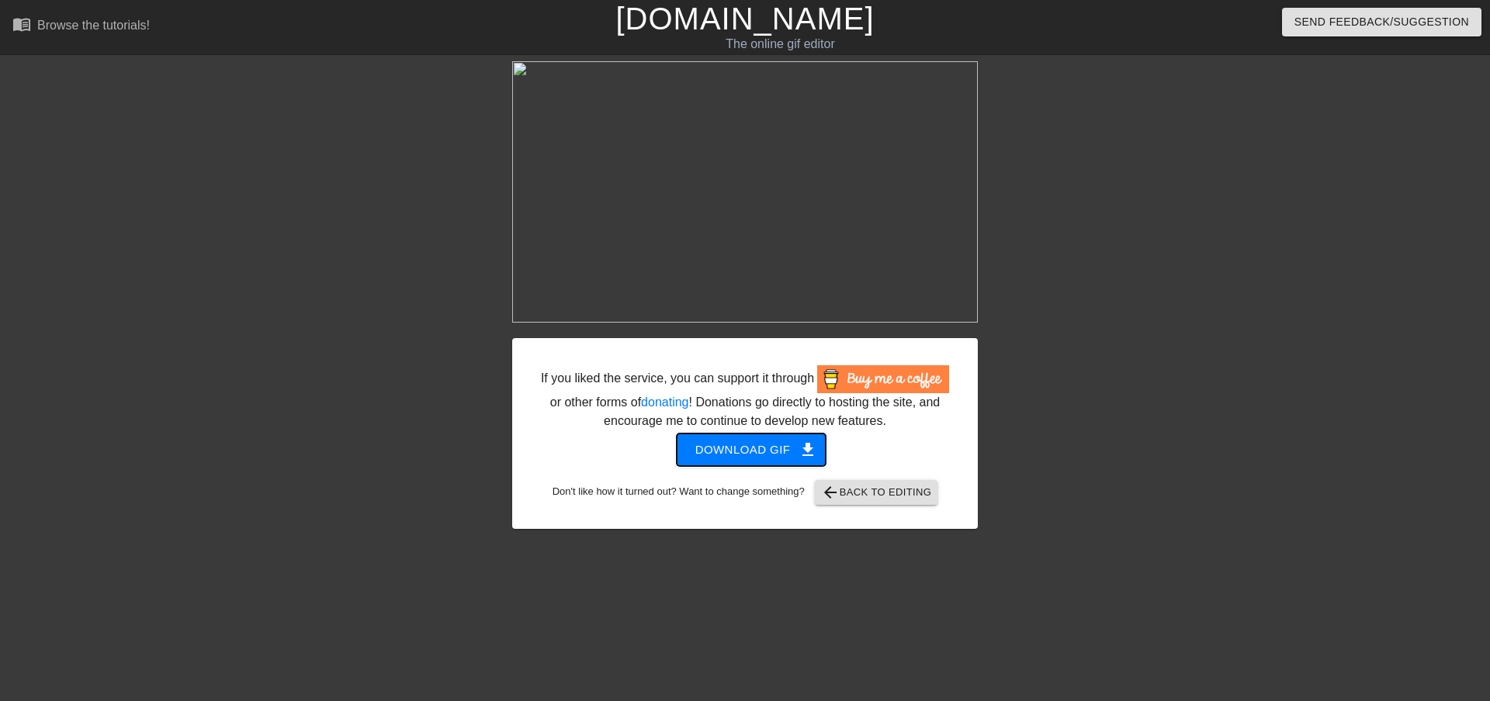
click at [777, 449] on span "Download gif get_app" at bounding box center [751, 450] width 112 height 20
